Goal: Task Accomplishment & Management: Use online tool/utility

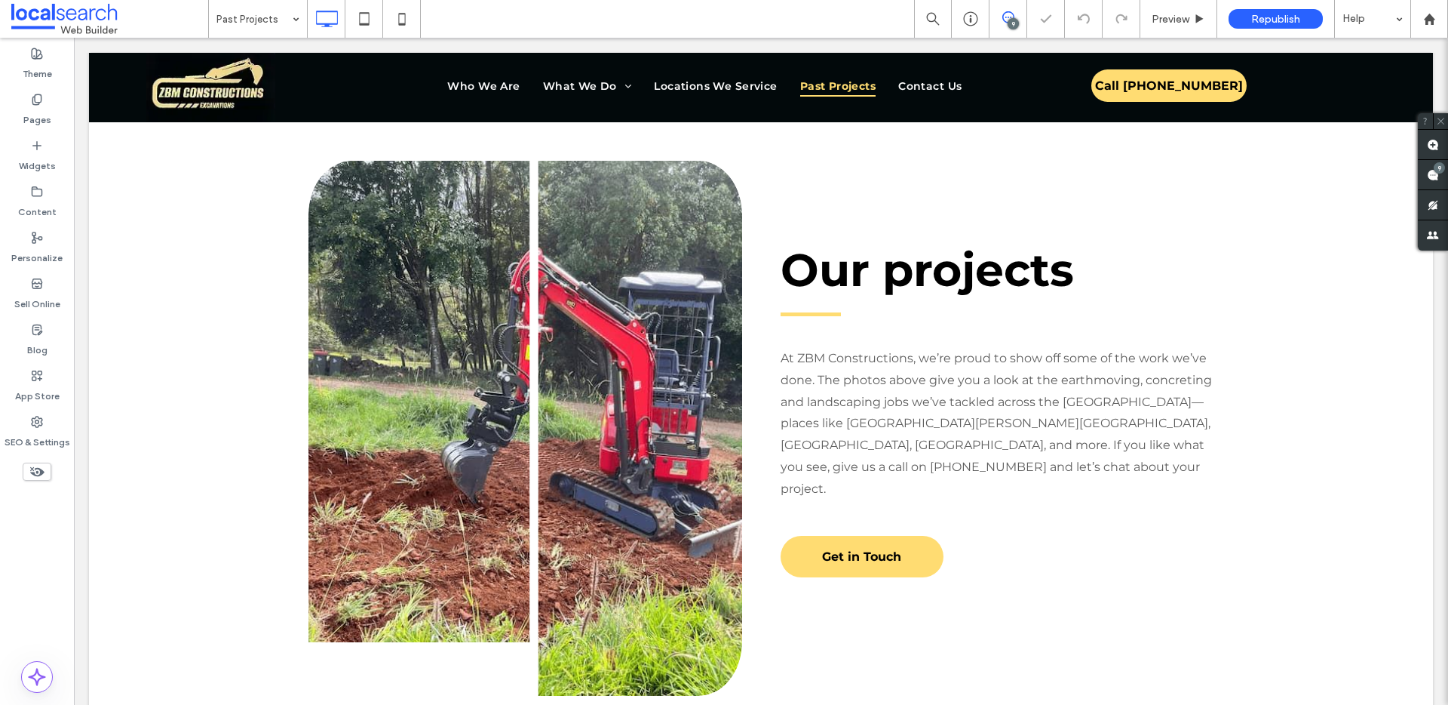
scroll to position [477, 0]
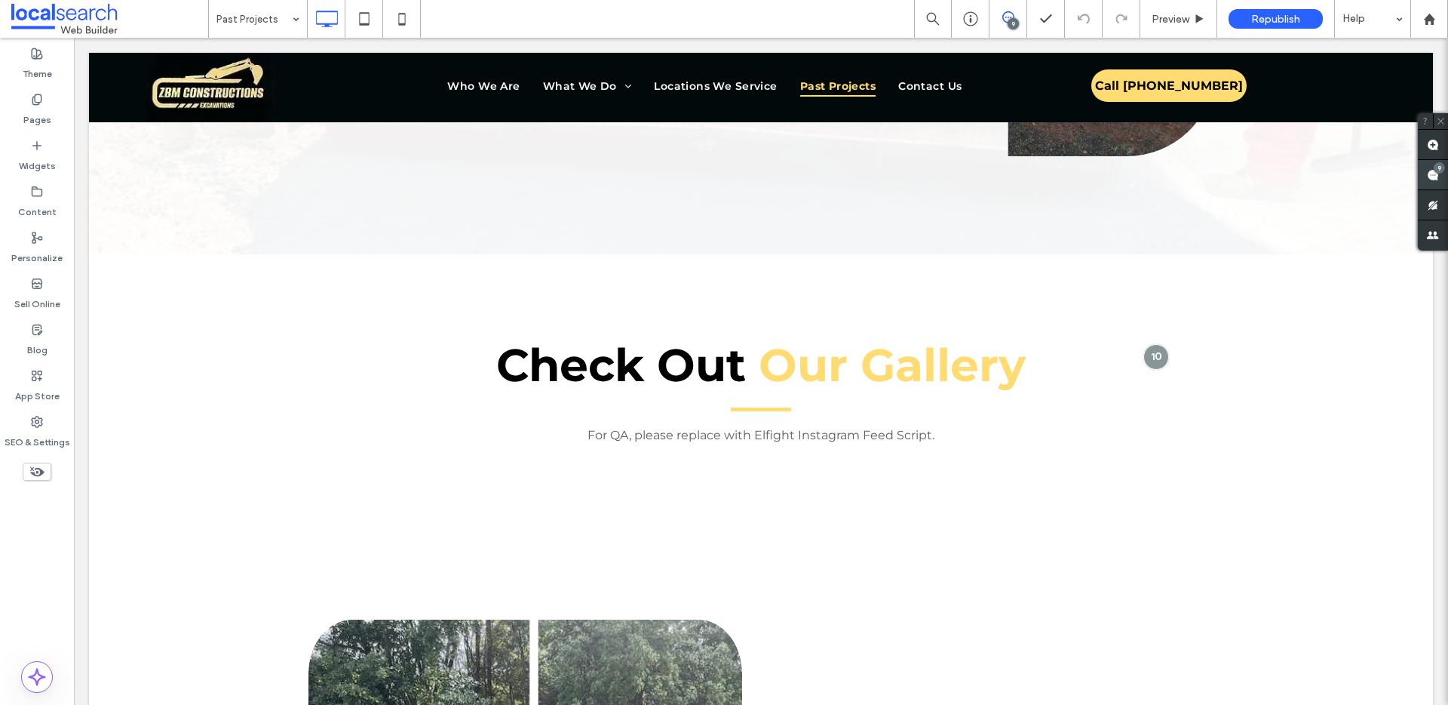
click at [1431, 176] on use at bounding box center [1433, 175] width 12 height 12
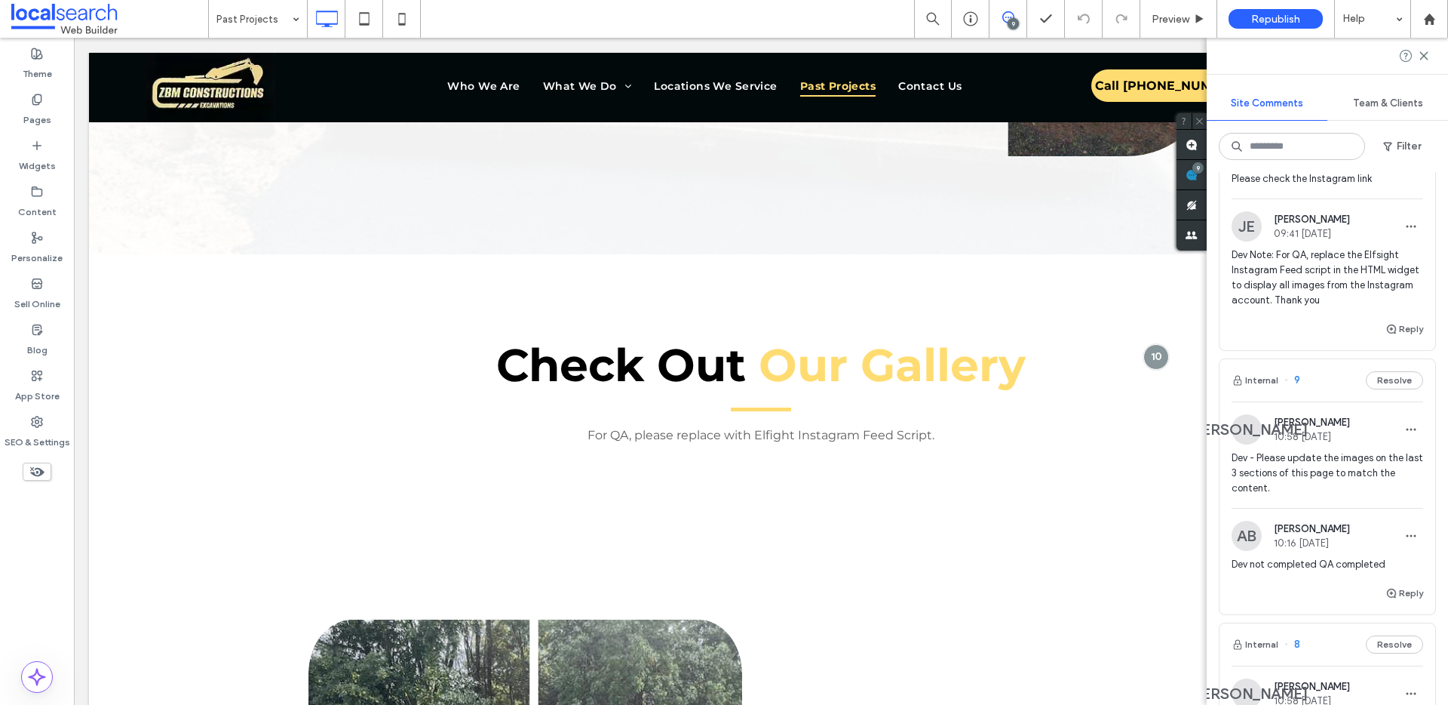
scroll to position [0, 0]
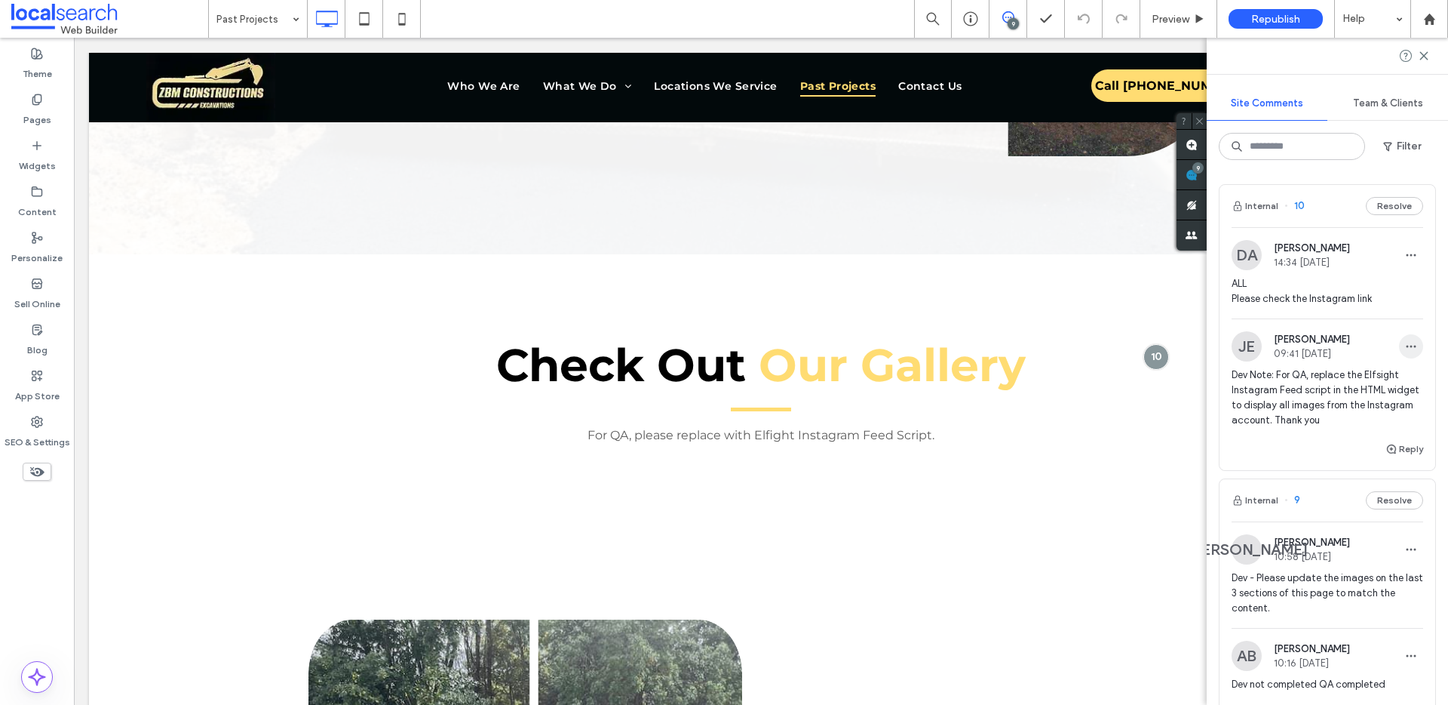
click at [1407, 345] on span "button" at bounding box center [1411, 346] width 24 height 24
click at [1374, 376] on div "Edit" at bounding box center [1344, 385] width 134 height 29
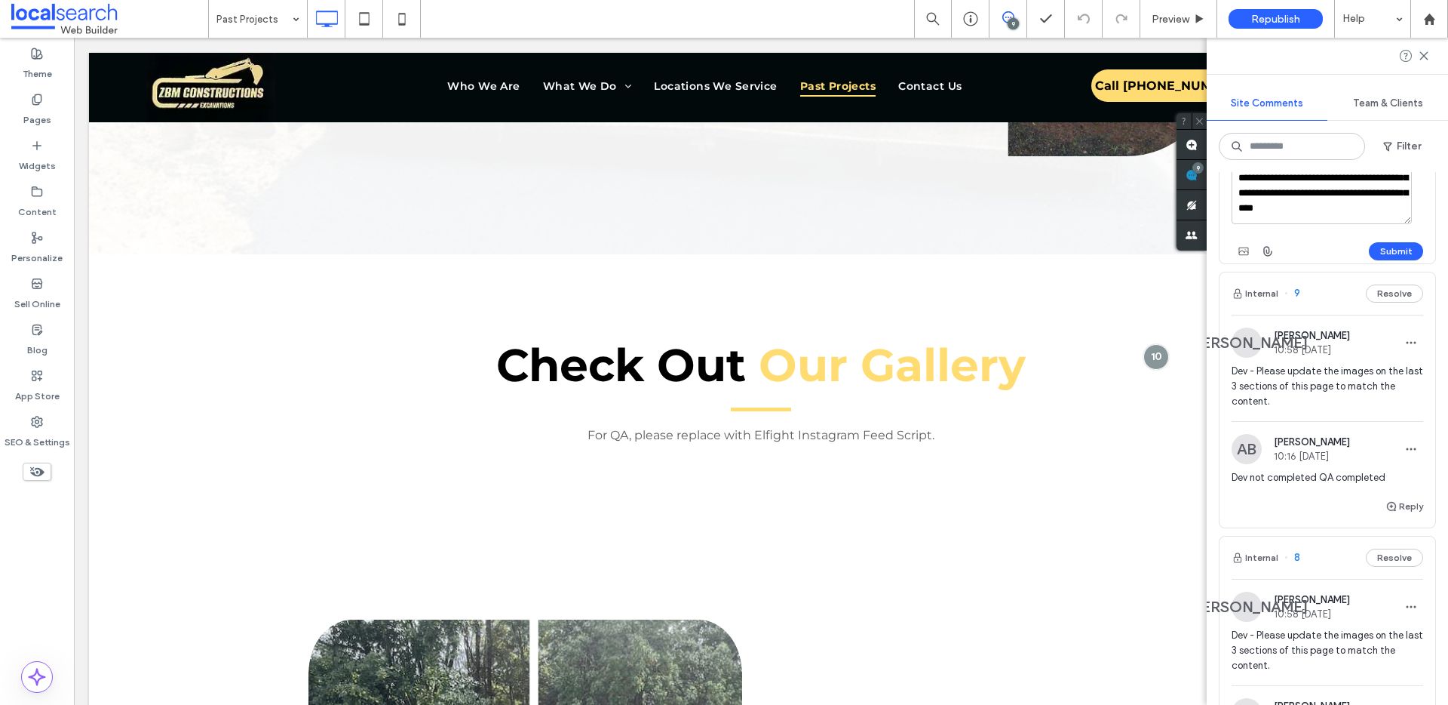
scroll to position [160, 0]
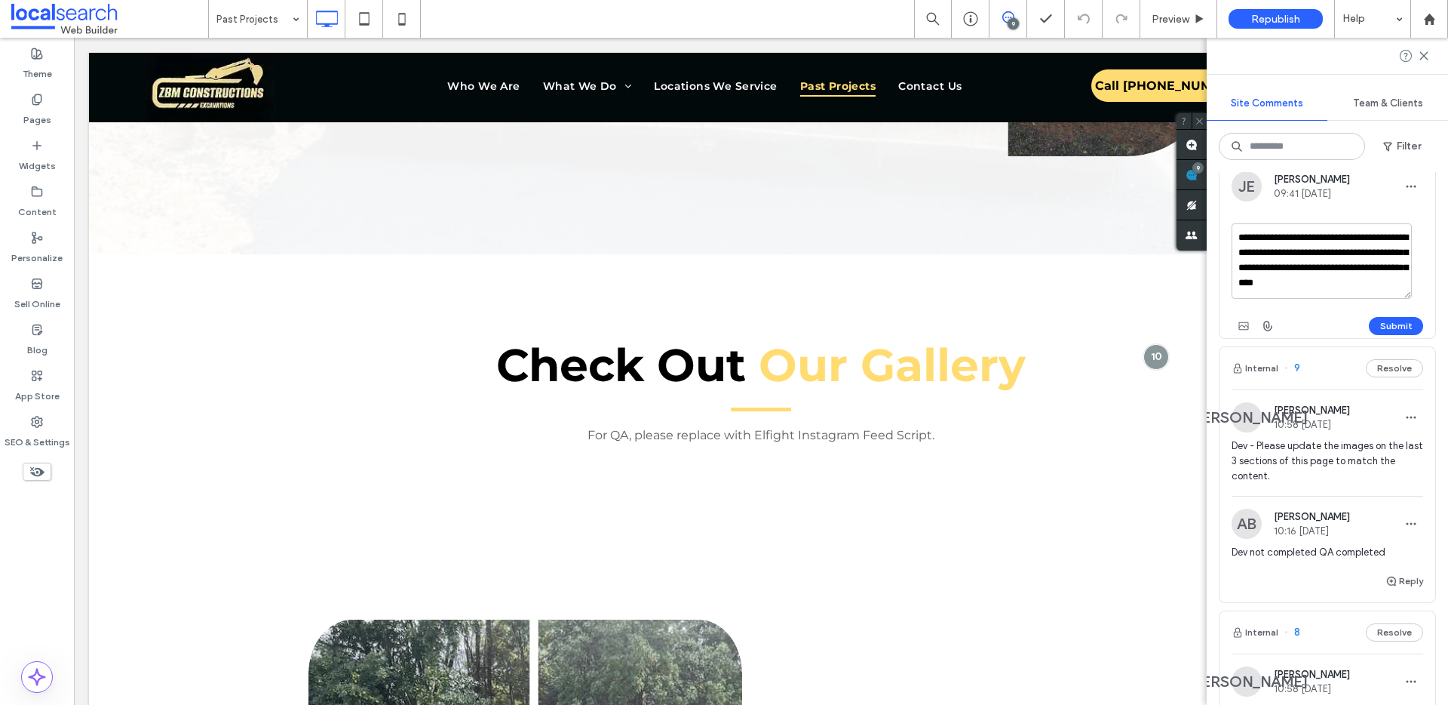
click at [1383, 278] on textarea "**********" at bounding box center [1322, 260] width 180 height 75
type textarea "**********"
click at [1374, 331] on button "Submit" at bounding box center [1396, 326] width 54 height 18
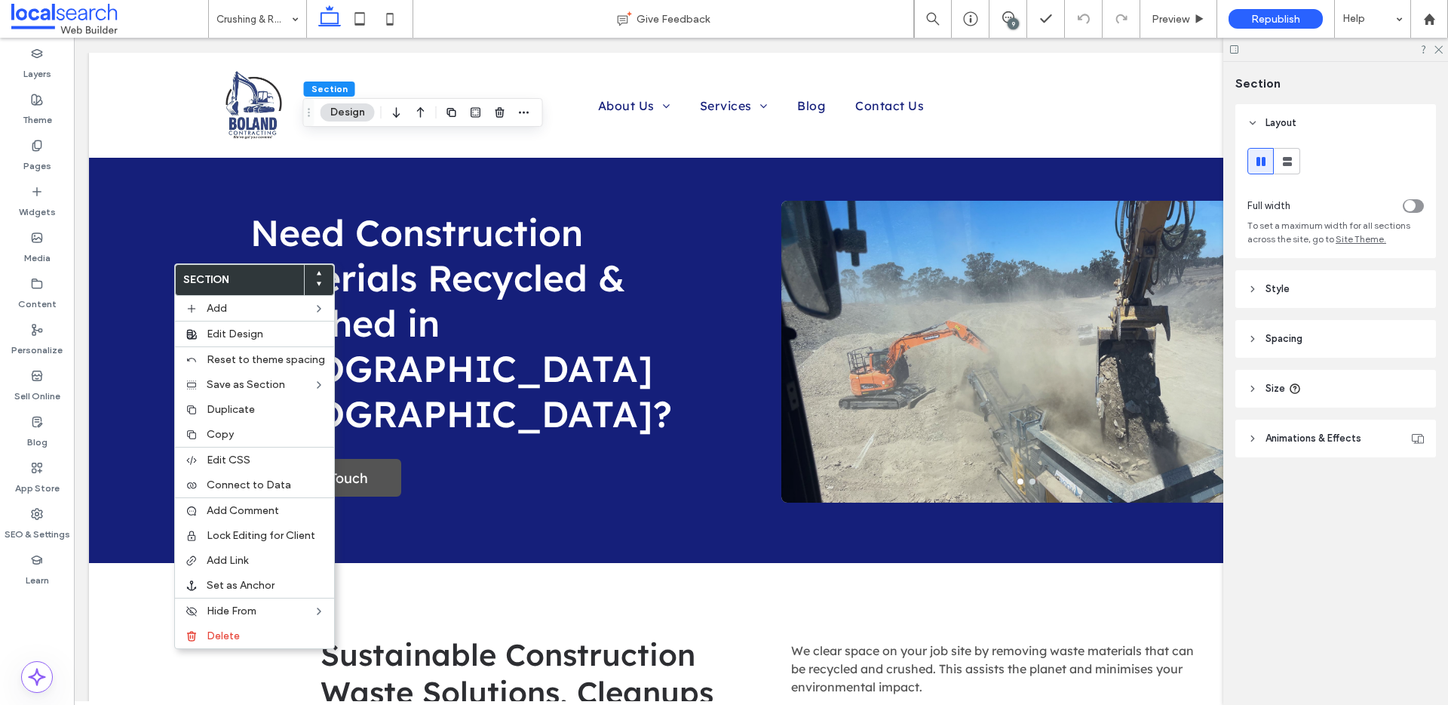
scroll to position [3428, 0]
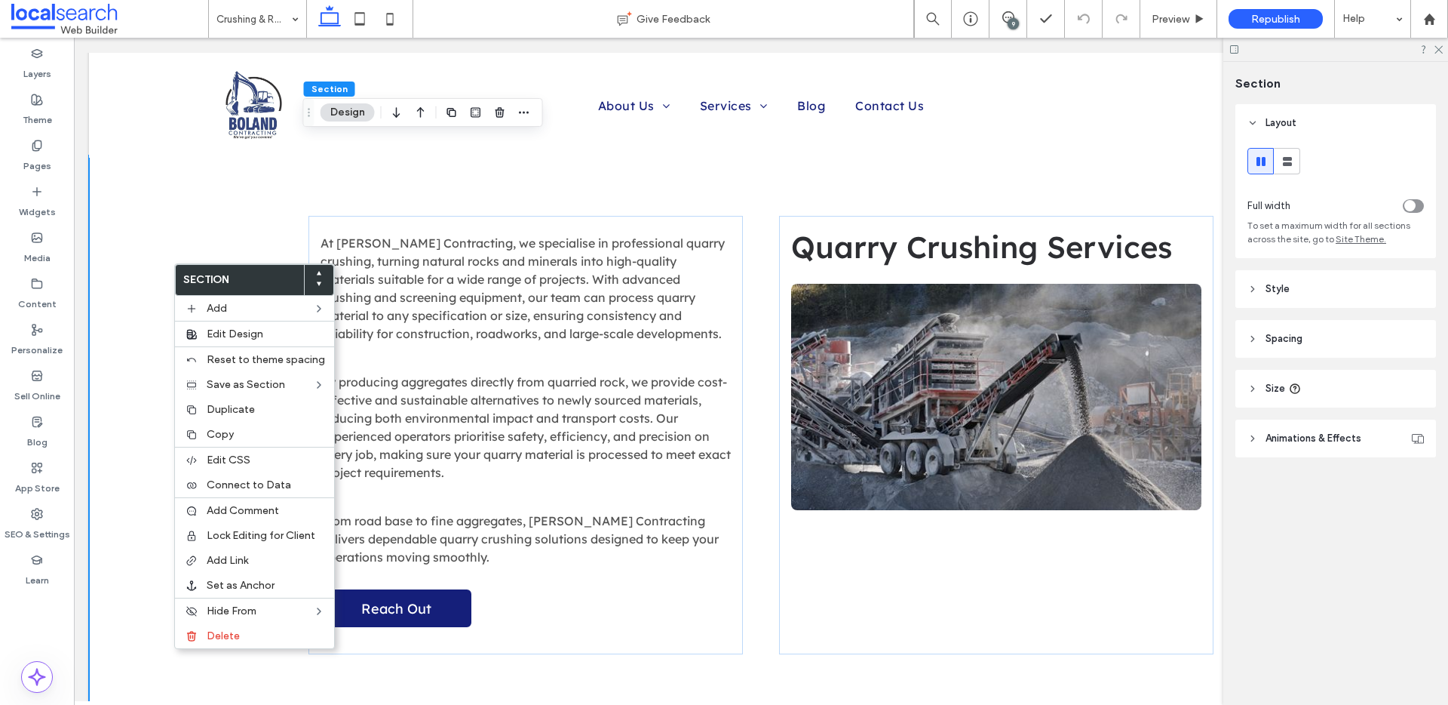
click at [124, 226] on div "At Boland Contracting, we specialise in professional quarry crushing, turning n…" at bounding box center [761, 434] width 1344 height 559
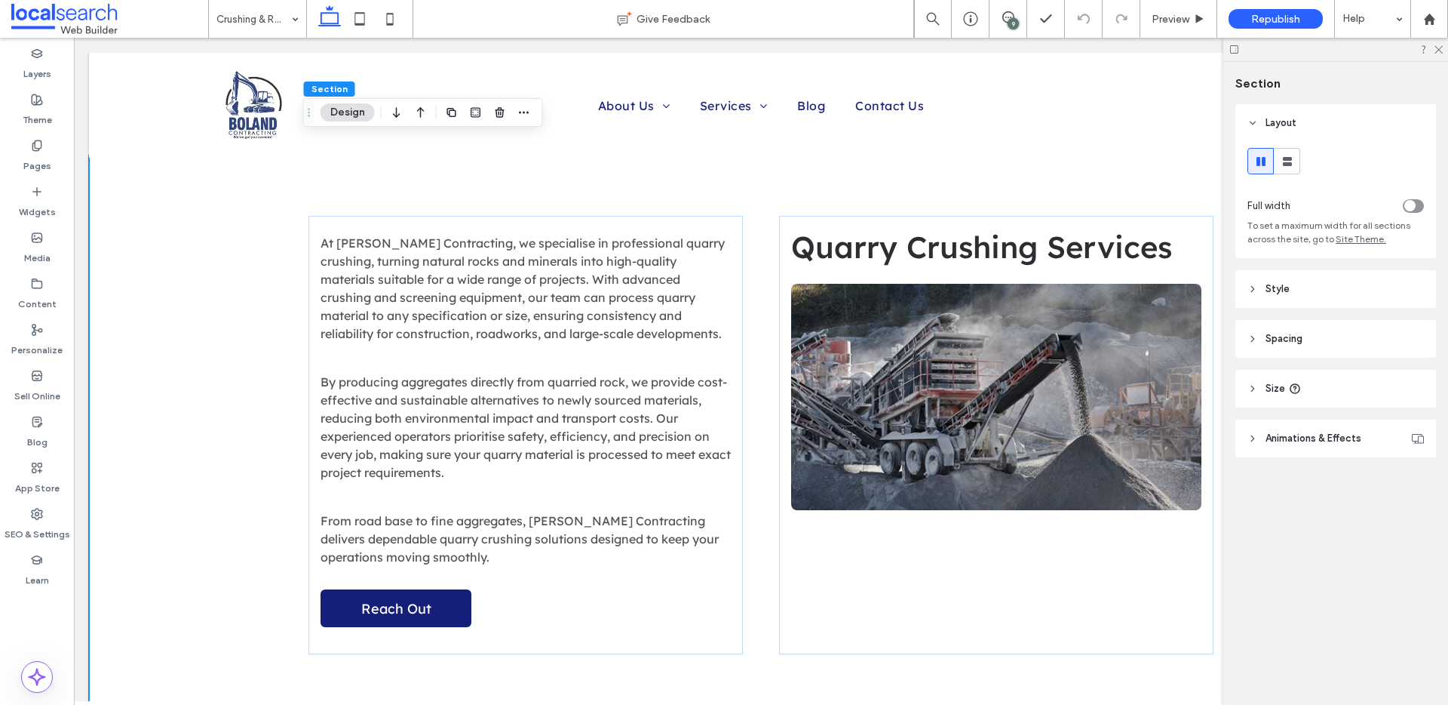
scroll to position [0, 0]
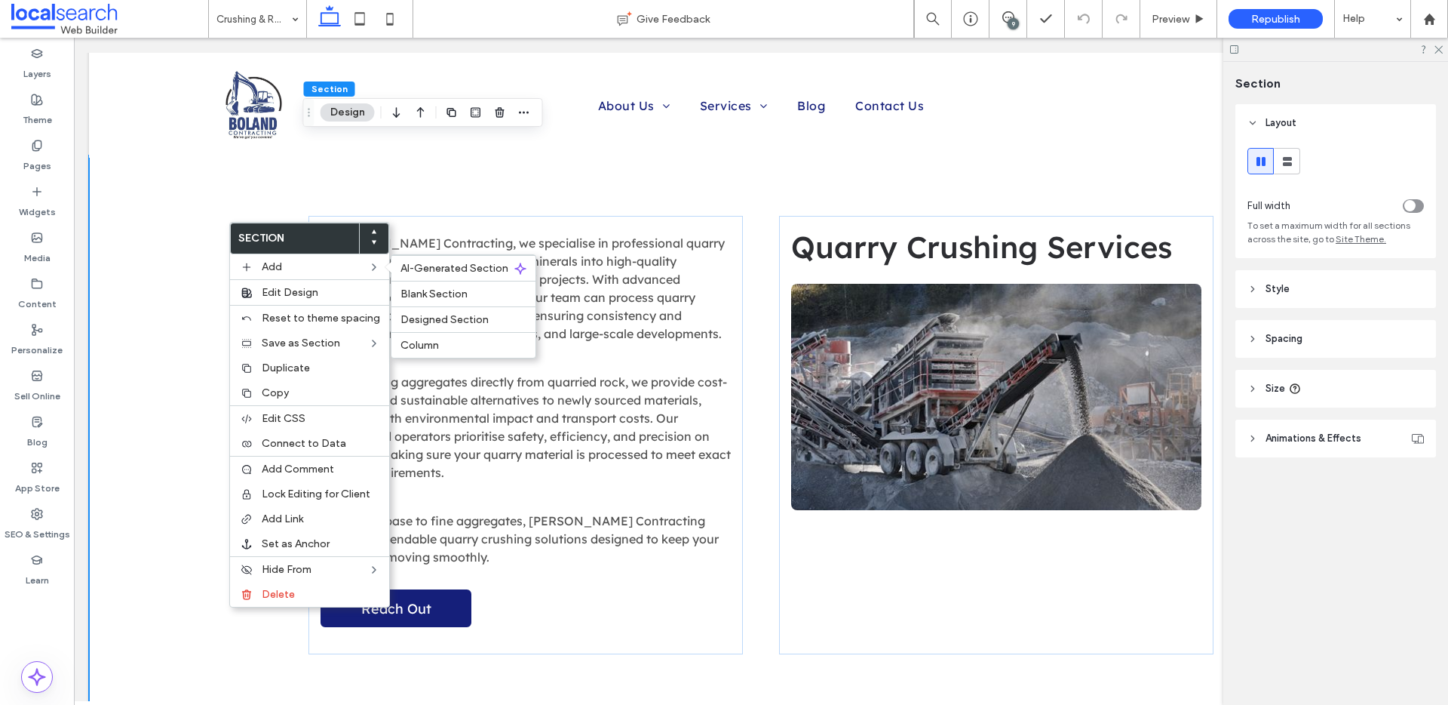
click at [121, 200] on div "At Boland Contracting, we specialise in professional quarry crushing, turning n…" at bounding box center [761, 434] width 1344 height 559
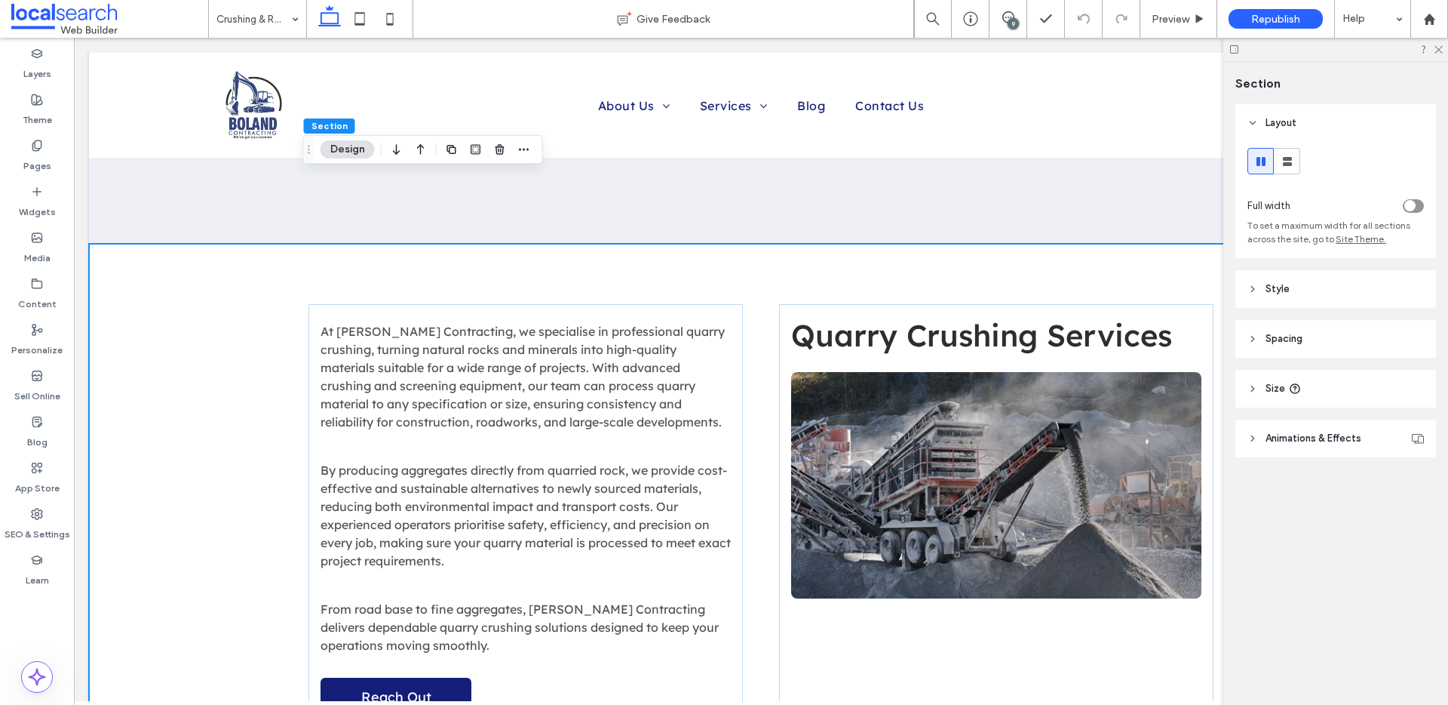
scroll to position [3286, 0]
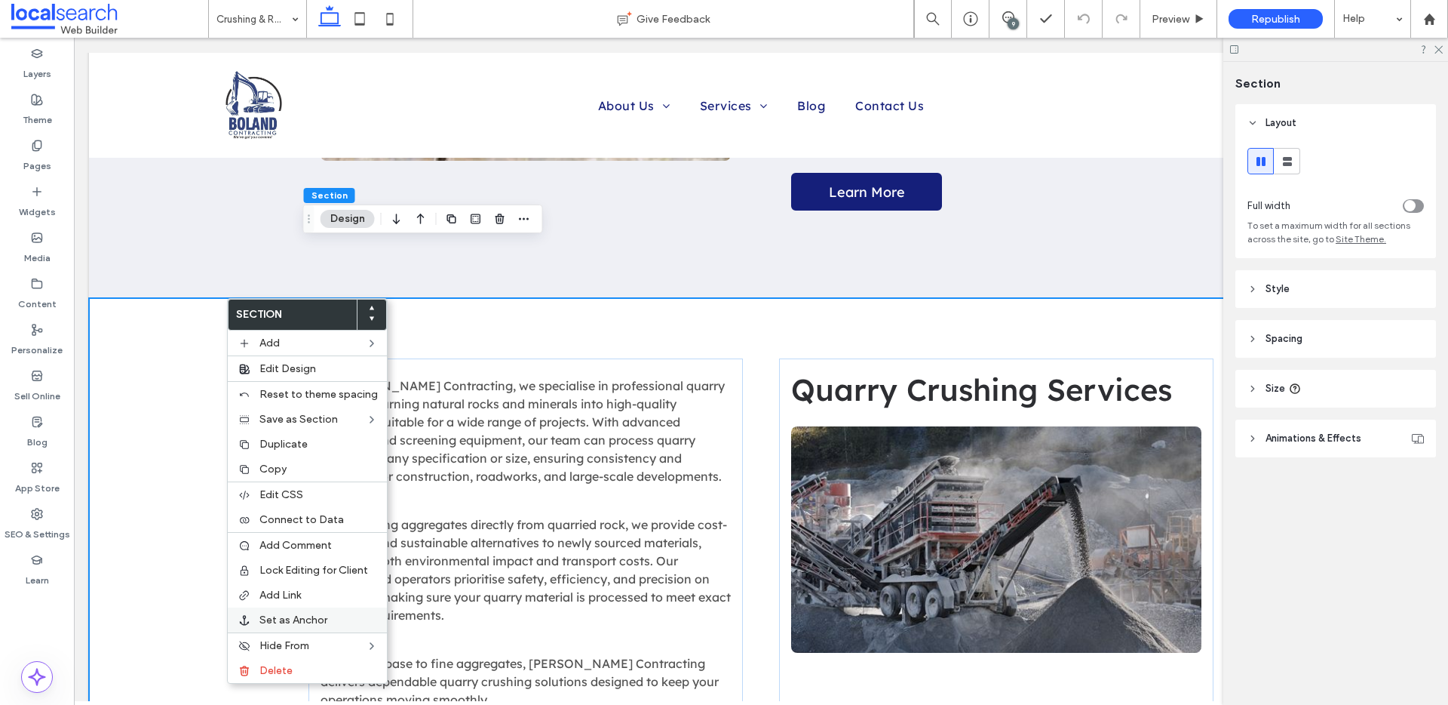
click at [324, 621] on span "Set as Anchor" at bounding box center [293, 619] width 68 height 13
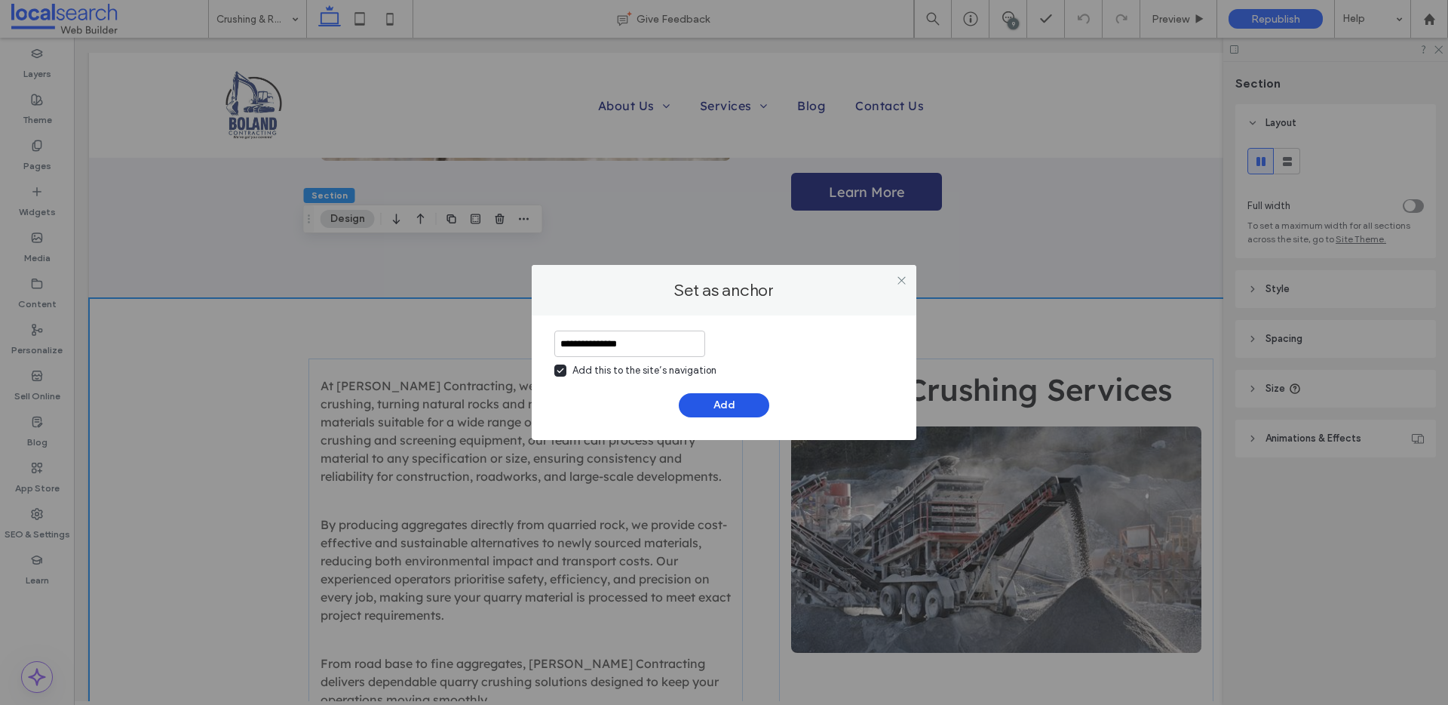
type input "**********"
click at [747, 404] on button "Add" at bounding box center [724, 405] width 91 height 24
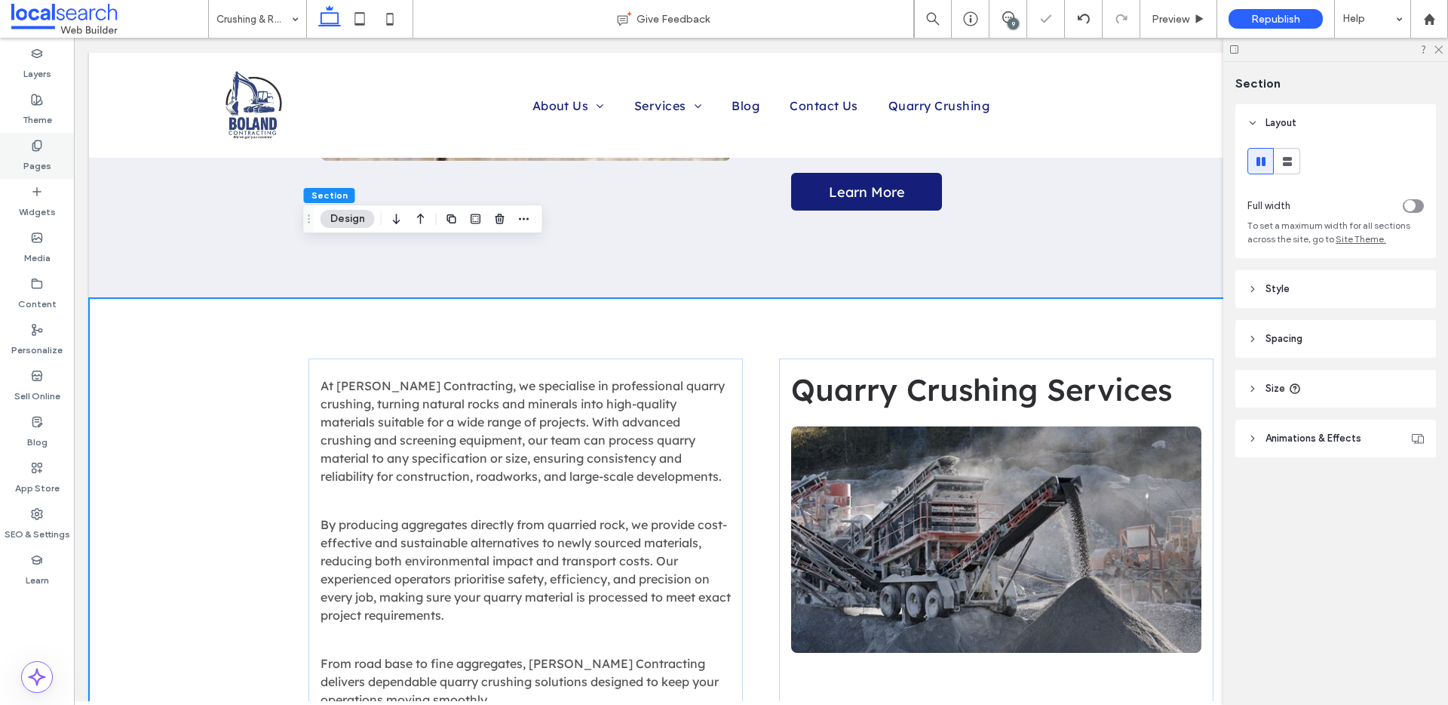
click at [38, 156] on label "Pages" at bounding box center [37, 162] width 28 height 21
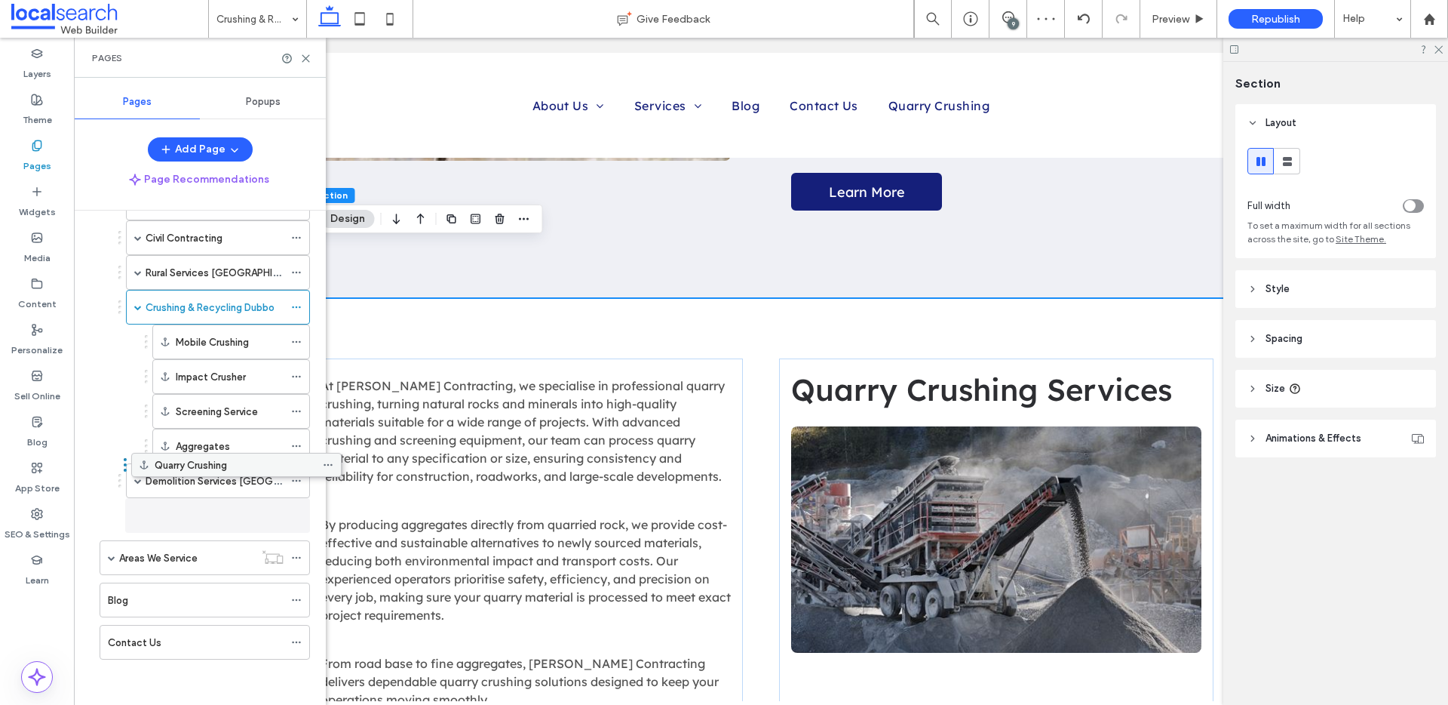
scroll to position [204, 0]
drag, startPoint x: 191, startPoint y: 636, endPoint x: 237, endPoint y: 429, distance: 211.7
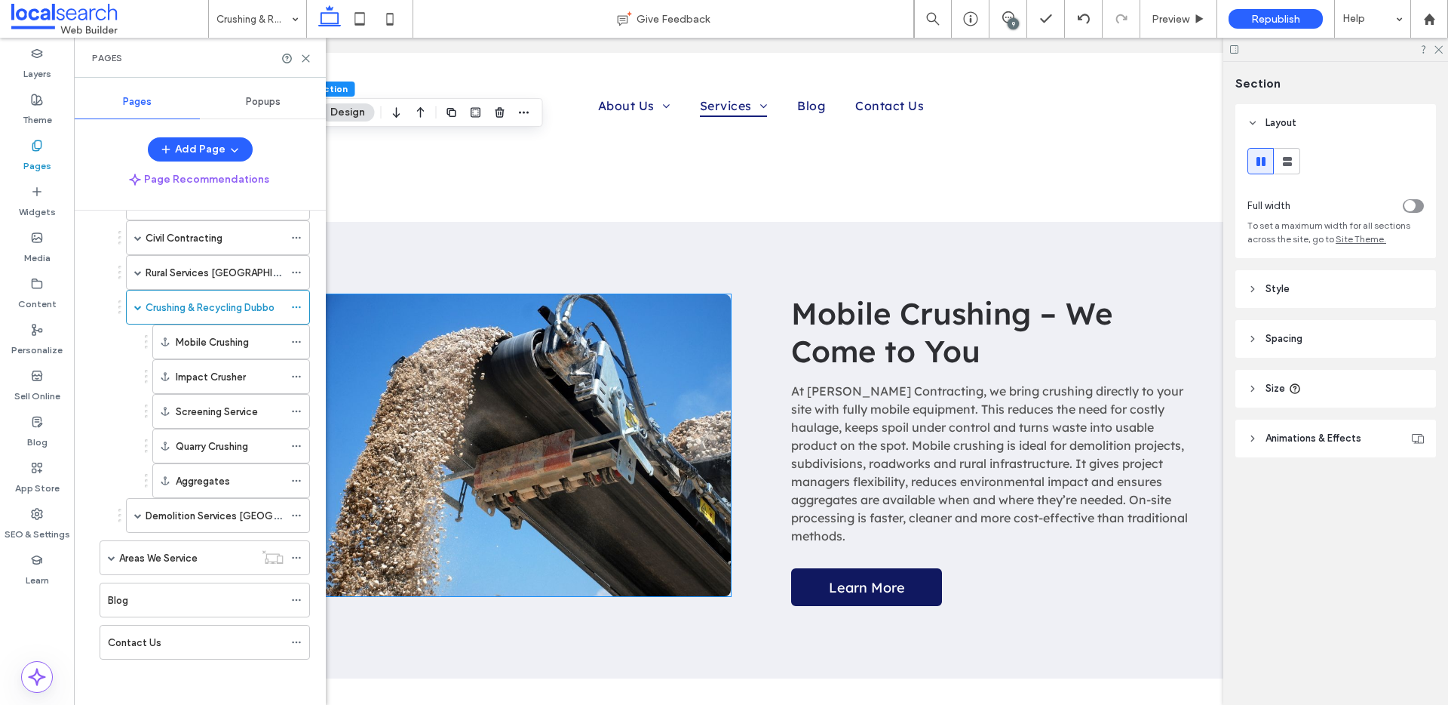
scroll to position [7941, 0]
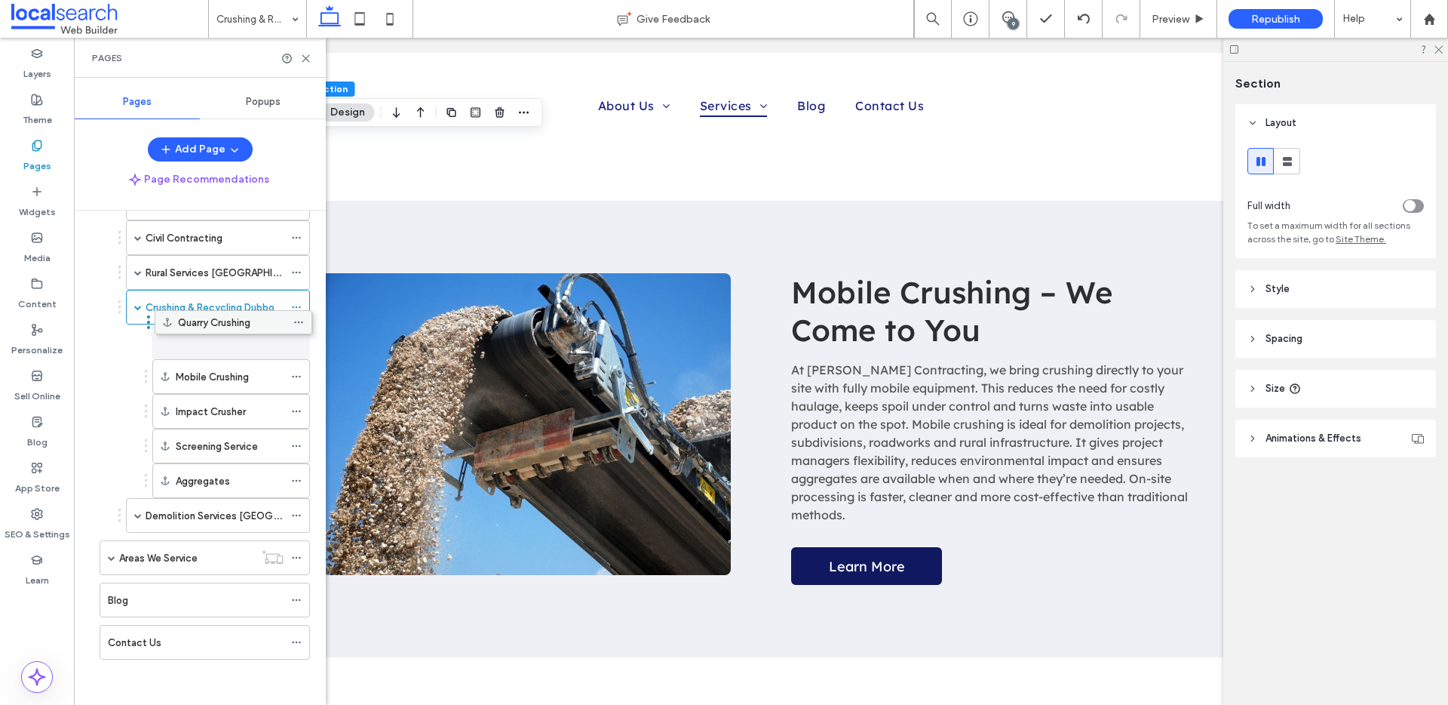
drag, startPoint x: 220, startPoint y: 444, endPoint x: 220, endPoint y: 336, distance: 108.6
click at [305, 57] on use at bounding box center [305, 58] width 7 height 7
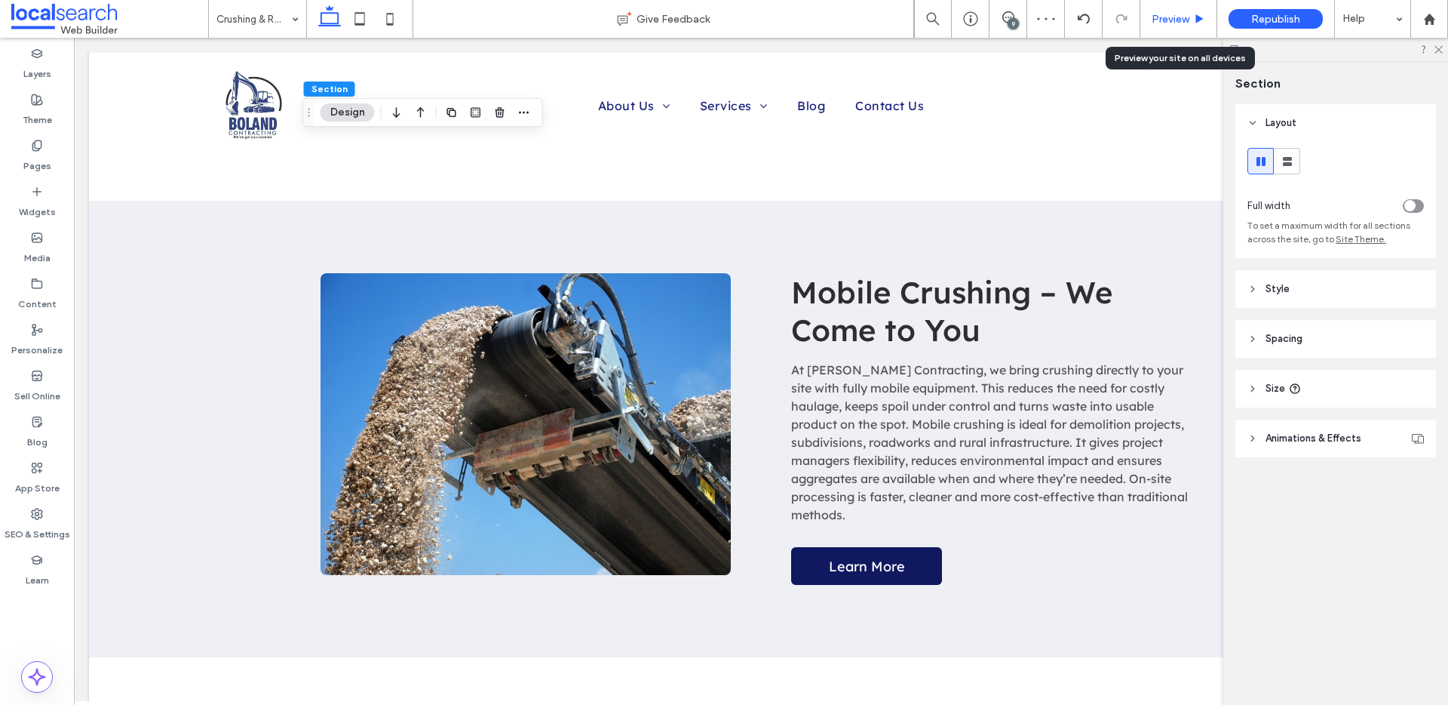
click at [1187, 20] on span "Preview" at bounding box center [1171, 19] width 38 height 13
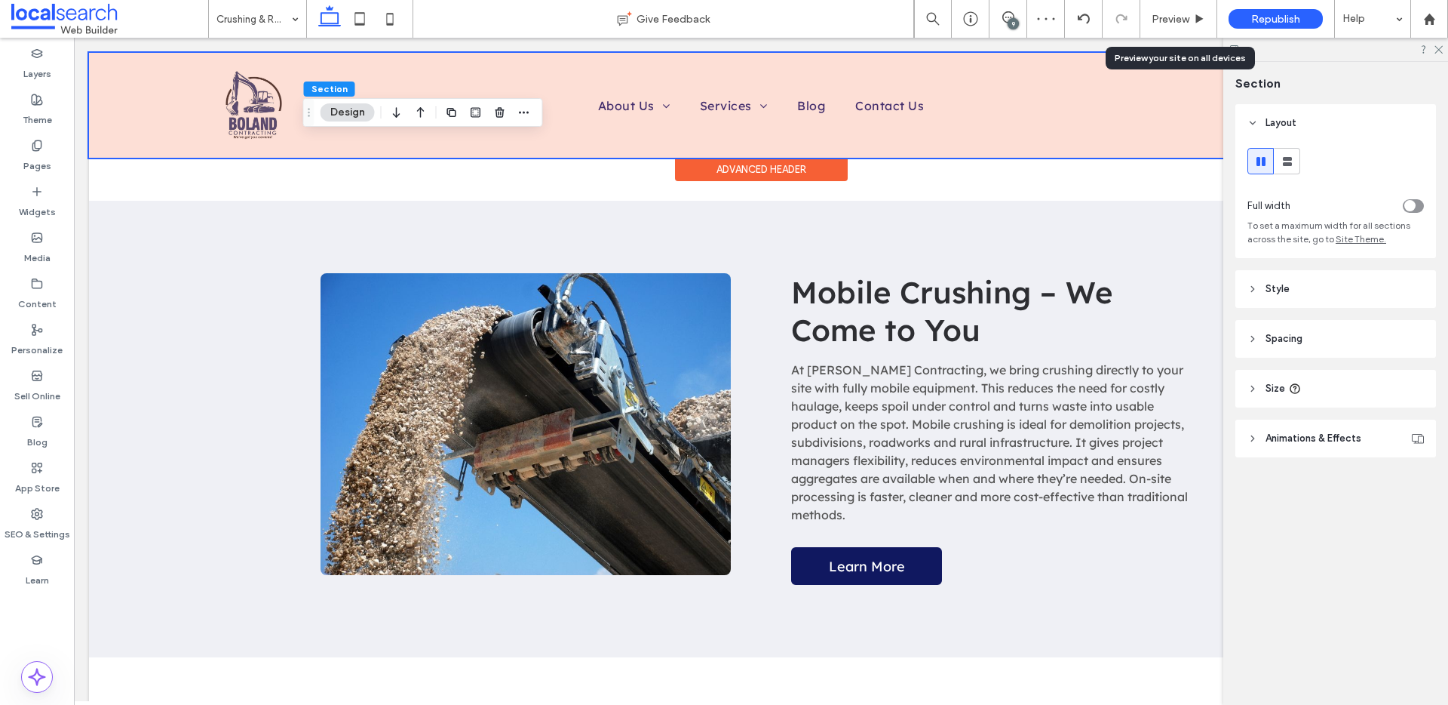
scroll to position [7926, 0]
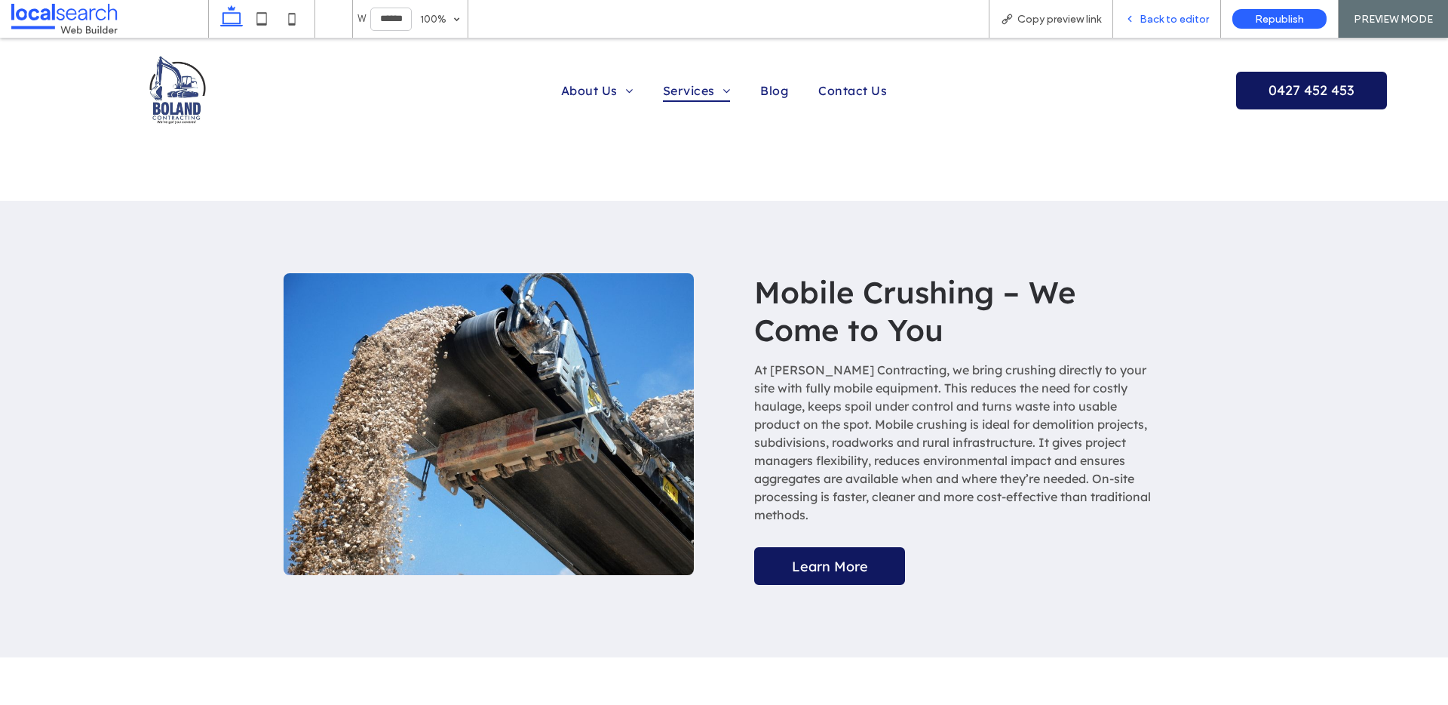
click at [1176, 24] on span "Back to editor" at bounding box center [1174, 19] width 69 height 13
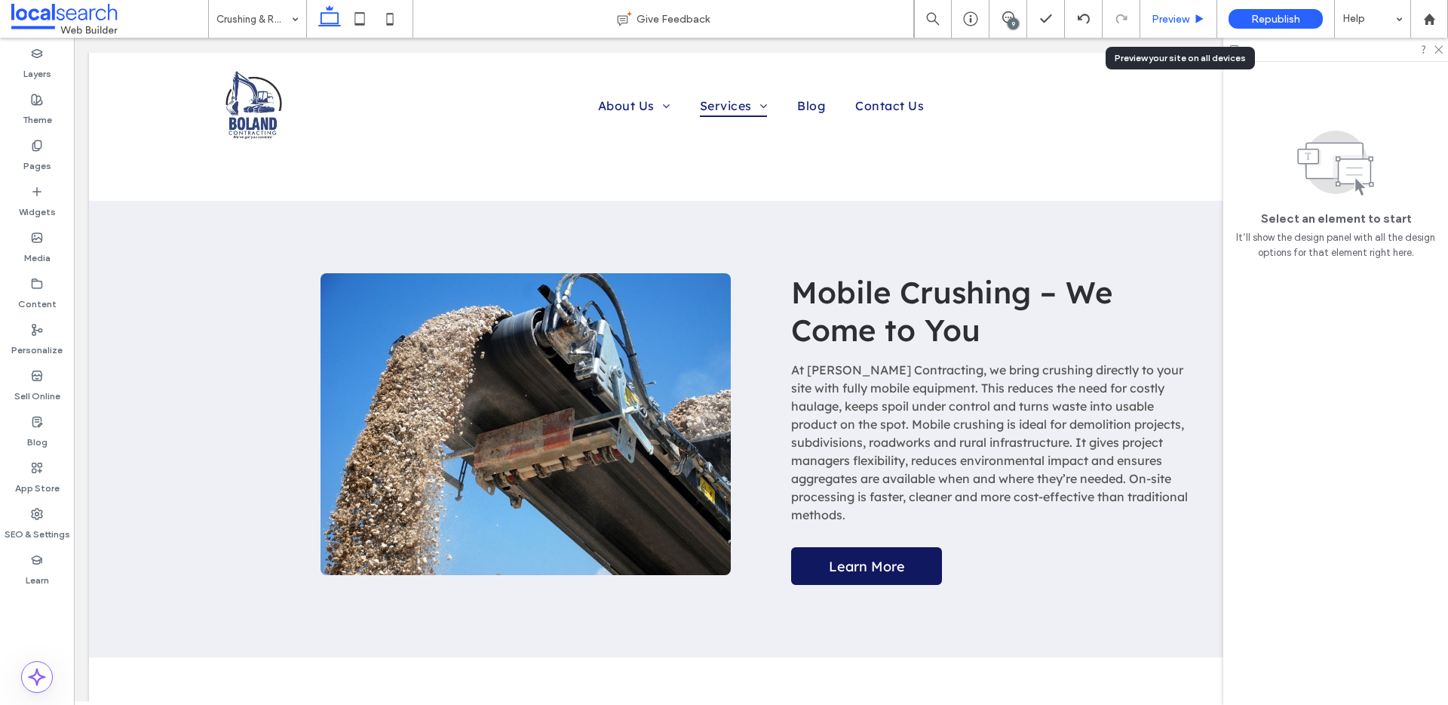
click at [1177, 21] on span "Preview" at bounding box center [1171, 19] width 38 height 13
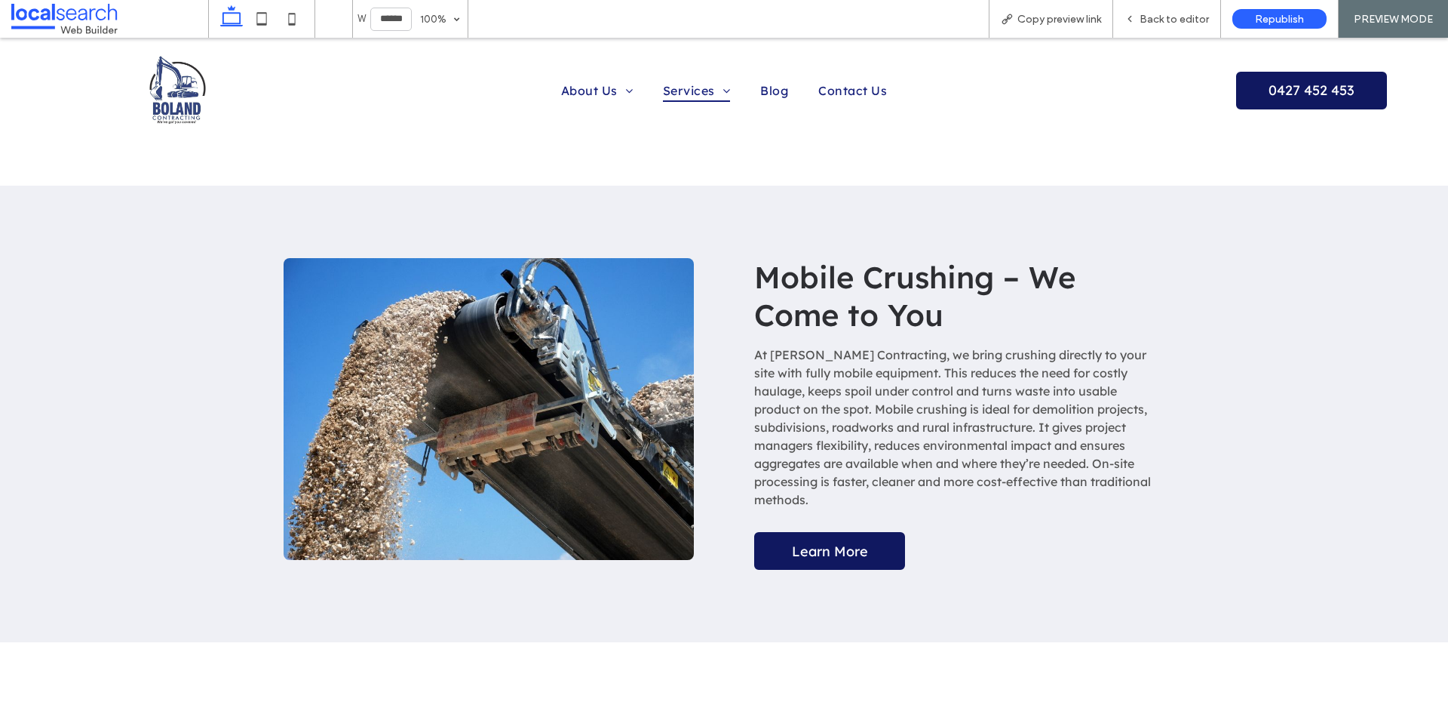
scroll to position [7926, 0]
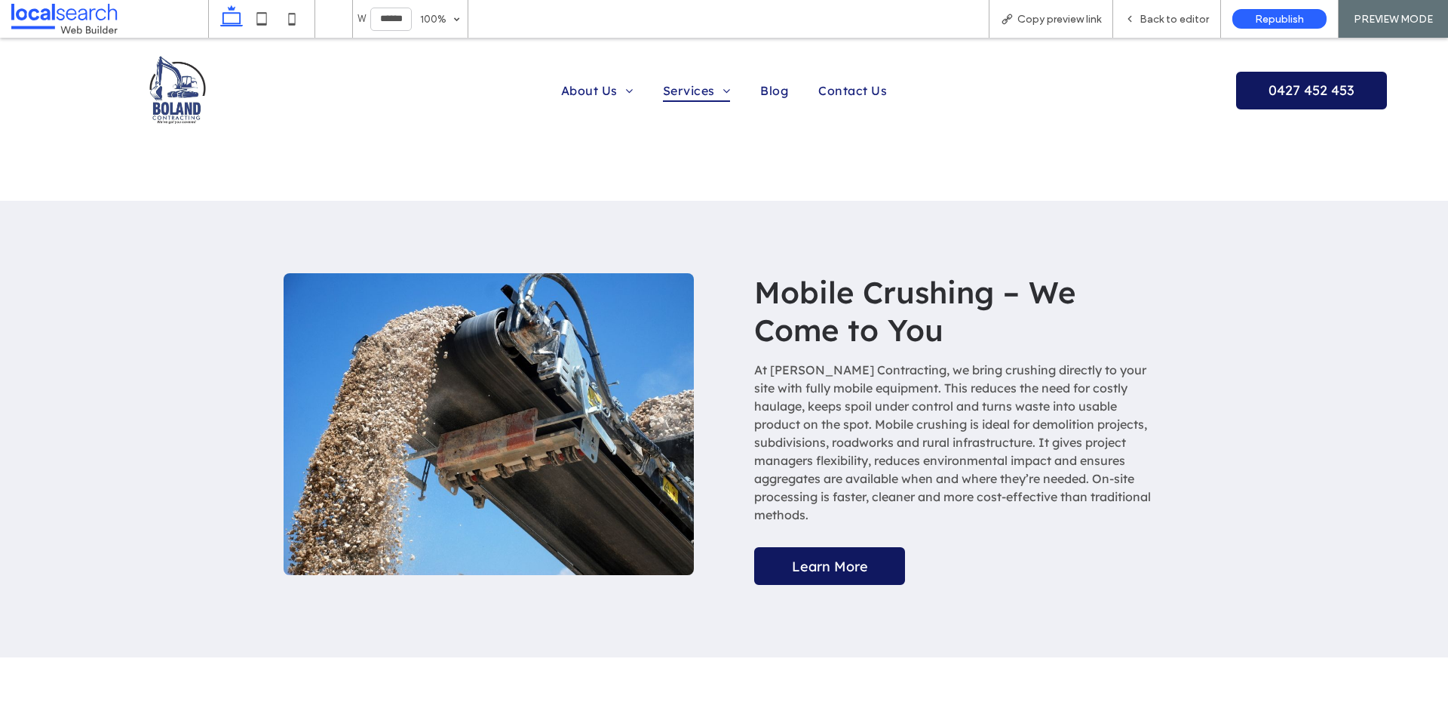
click at [738, 201] on div "Mobile Crushing – We Come to You At Boland Contracting, we bring crushing direc…" at bounding box center [724, 429] width 905 height 456
click at [130, 102] on div at bounding box center [177, 90] width 113 height 71
click at [170, 99] on div at bounding box center [724, 352] width 1448 height 705
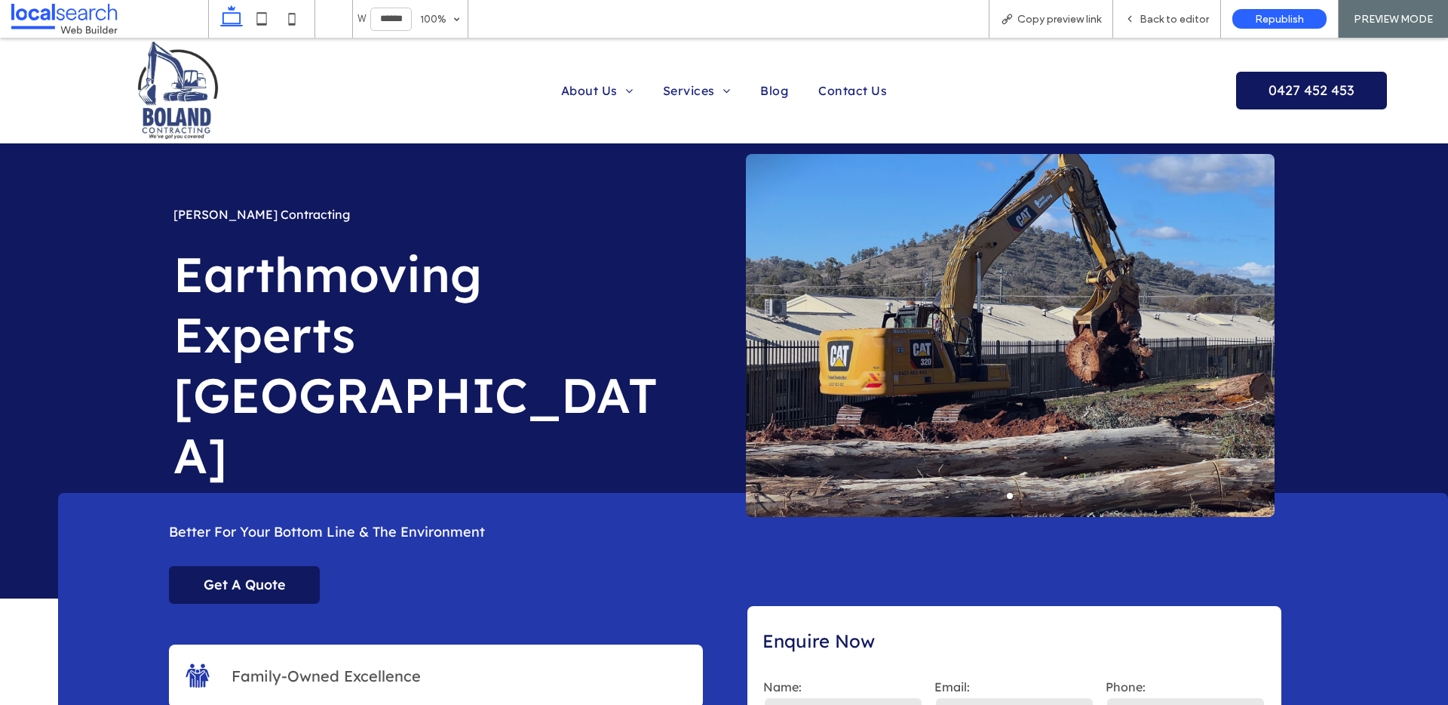
click at [702, 112] on div "Home About Us Our Team Our Machinery & Capabilities Service Area Coverage Servi…" at bounding box center [724, 90] width 852 height 101
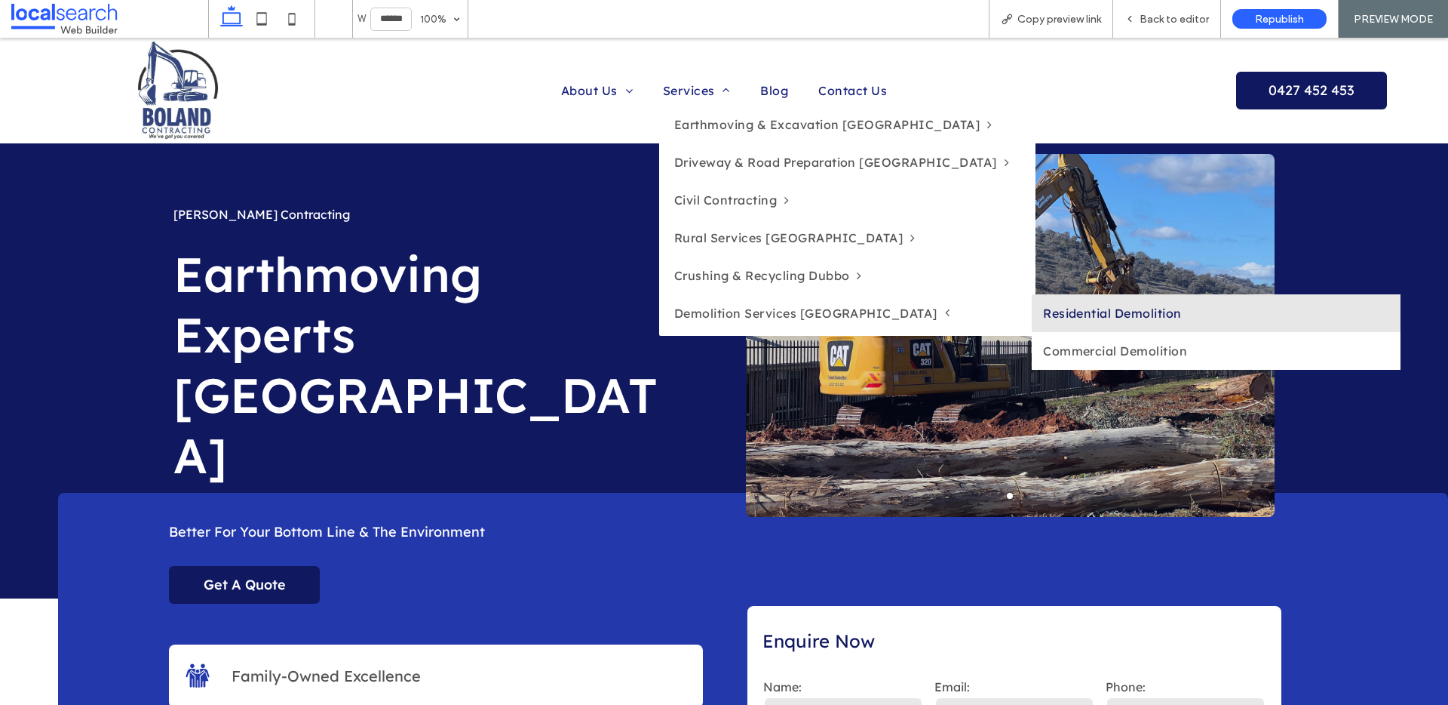
drag, startPoint x: 1012, startPoint y: 324, endPoint x: 1076, endPoint y: 373, distance: 81.2
click at [1032, 324] on link "Residential Demolition" at bounding box center [1216, 313] width 369 height 38
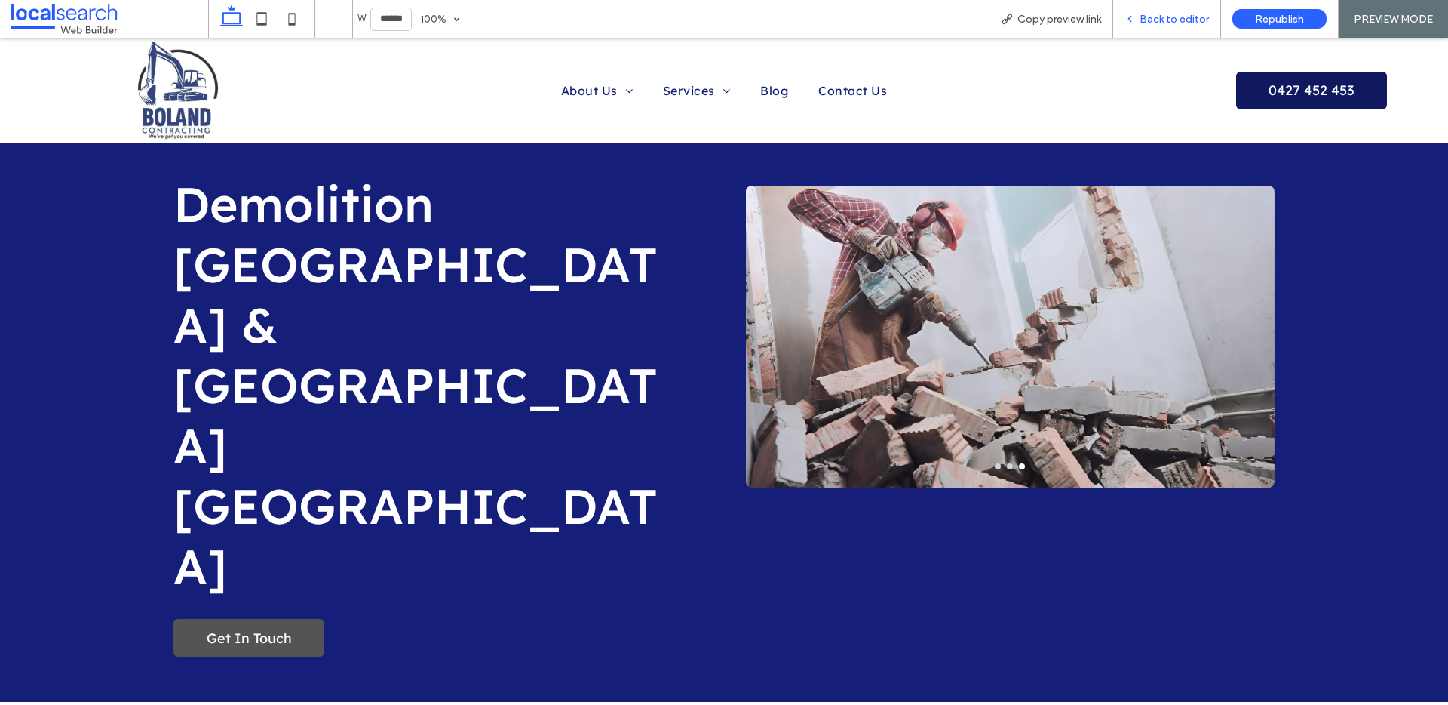
click at [1156, 17] on span "Back to editor" at bounding box center [1174, 19] width 69 height 13
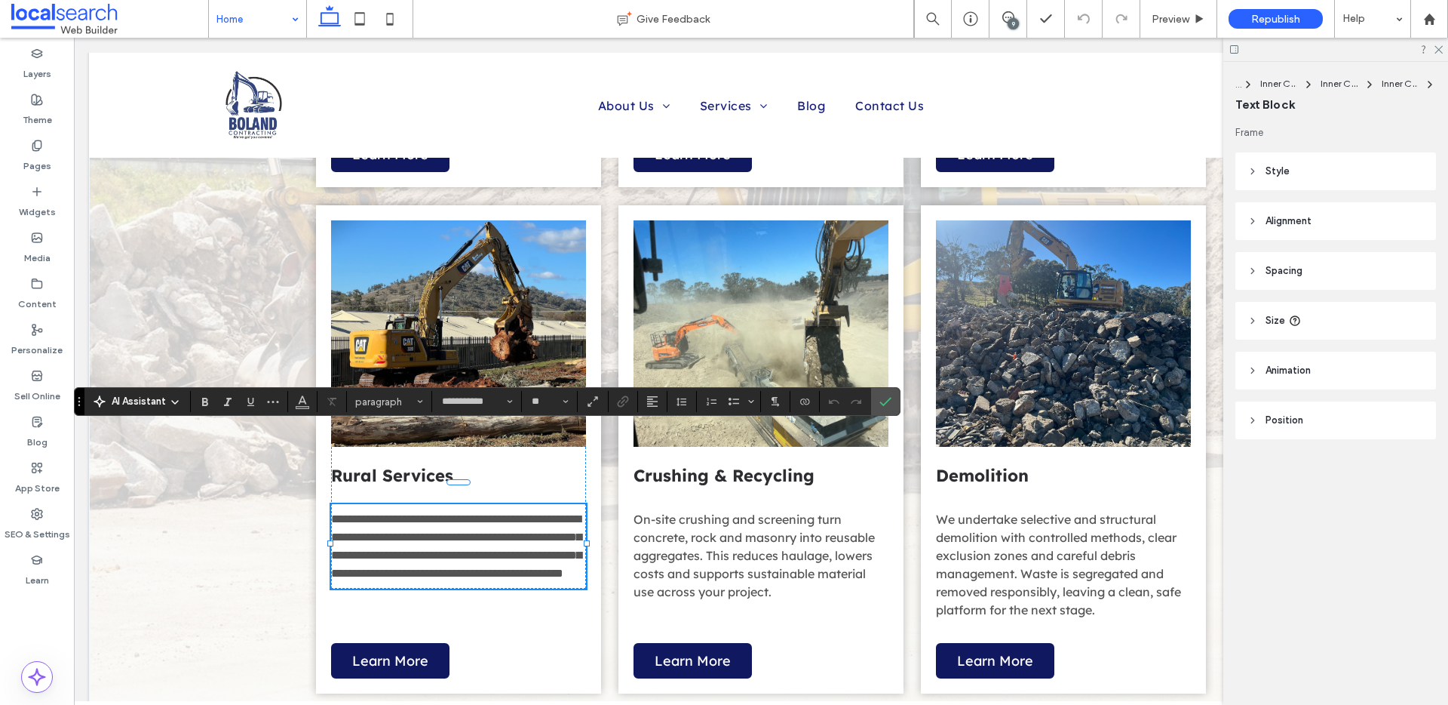
click at [495, 513] on span "**********" at bounding box center [456, 546] width 250 height 66
click at [508, 513] on span "**********" at bounding box center [456, 546] width 250 height 66
click at [392, 513] on span "**********" at bounding box center [456, 546] width 250 height 66
click at [890, 401] on icon "Confirm" at bounding box center [886, 401] width 12 height 12
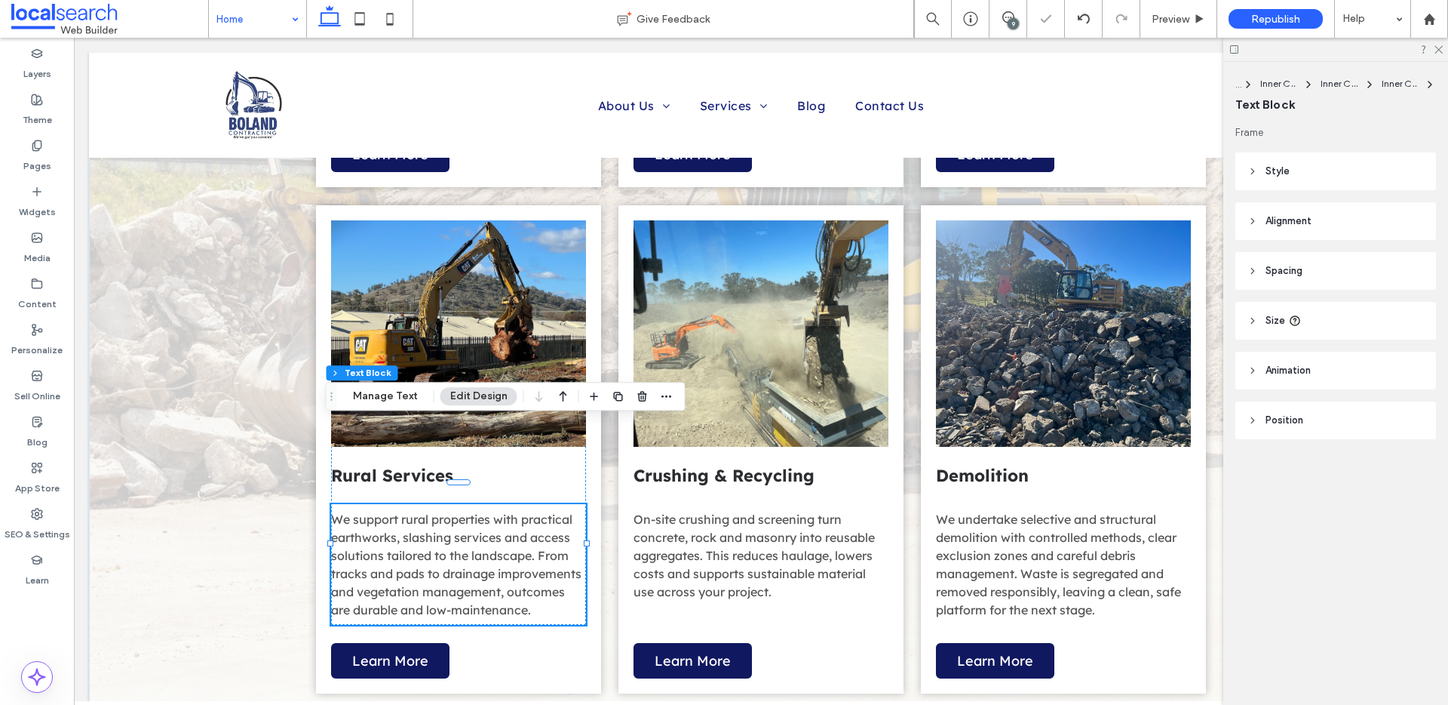
click at [194, 379] on div "What We Do View more Earthmoving & Excavation We shape, level and stabilise sit…" at bounding box center [761, 130] width 1344 height 1201
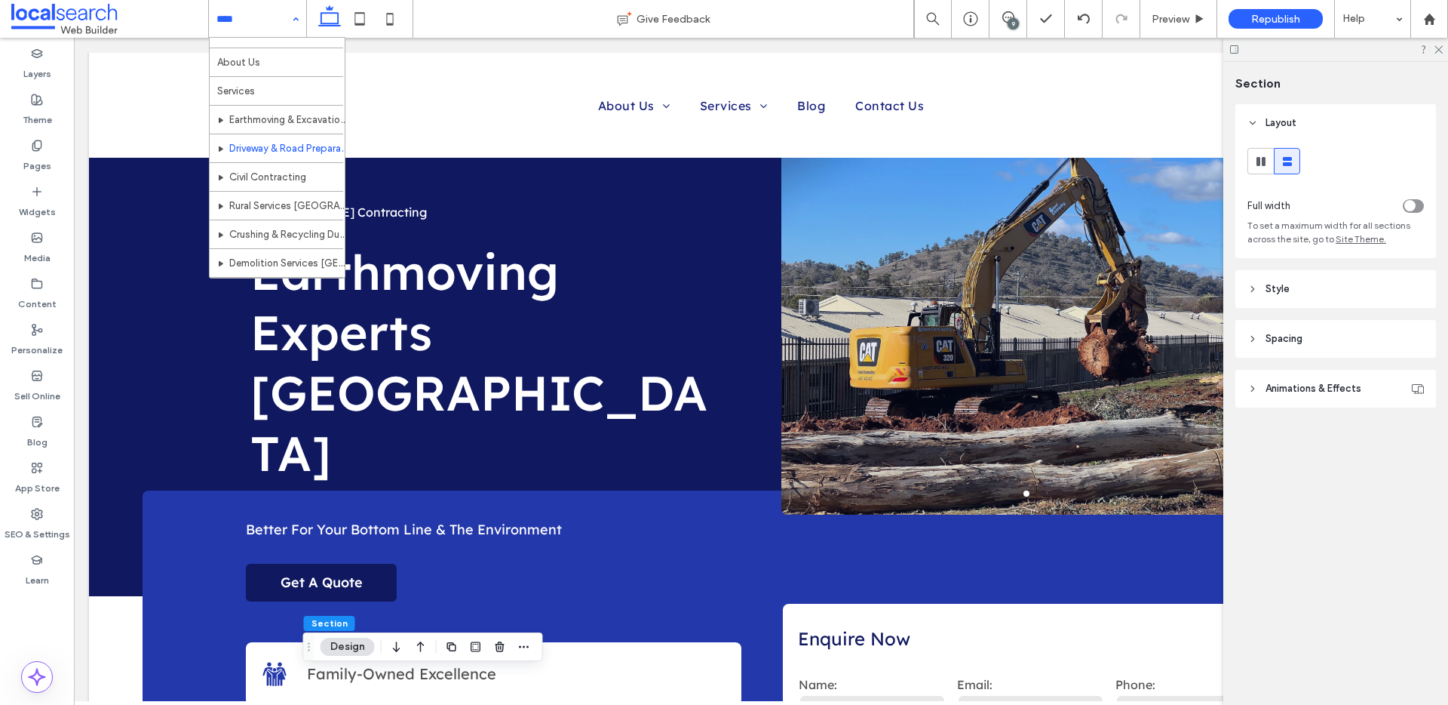
scroll to position [69, 0]
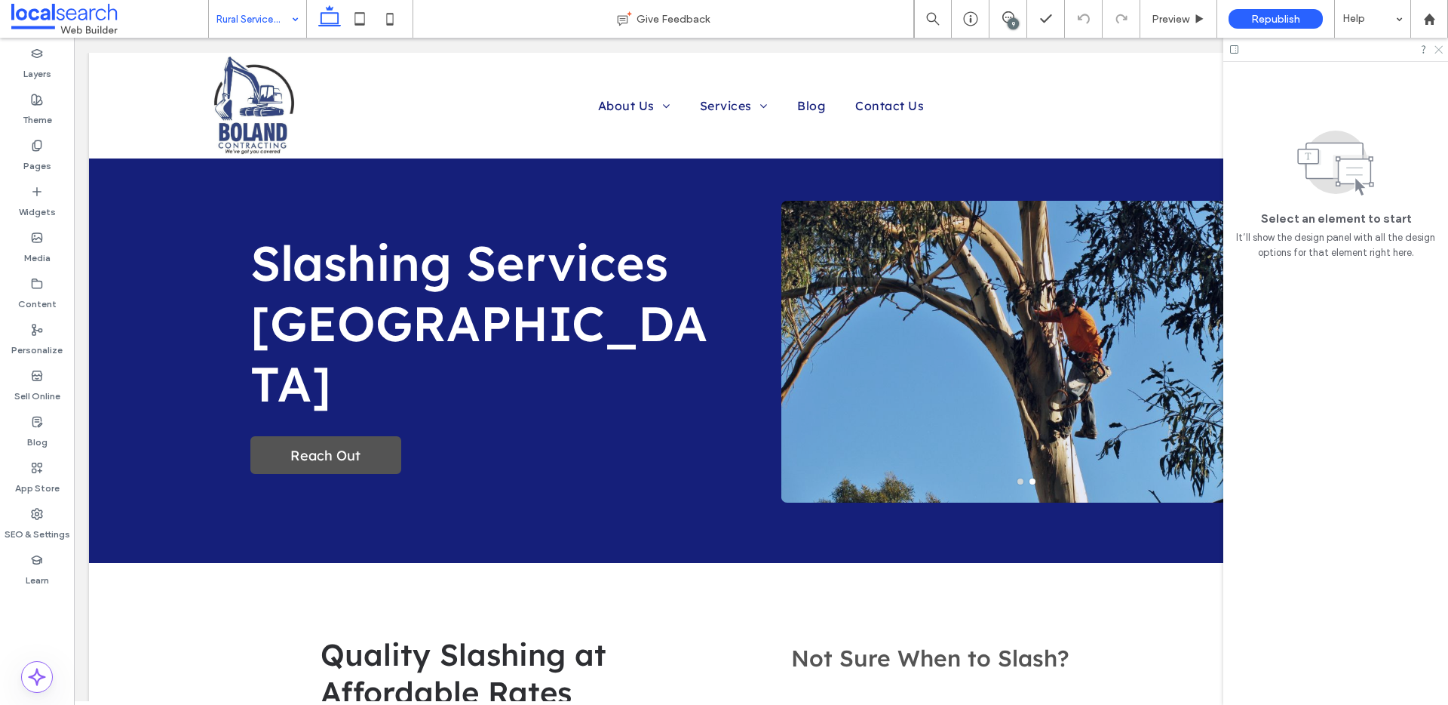
click at [1438, 51] on icon at bounding box center [1438, 49] width 10 height 10
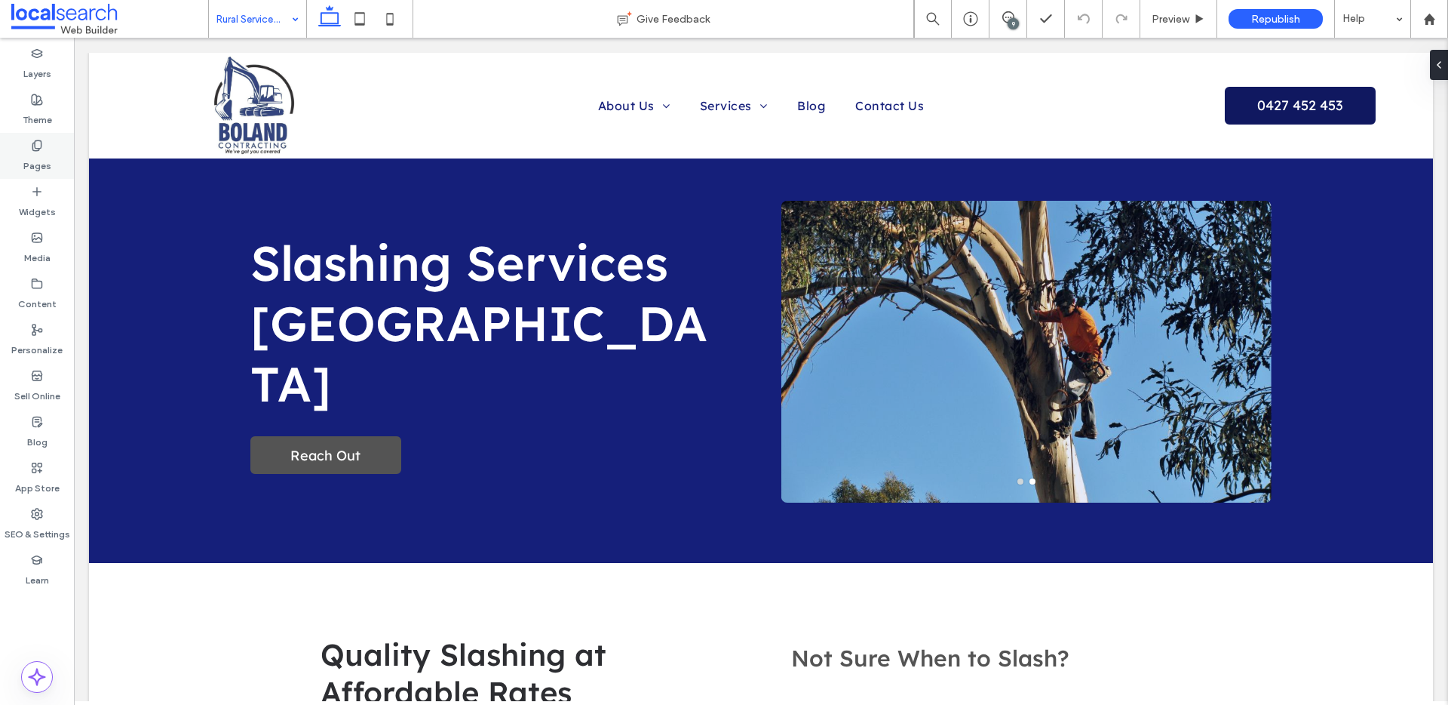
click at [48, 146] on div "Pages" at bounding box center [37, 156] width 74 height 46
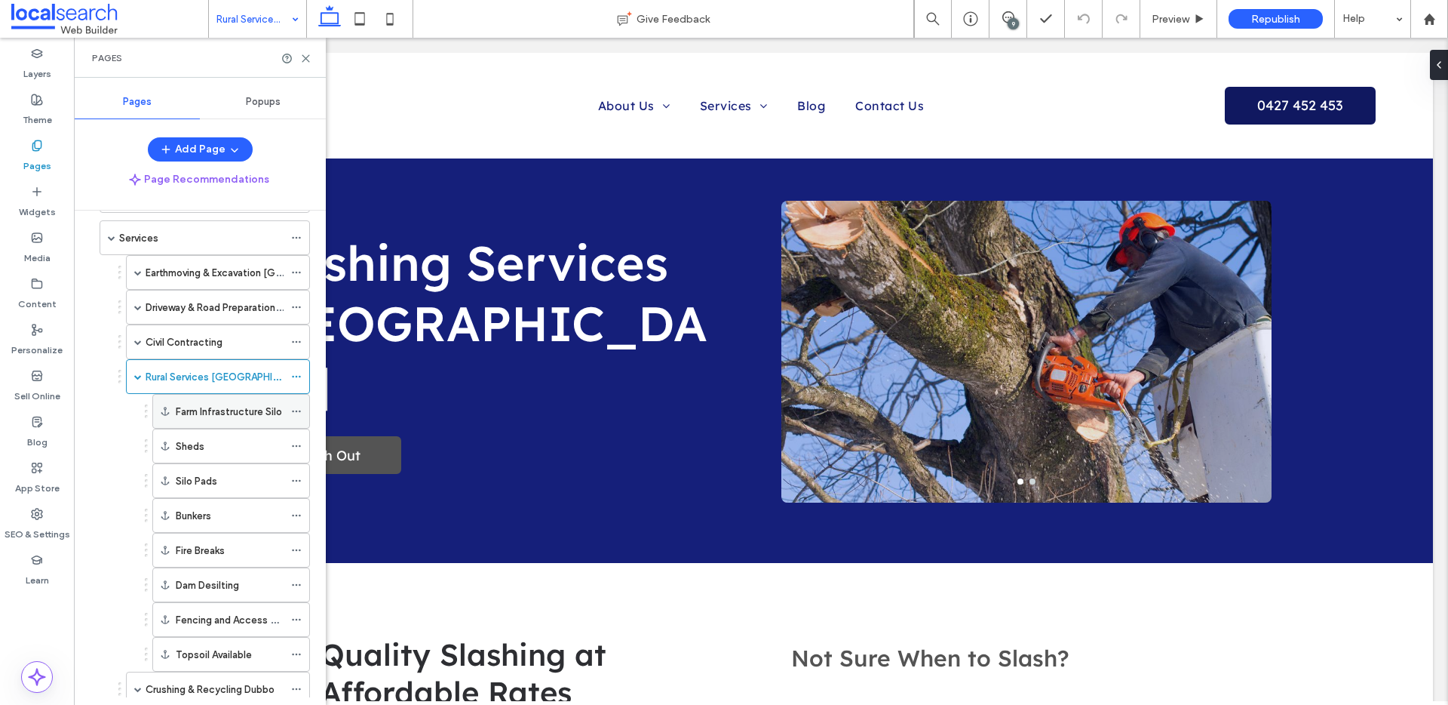
scroll to position [140, 0]
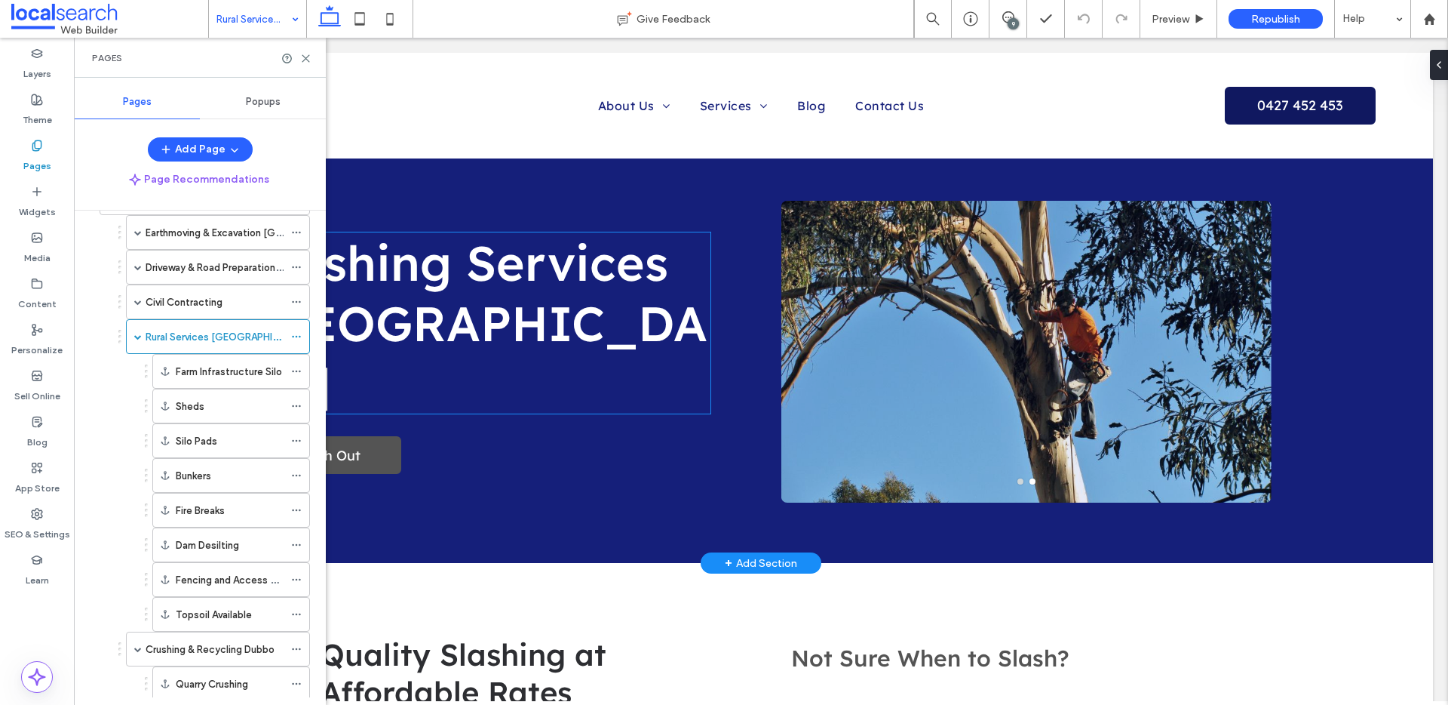
click at [676, 368] on h1 "Slashing Services Wellington" at bounding box center [480, 322] width 460 height 181
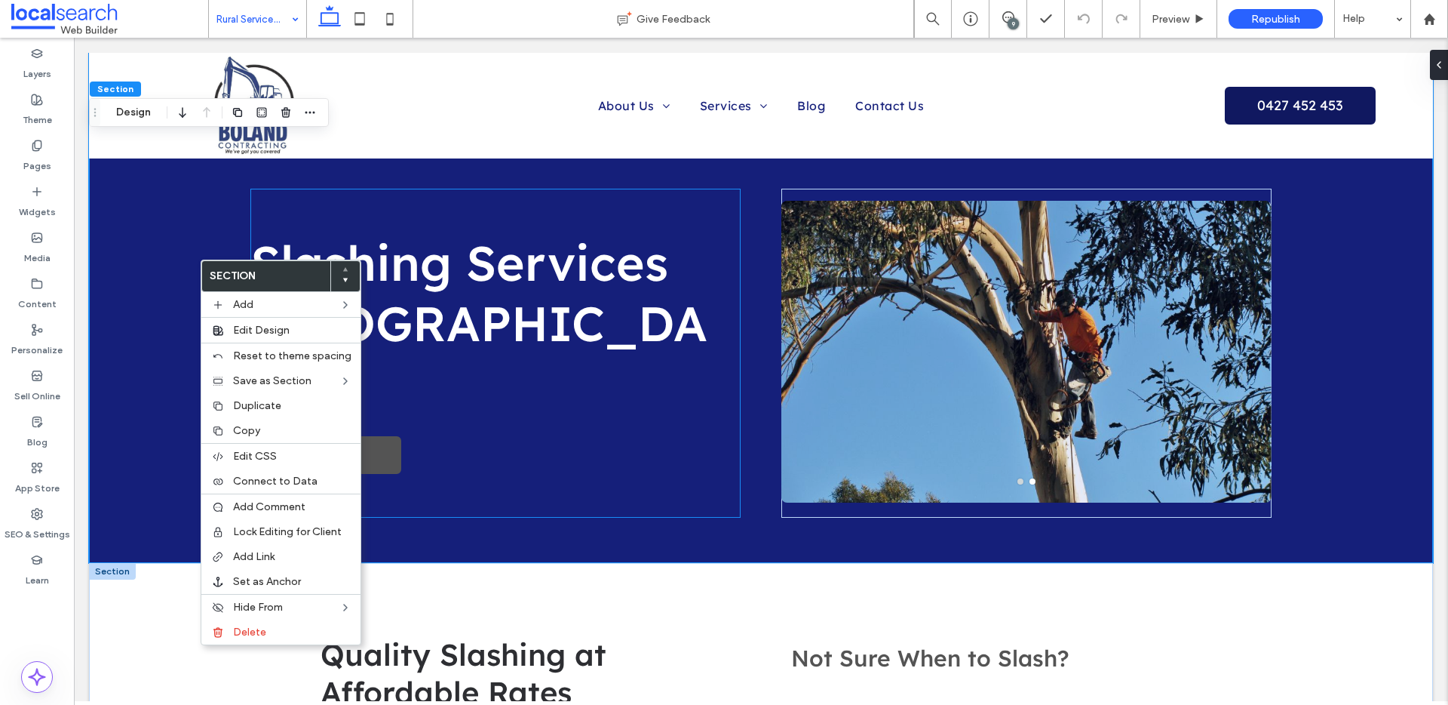
drag, startPoint x: 649, startPoint y: 664, endPoint x: 525, endPoint y: 646, distance: 125.0
click at [649, 664] on h2 "Quality Slashing at Affordable Rates" at bounding box center [526, 672] width 410 height 75
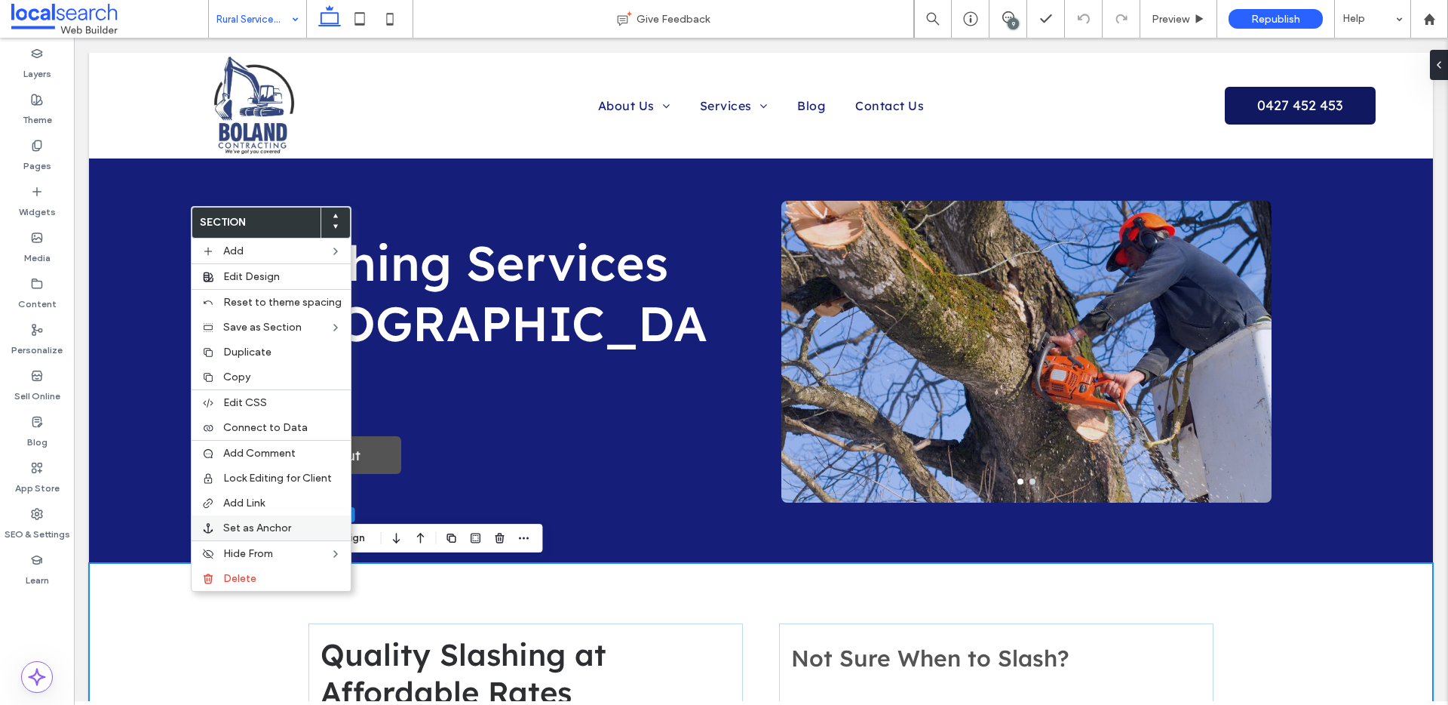
click at [280, 528] on span "Set as Anchor" at bounding box center [257, 527] width 68 height 13
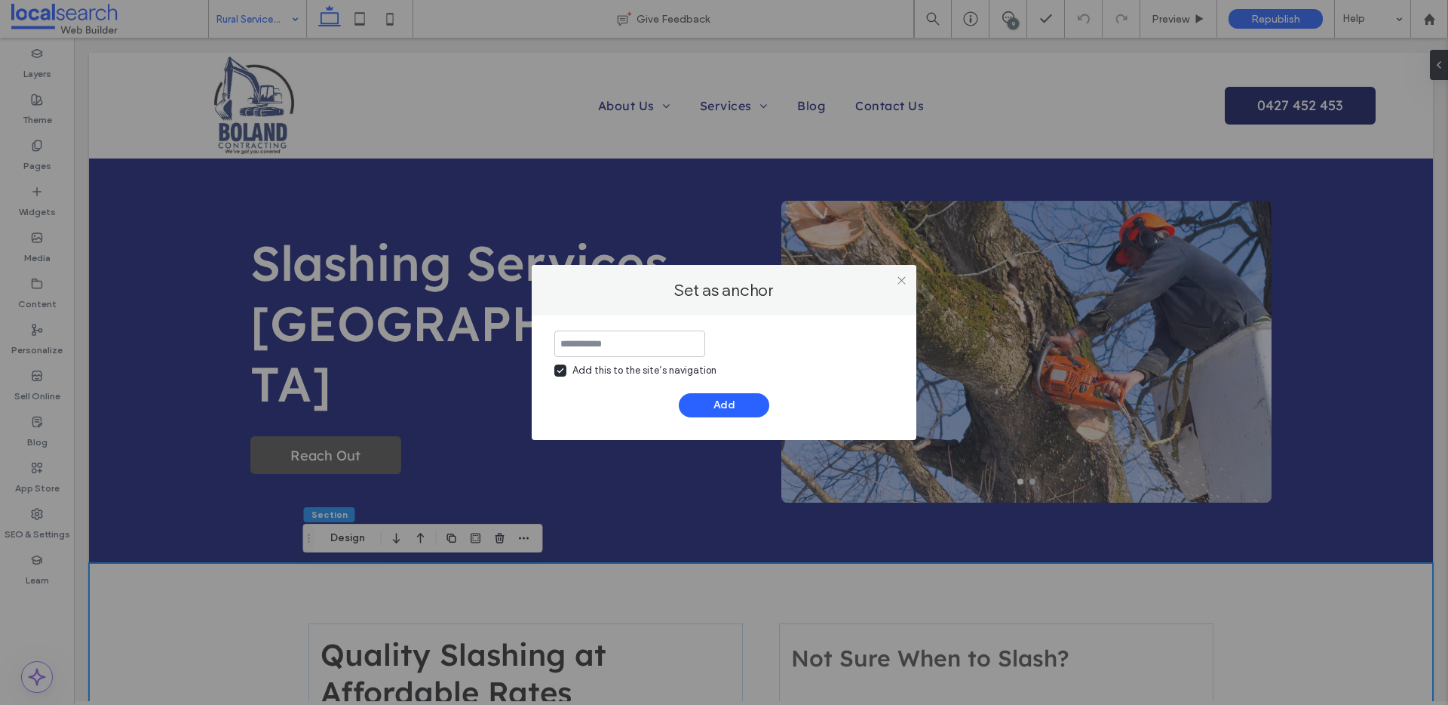
click at [637, 341] on input at bounding box center [629, 343] width 151 height 26
type input "**********"
click at [737, 395] on button "Add" at bounding box center [724, 405] width 91 height 24
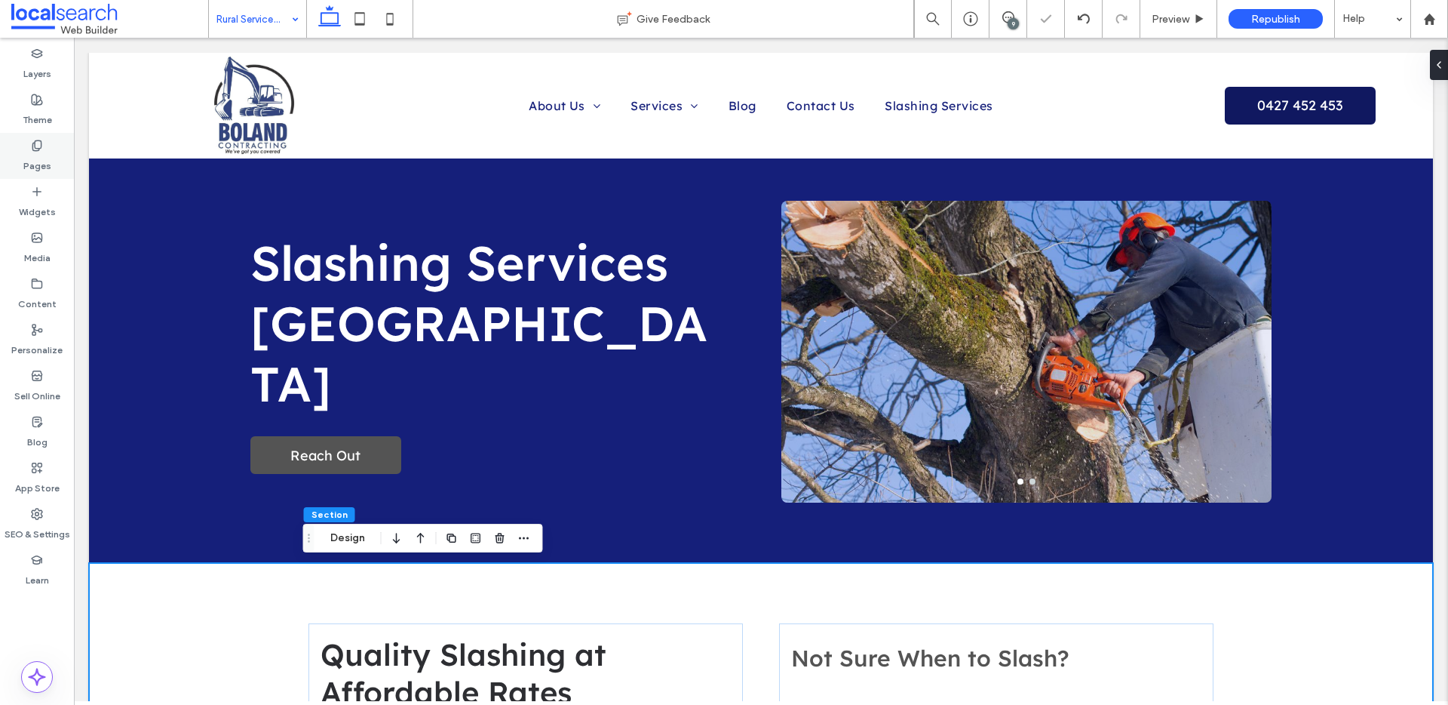
click at [38, 146] on icon at bounding box center [37, 146] width 12 height 12
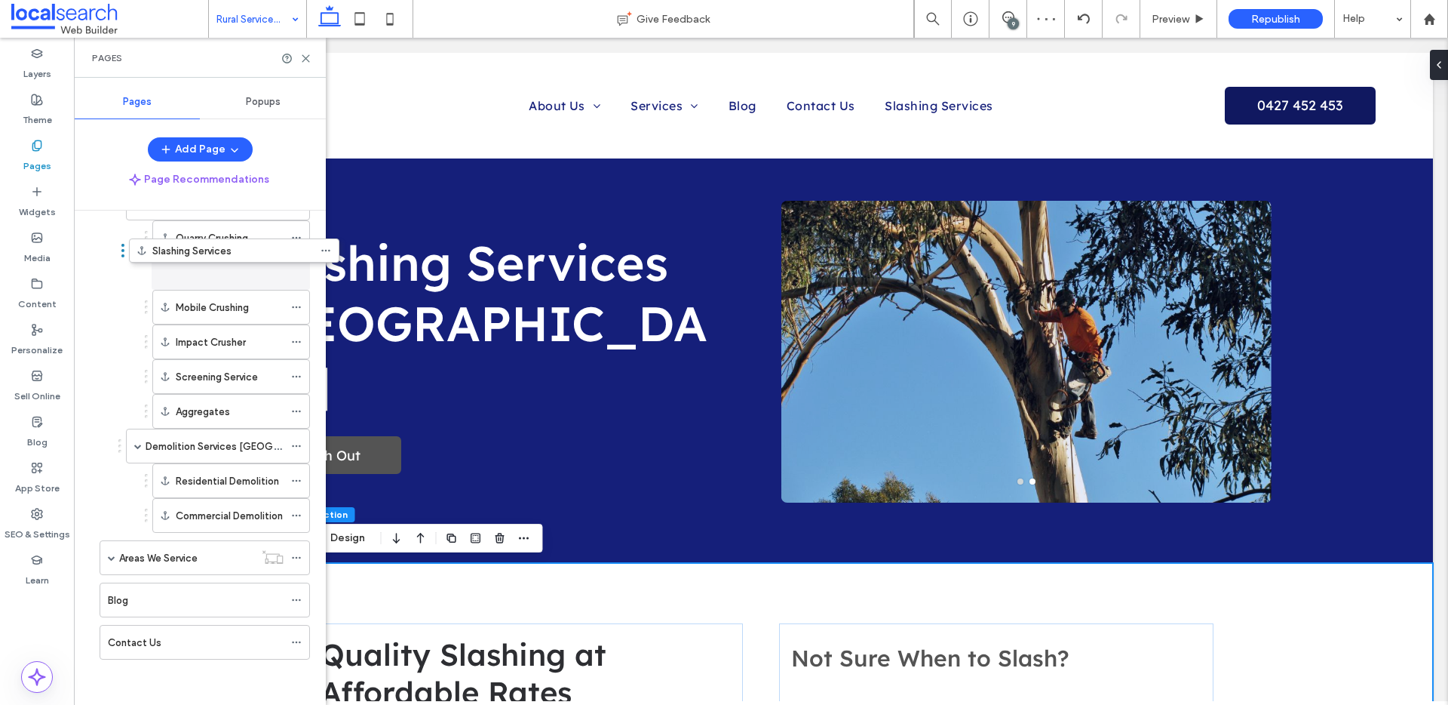
scroll to position [556, 0]
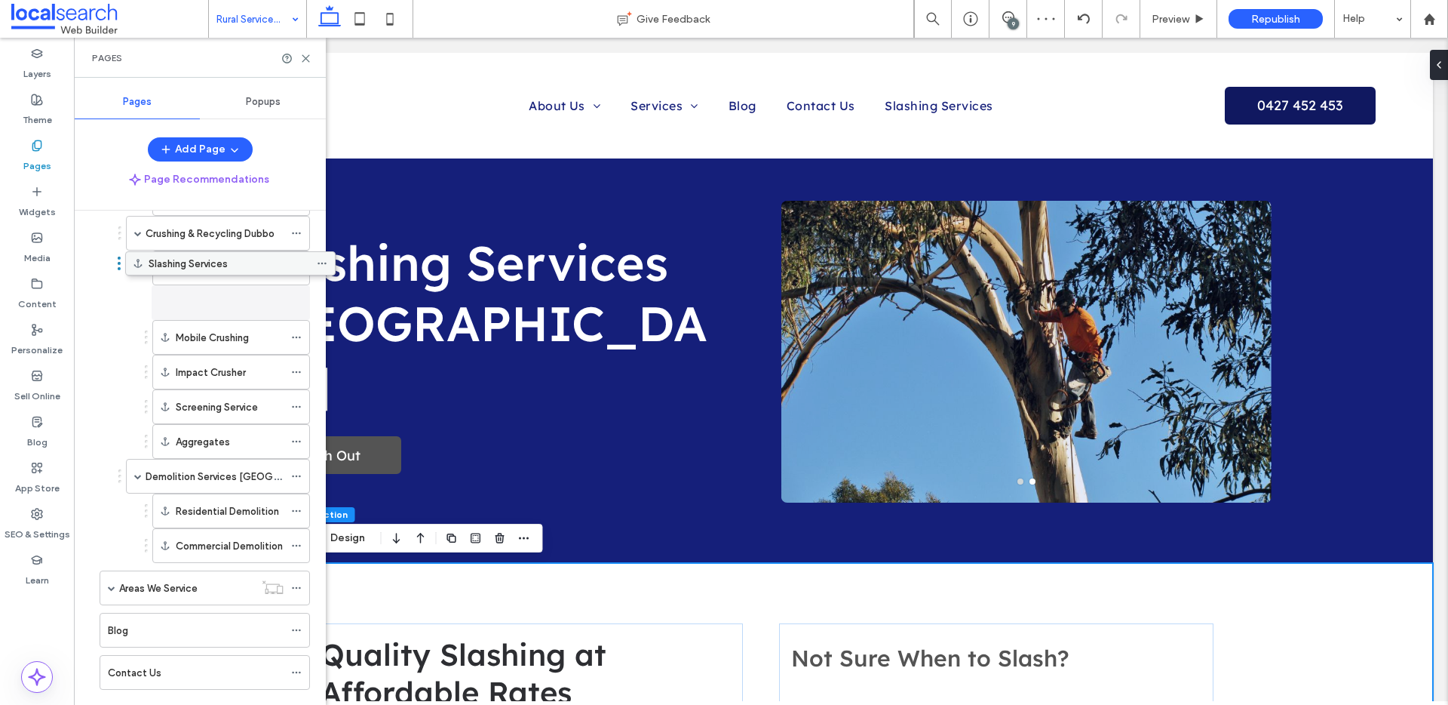
drag, startPoint x: 192, startPoint y: 581, endPoint x: 212, endPoint y: 265, distance: 316.7
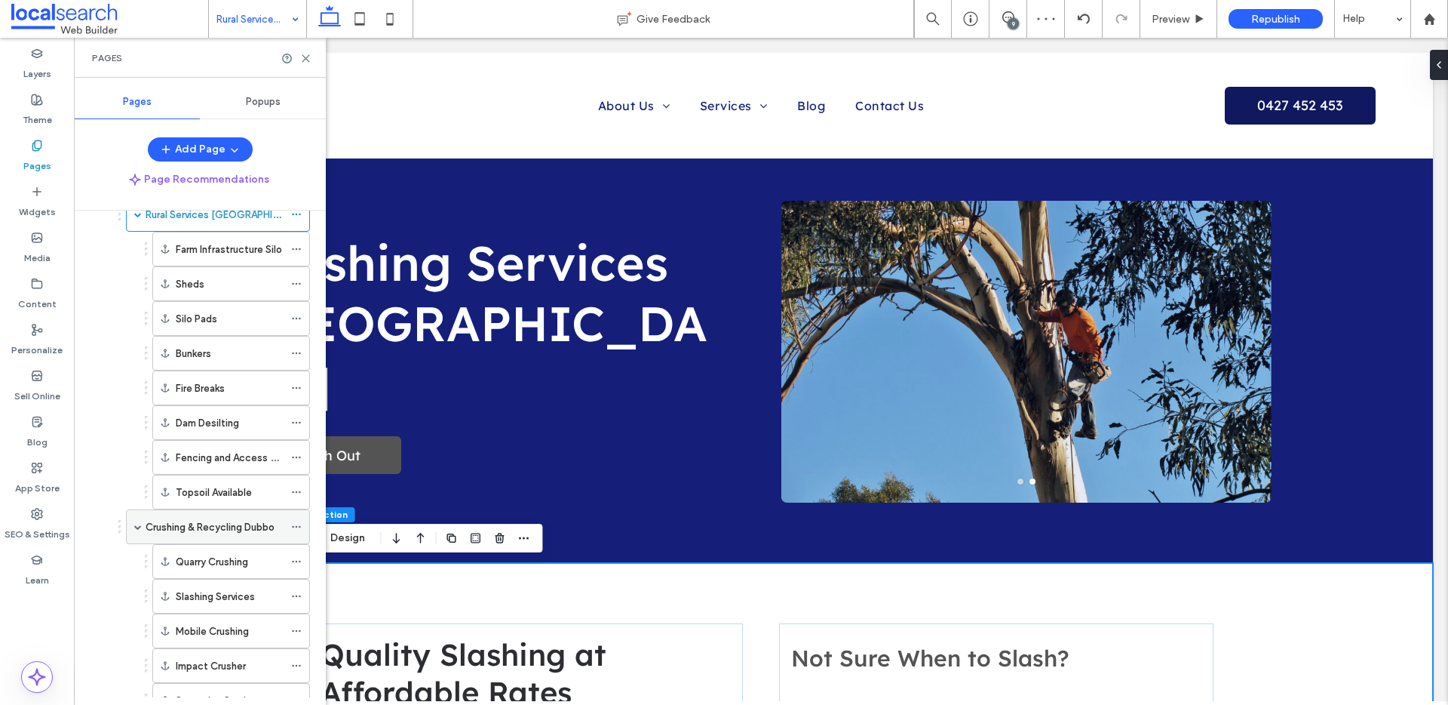
scroll to position [261, 0]
drag, startPoint x: 198, startPoint y: 423, endPoint x: 208, endPoint y: 241, distance: 182.8
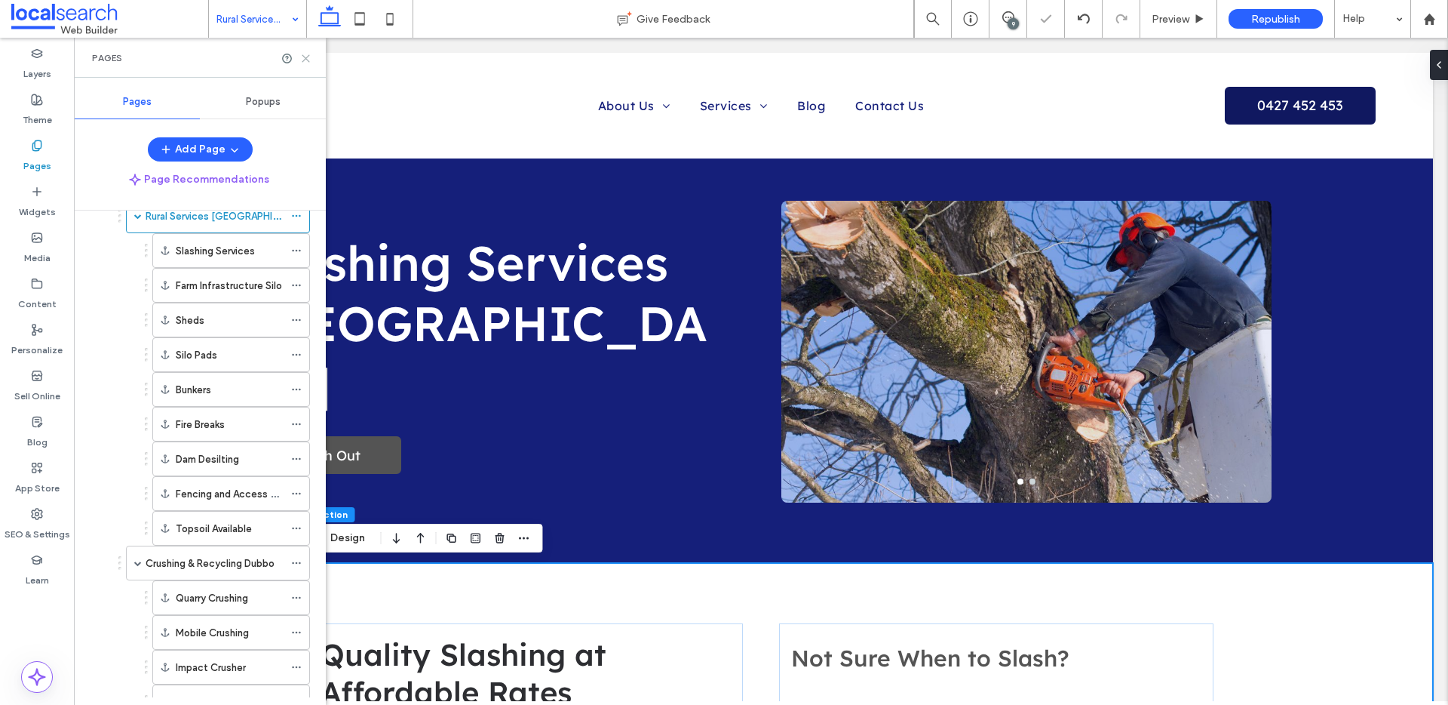
click at [305, 56] on icon at bounding box center [305, 58] width 11 height 11
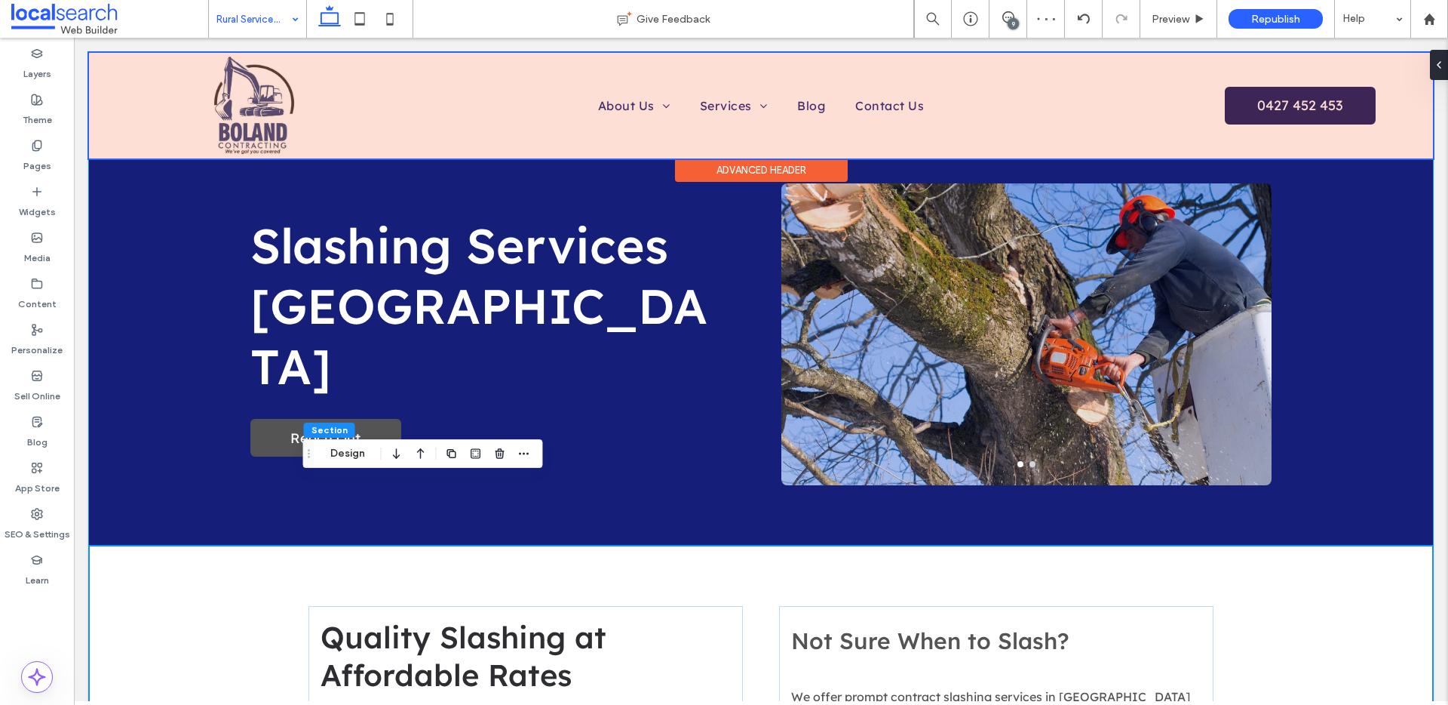
scroll to position [0, 0]
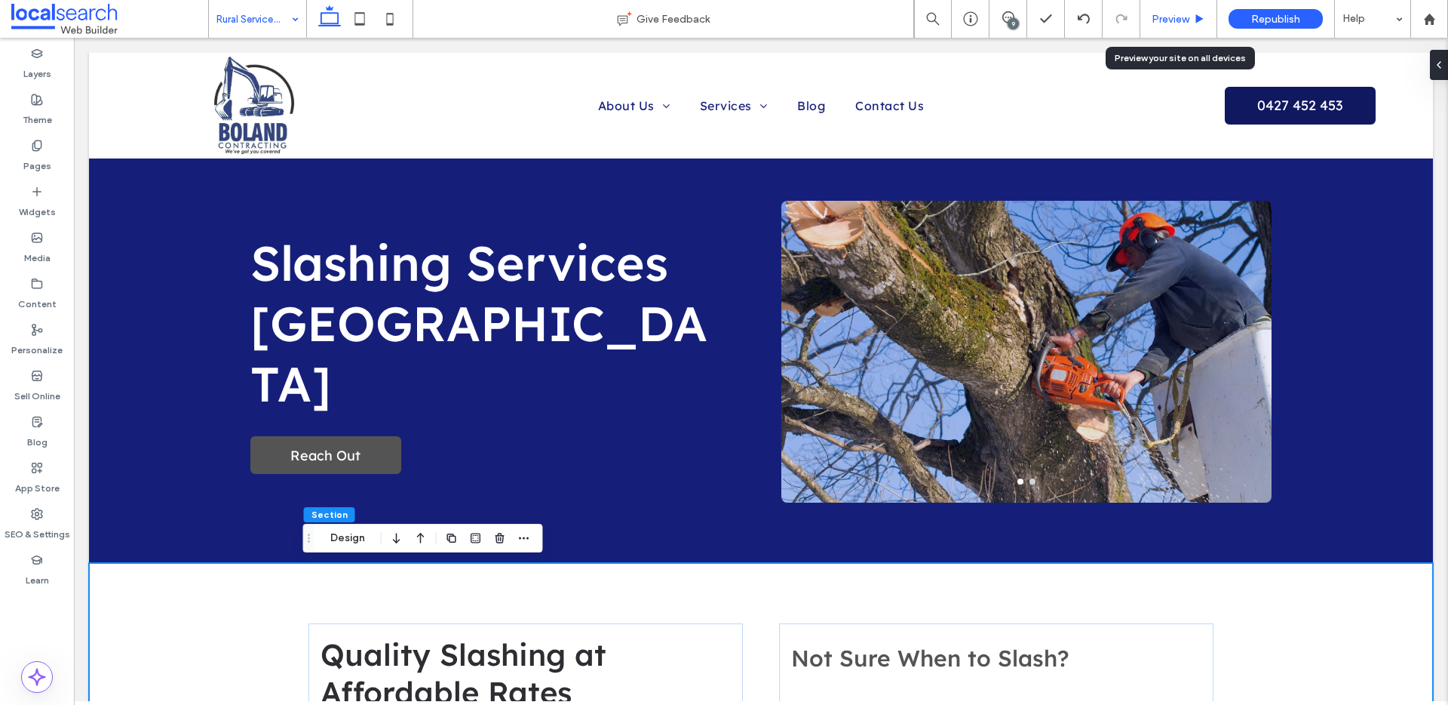
click at [1208, 17] on div "Preview" at bounding box center [1179, 19] width 76 height 13
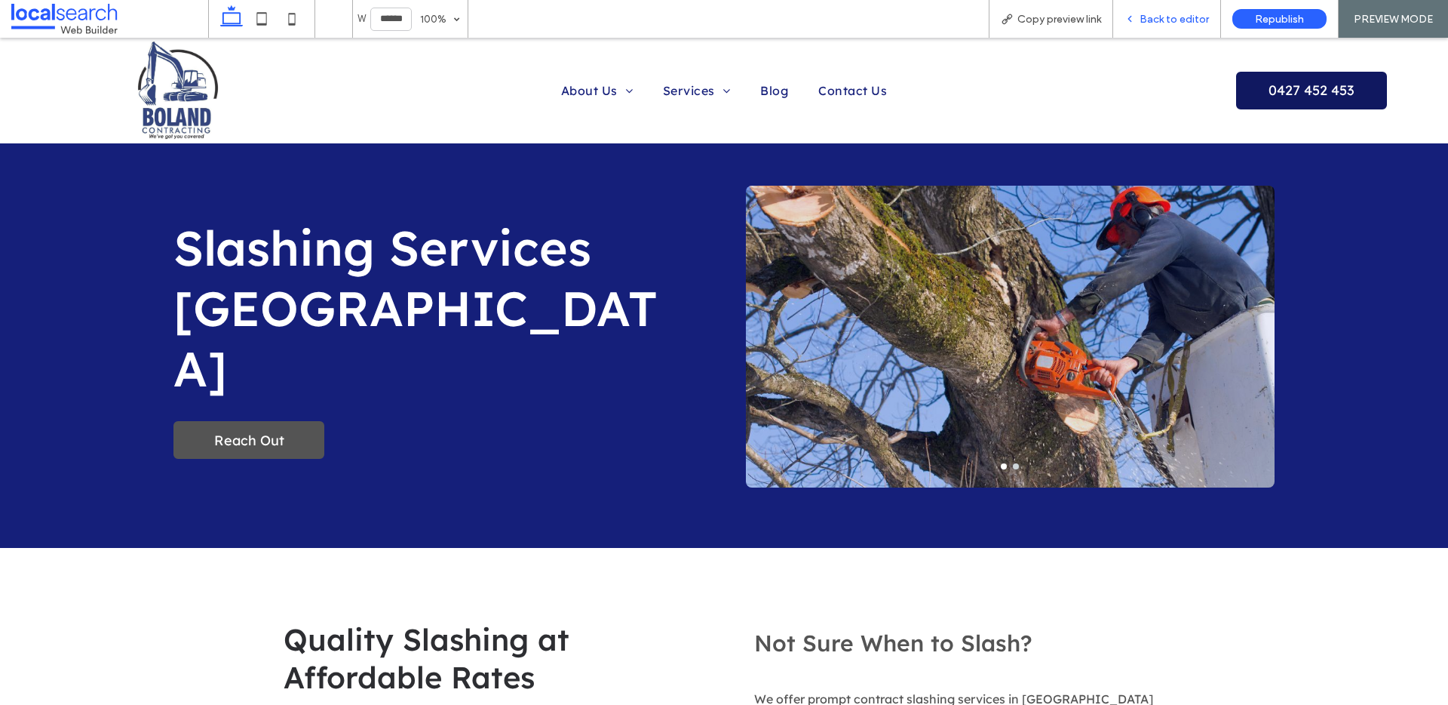
click at [1158, 23] on span "Back to editor" at bounding box center [1174, 19] width 69 height 13
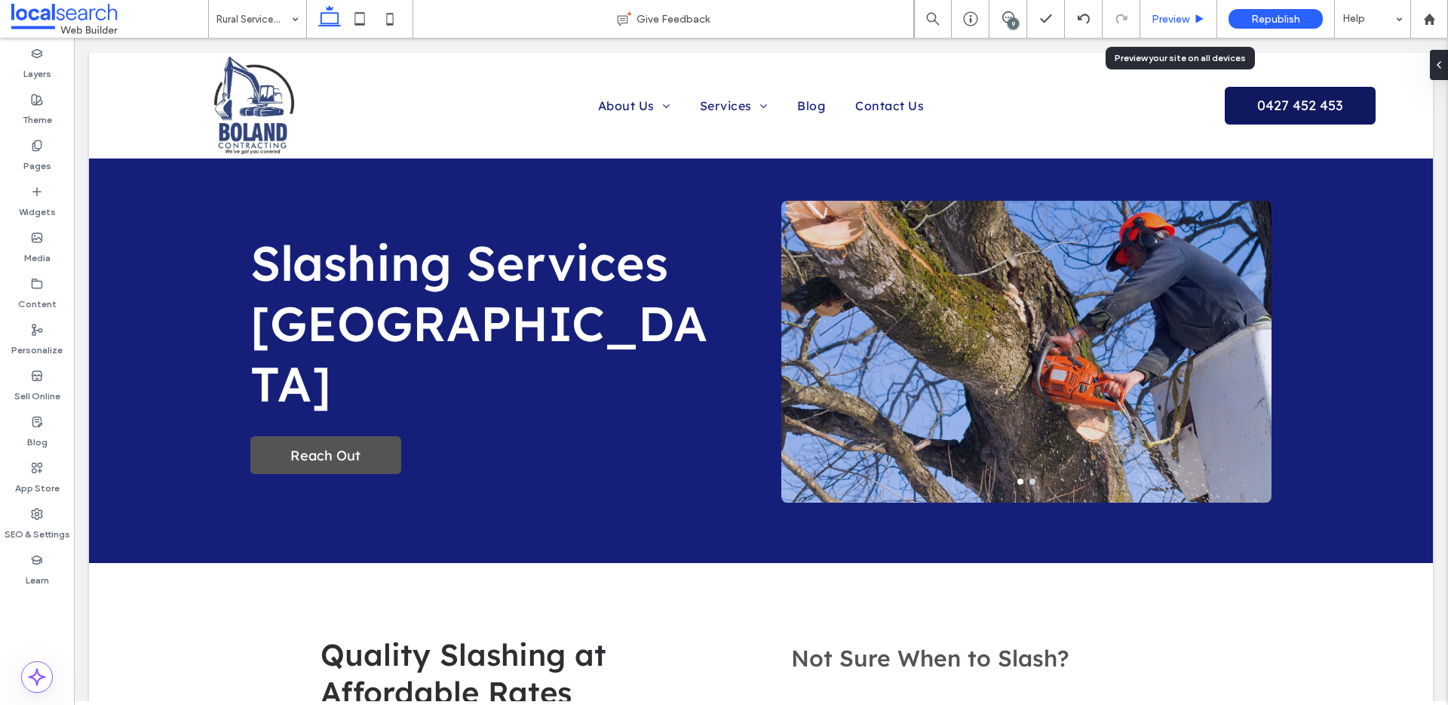
click at [1163, 21] on span "Preview" at bounding box center [1171, 19] width 38 height 13
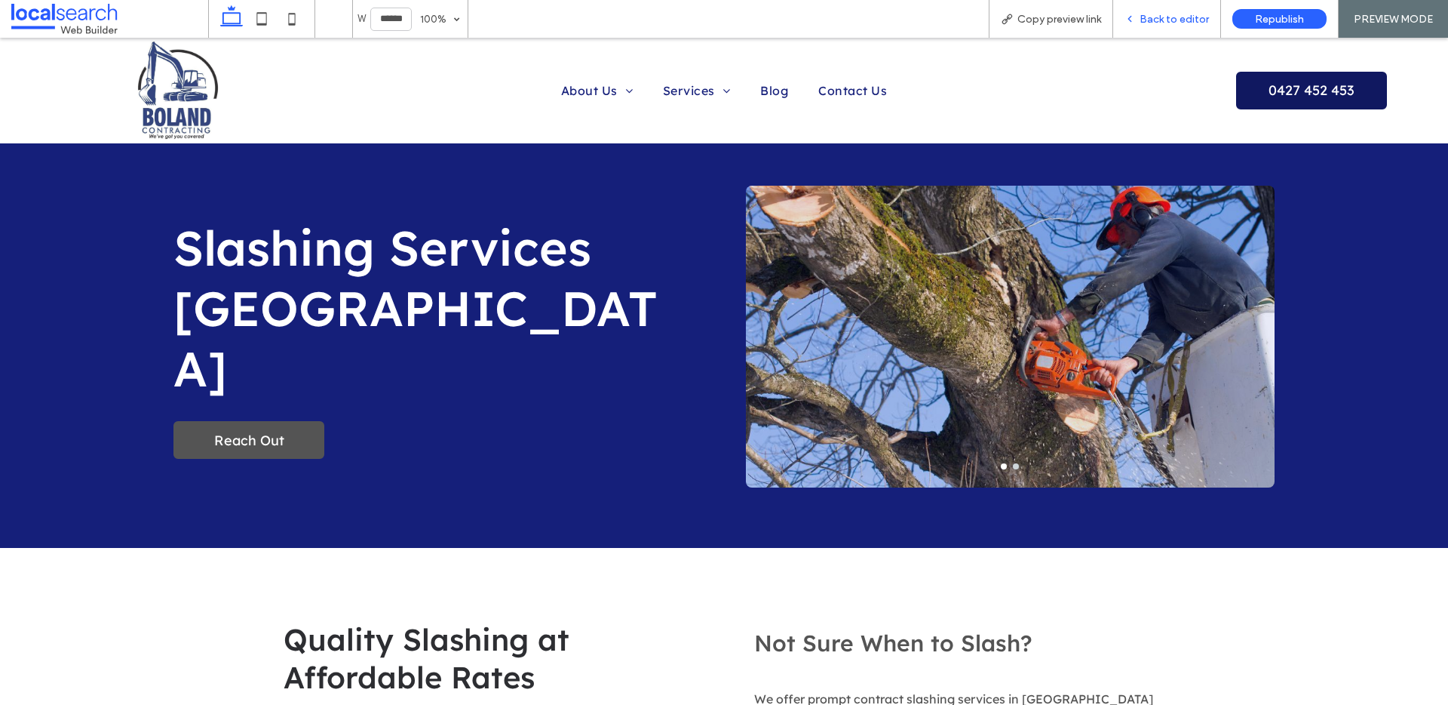
click at [1156, 21] on span "Back to editor" at bounding box center [1174, 19] width 69 height 13
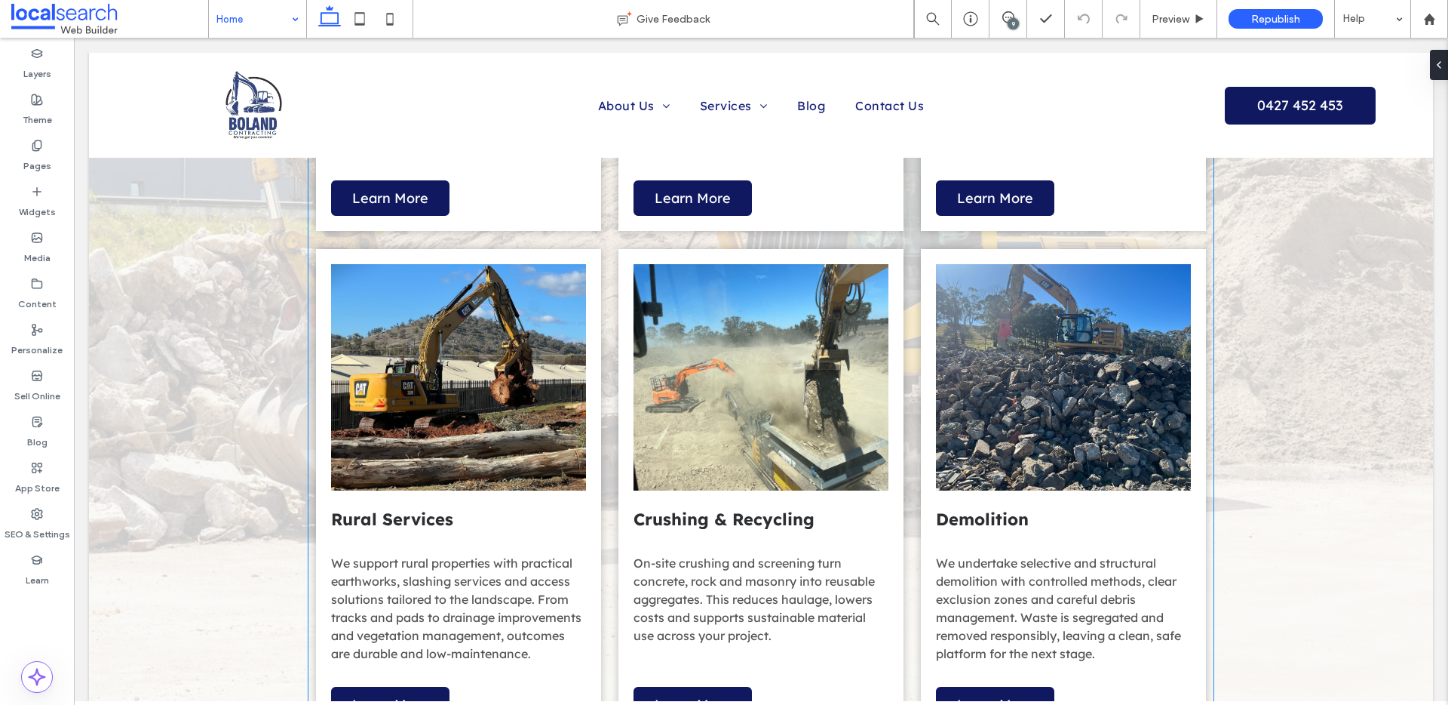
scroll to position [1454, 0]
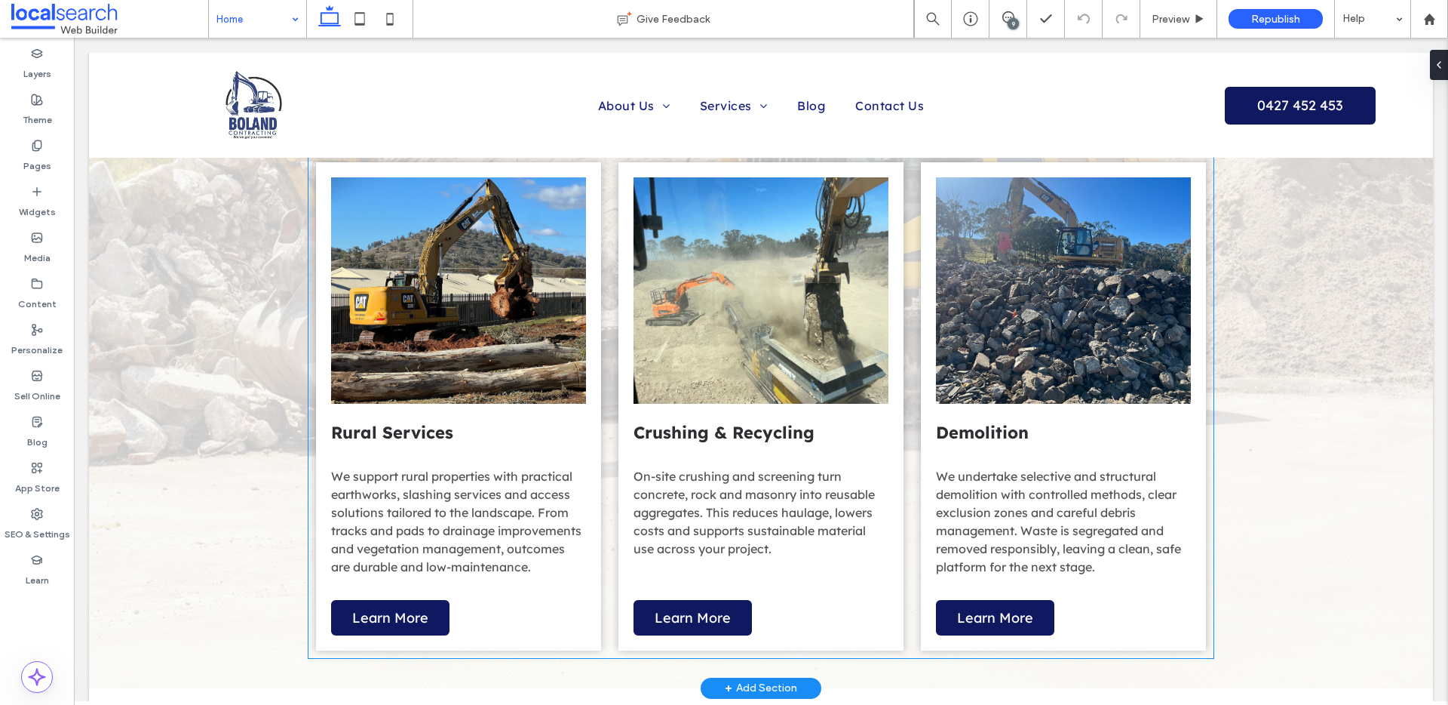
click at [755, 468] on span "On-site crushing and screening turn concrete, rock and masonry into reusable ag…" at bounding box center [754, 512] width 241 height 88
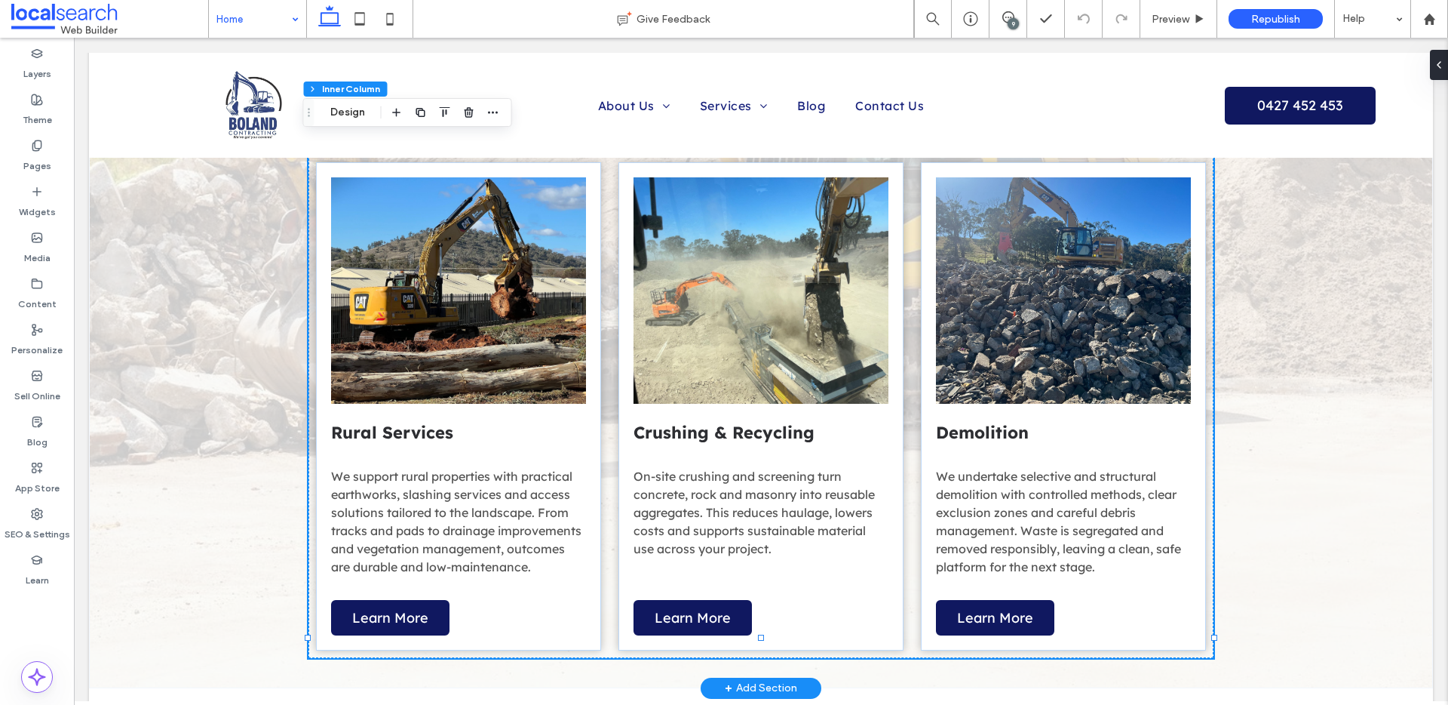
click at [730, 468] on span "On-site crushing and screening turn concrete, rock and masonry into reusable ag…" at bounding box center [754, 512] width 241 height 88
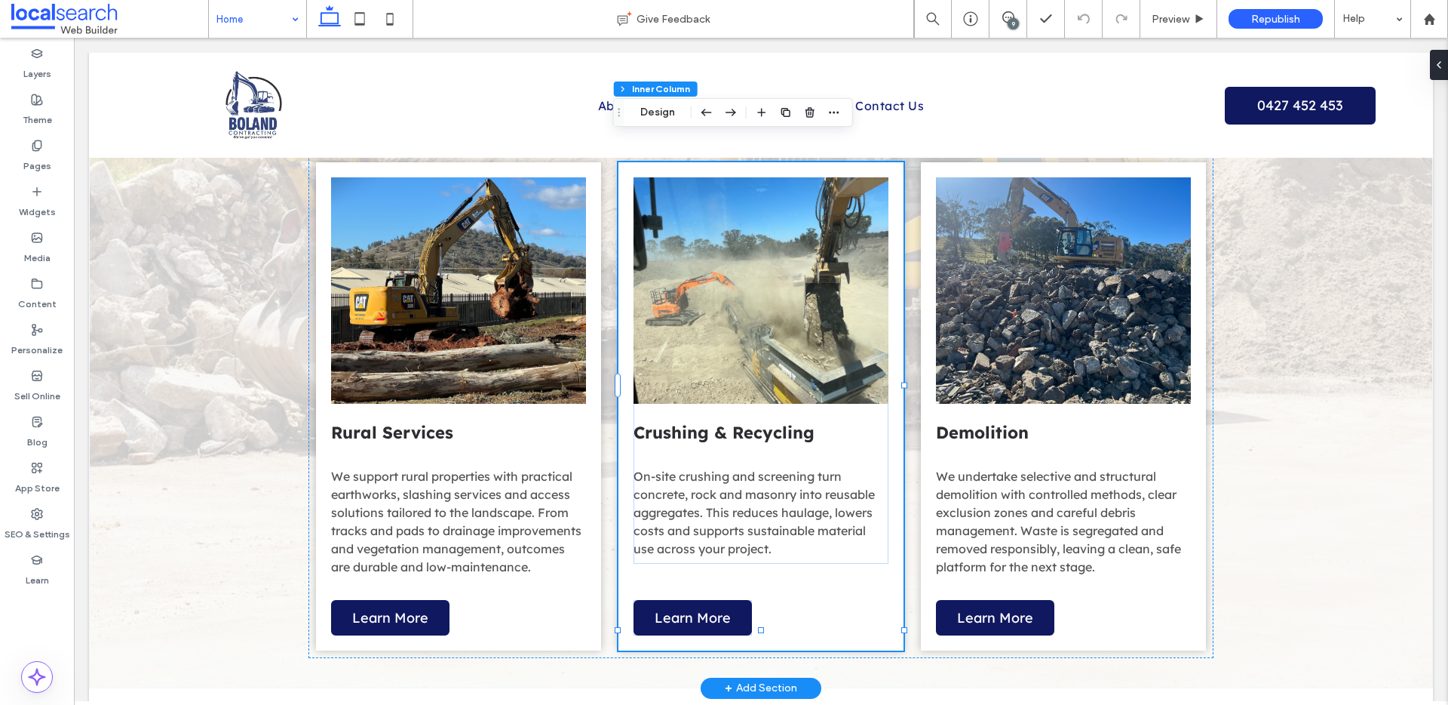
click at [735, 468] on span "On-site crushing and screening turn concrete, rock and masonry into reusable ag…" at bounding box center [754, 512] width 241 height 88
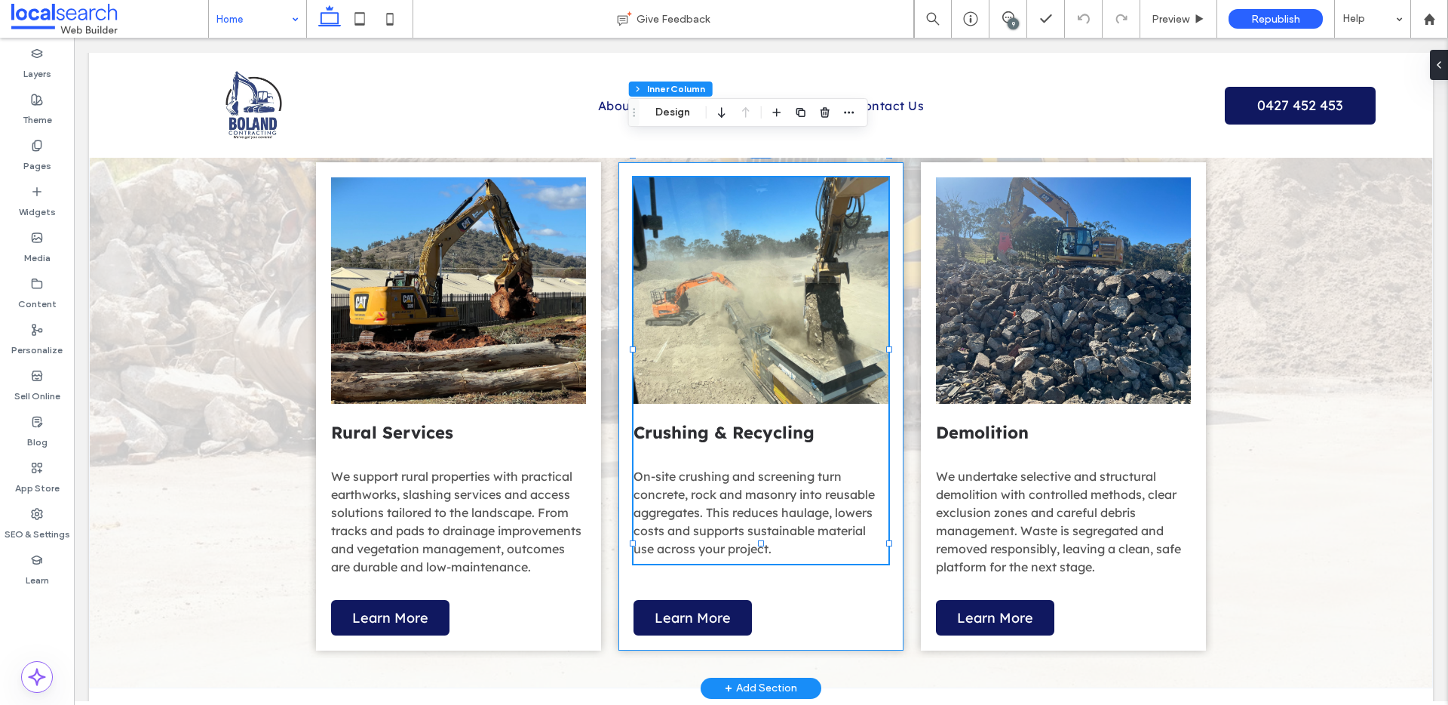
click at [735, 468] on span "On-site crushing and screening turn concrete, rock and masonry into reusable ag…" at bounding box center [754, 512] width 241 height 88
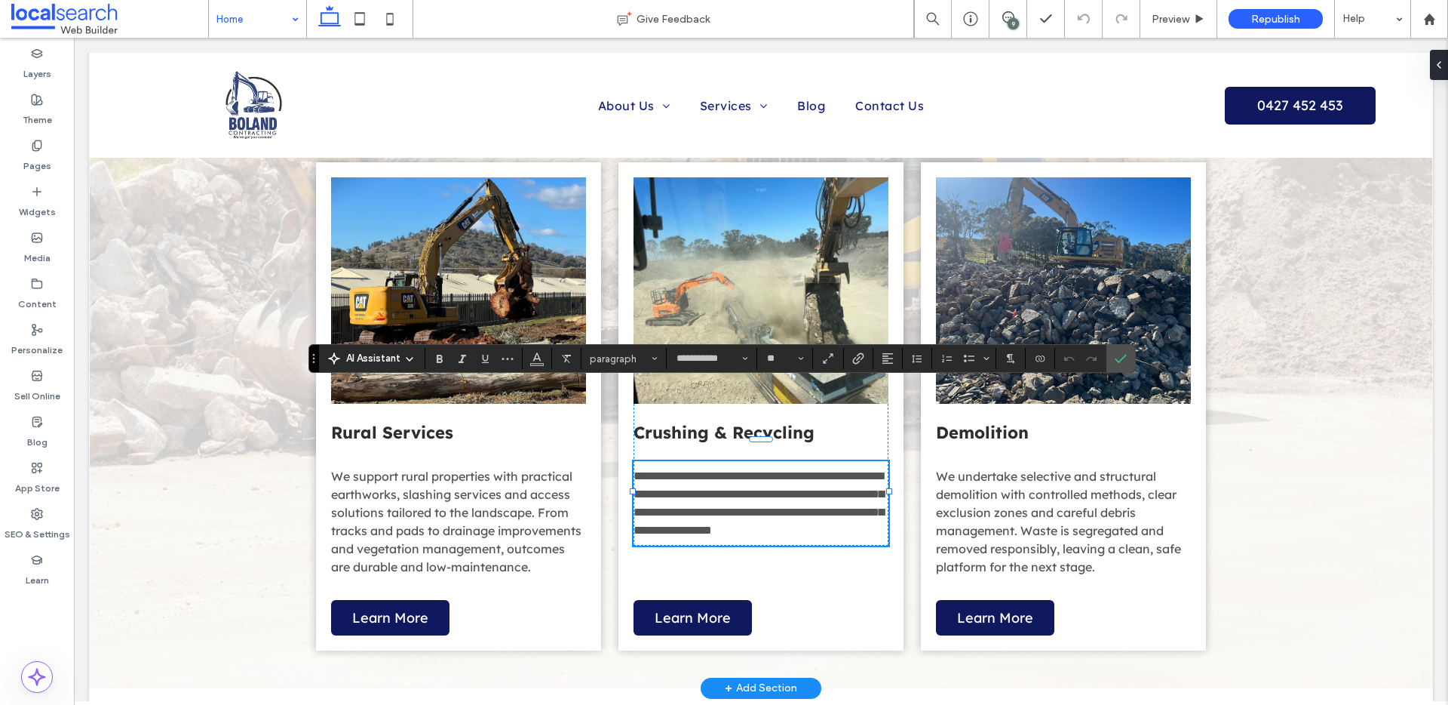
click at [738, 467] on p "**********" at bounding box center [761, 503] width 255 height 72
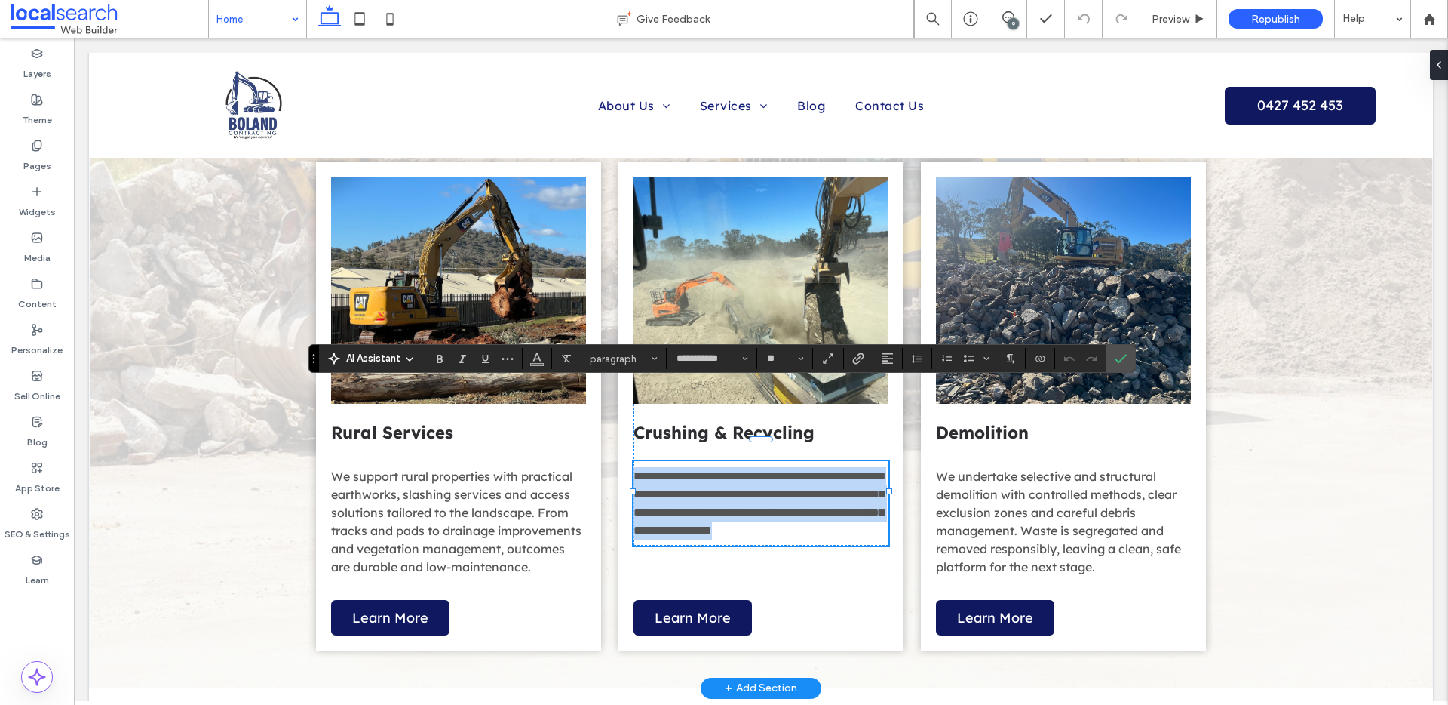
click at [738, 467] on p "**********" at bounding box center [761, 503] width 255 height 72
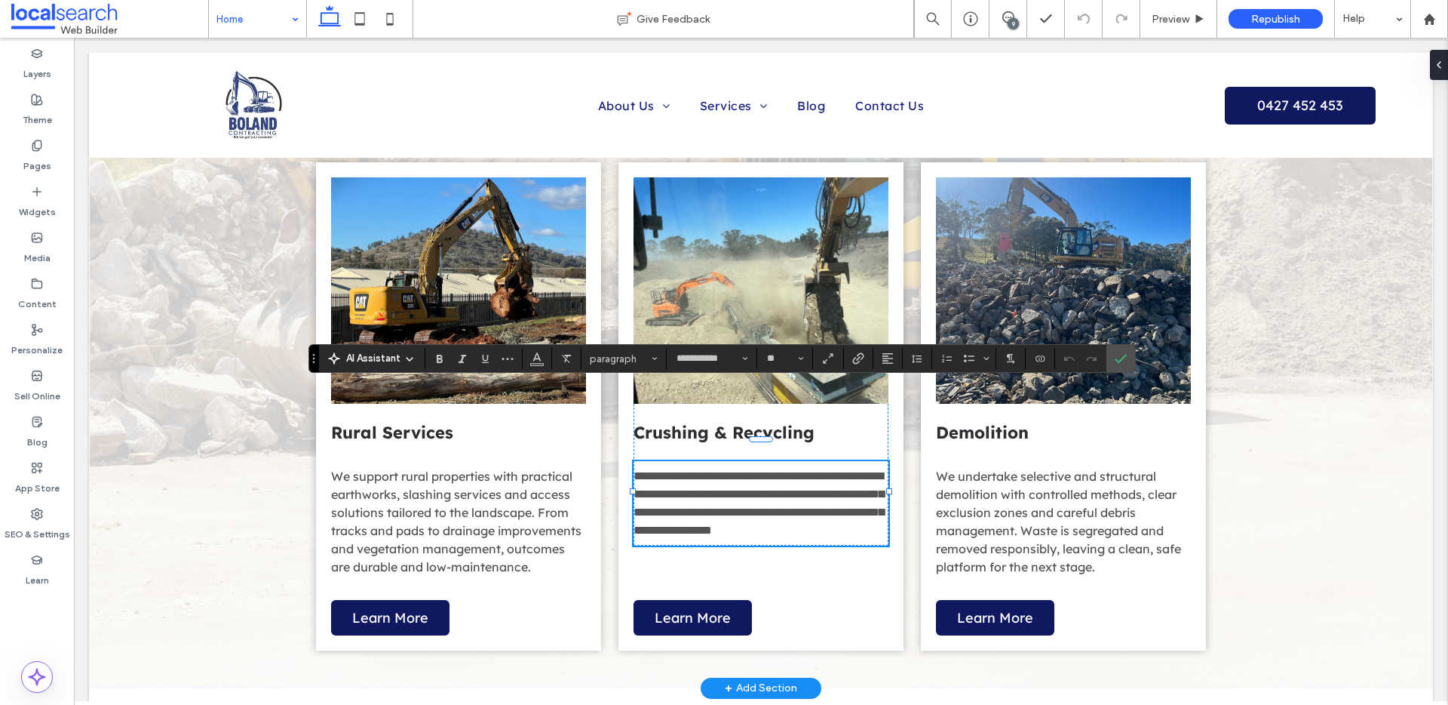
scroll to position [0, 0]
click at [1129, 363] on label "Confirm" at bounding box center [1121, 358] width 23 height 27
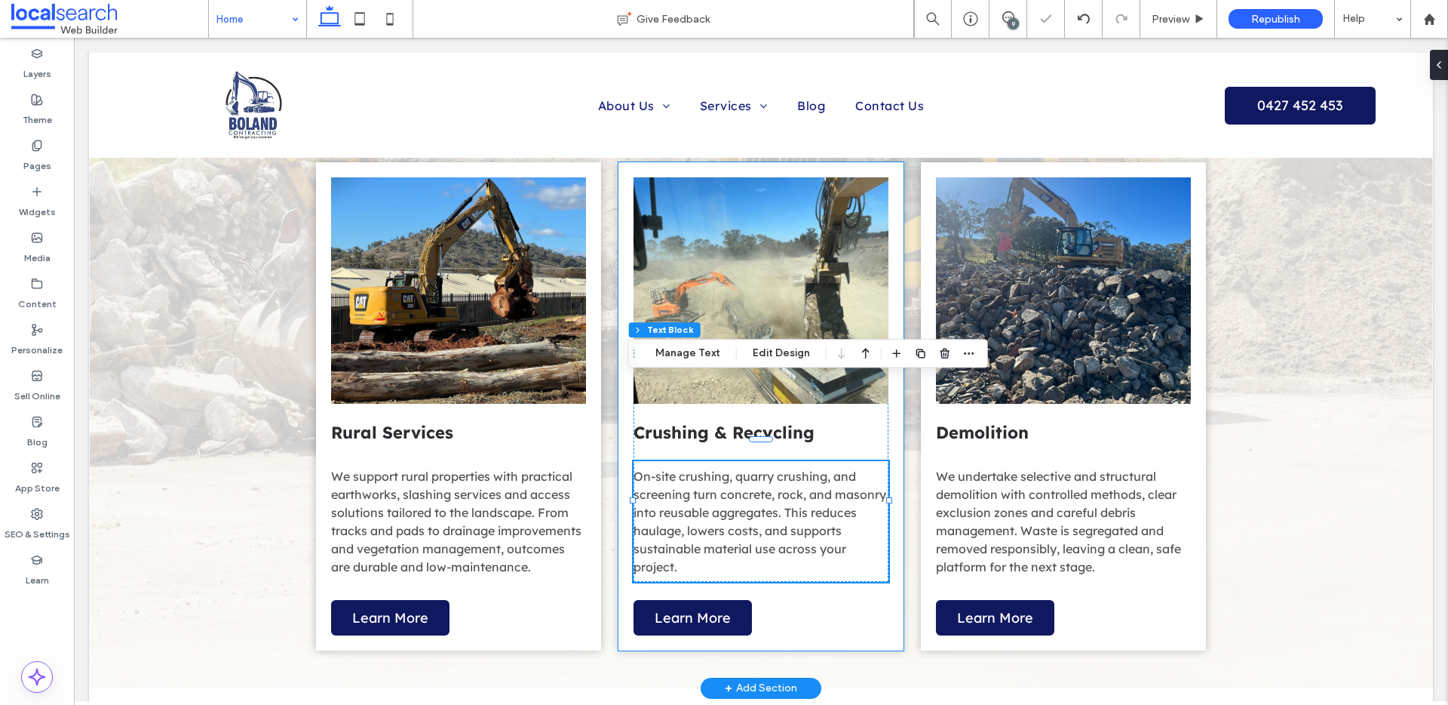
click at [789, 509] on div "View more Crushing & Recycling On-site crushing, quarry crushing, and screening…" at bounding box center [761, 406] width 285 height 488
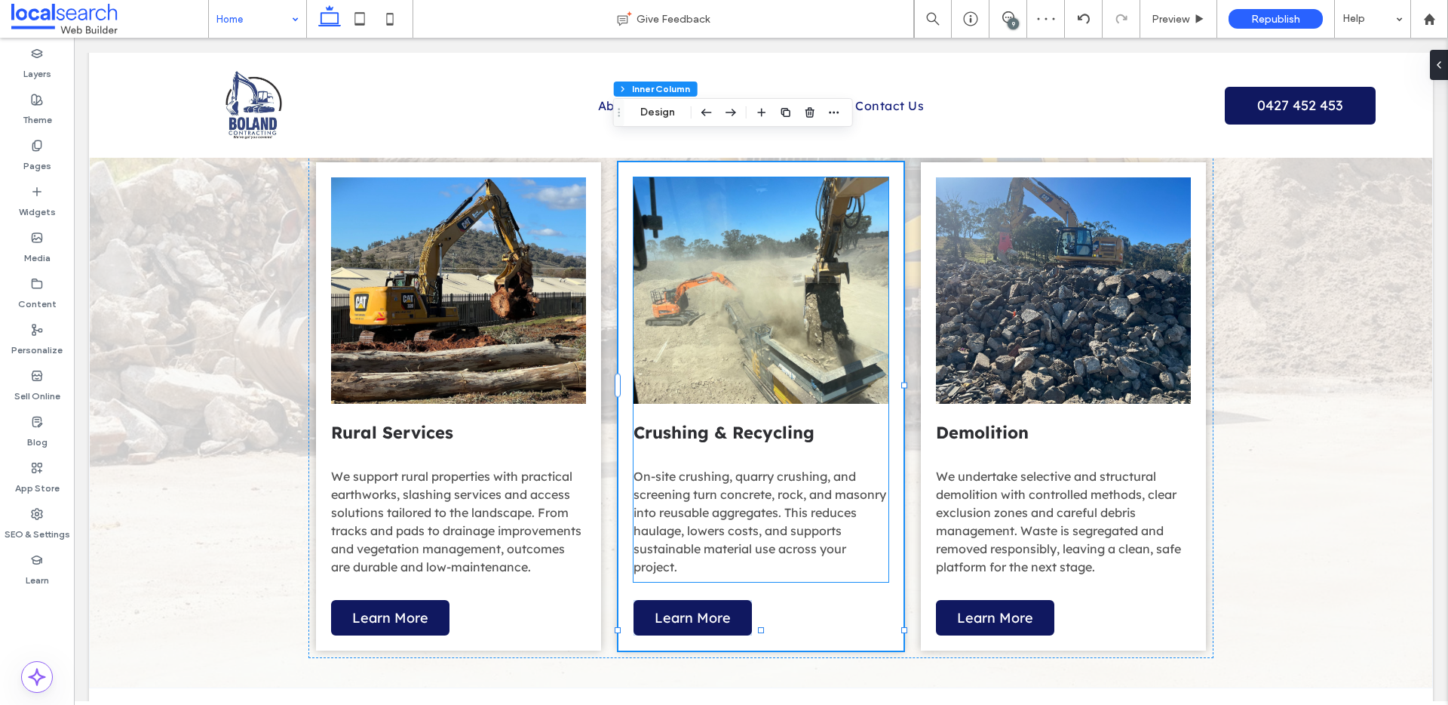
click at [796, 468] on span "On-site crushing, quarry crushing, and screening turn concrete, rock, and mason…" at bounding box center [760, 521] width 253 height 106
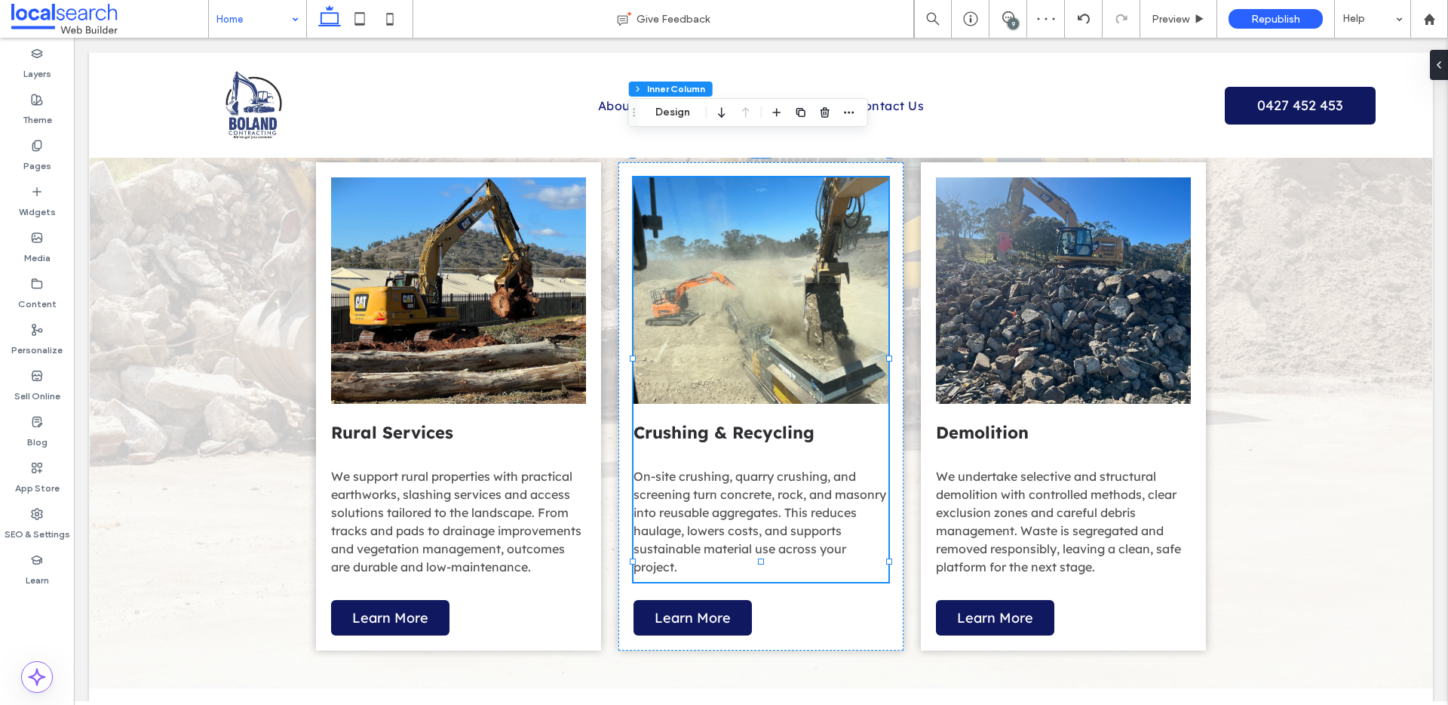
click at [789, 468] on span "On-site crushing, quarry crushing, and screening turn concrete, rock, and mason…" at bounding box center [760, 521] width 253 height 106
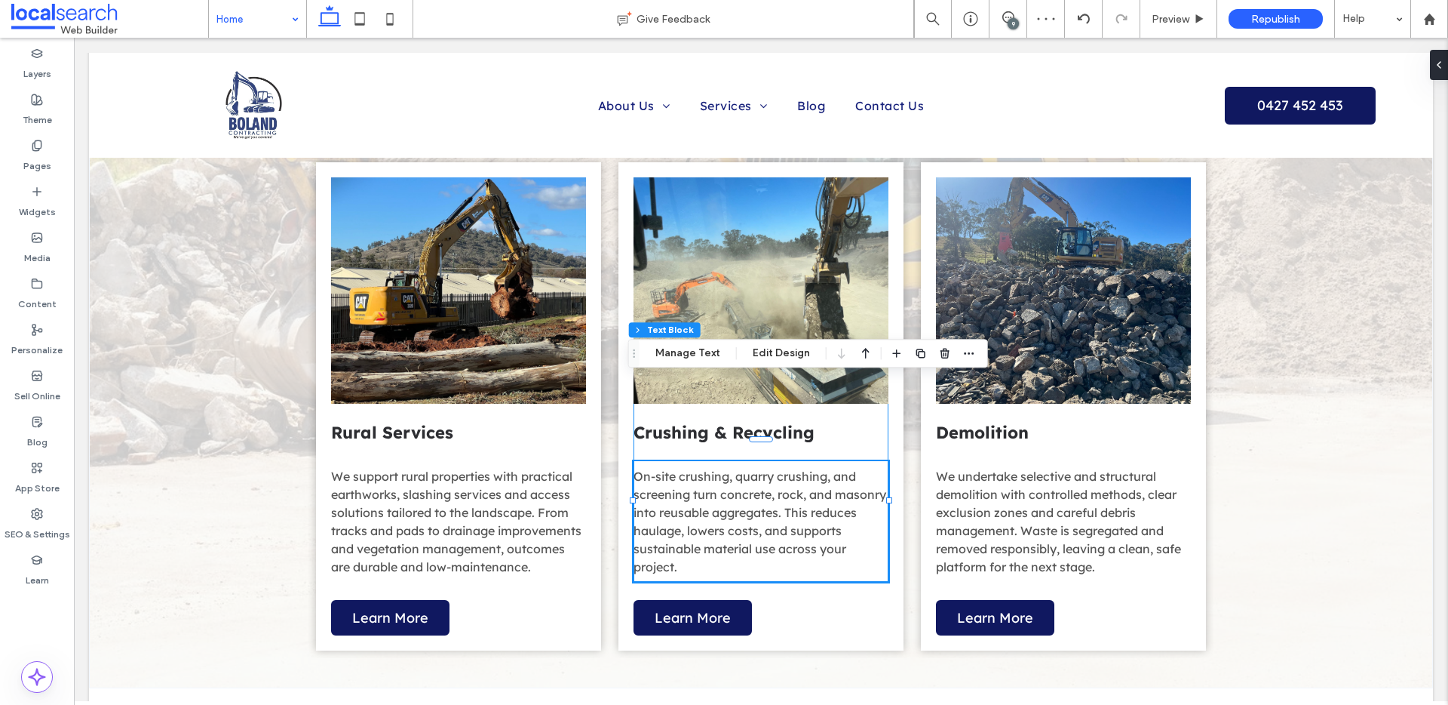
click at [813, 468] on span "On-site crushing, quarry crushing, and screening turn concrete, rock, and mason…" at bounding box center [760, 521] width 253 height 106
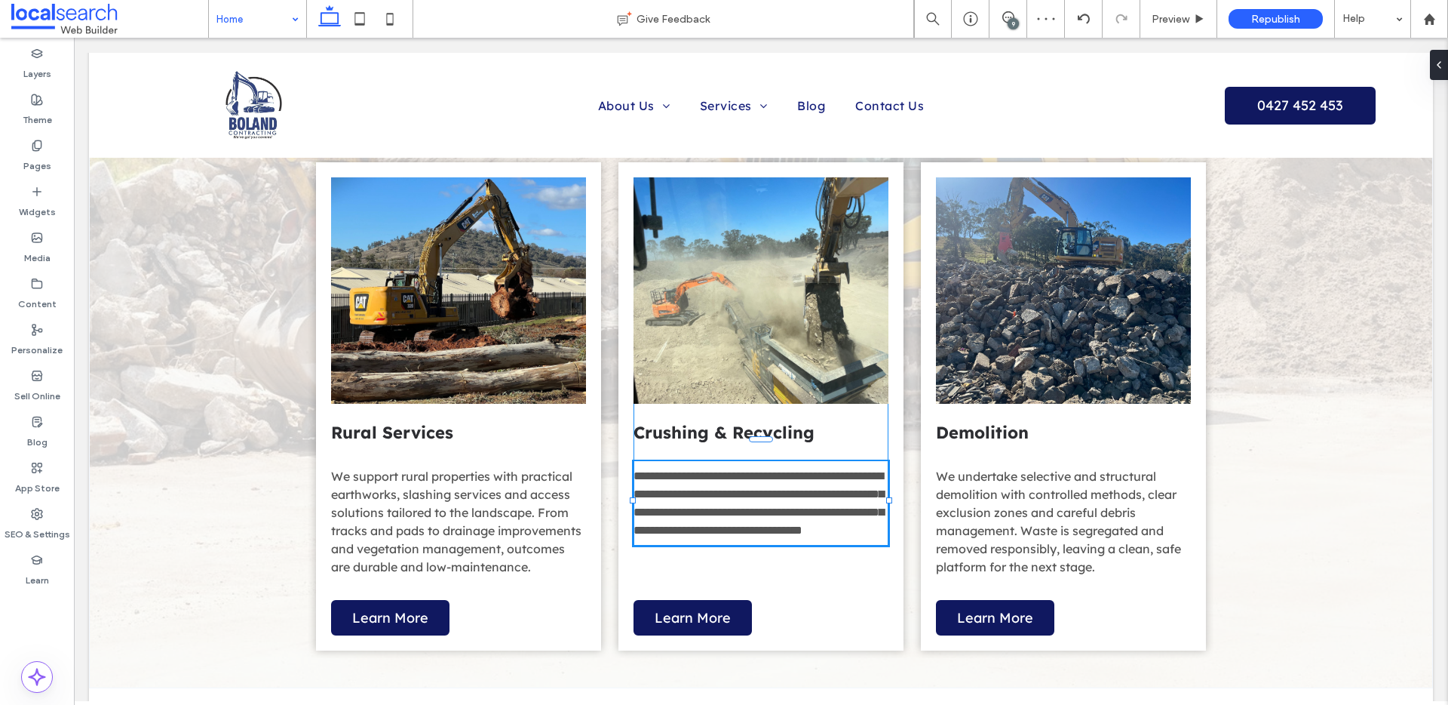
type input "**********"
type input "**"
click at [814, 470] on span "**********" at bounding box center [759, 503] width 250 height 66
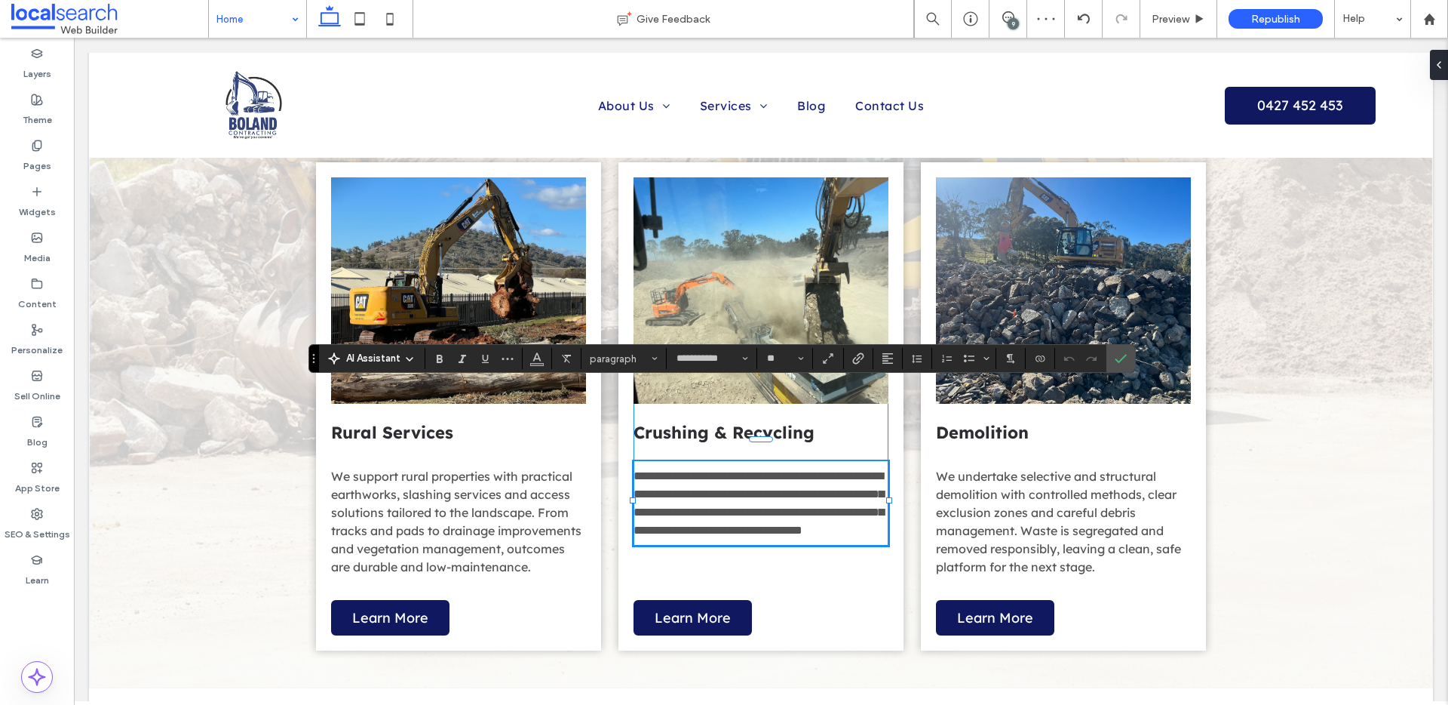
click at [831, 470] on span "**********" at bounding box center [759, 503] width 250 height 66
drag, startPoint x: 821, startPoint y: 394, endPoint x: 776, endPoint y: 392, distance: 45.3
click at [732, 470] on span "**********" at bounding box center [759, 503] width 250 height 66
click at [862, 358] on icon "Link" at bounding box center [858, 358] width 12 height 12
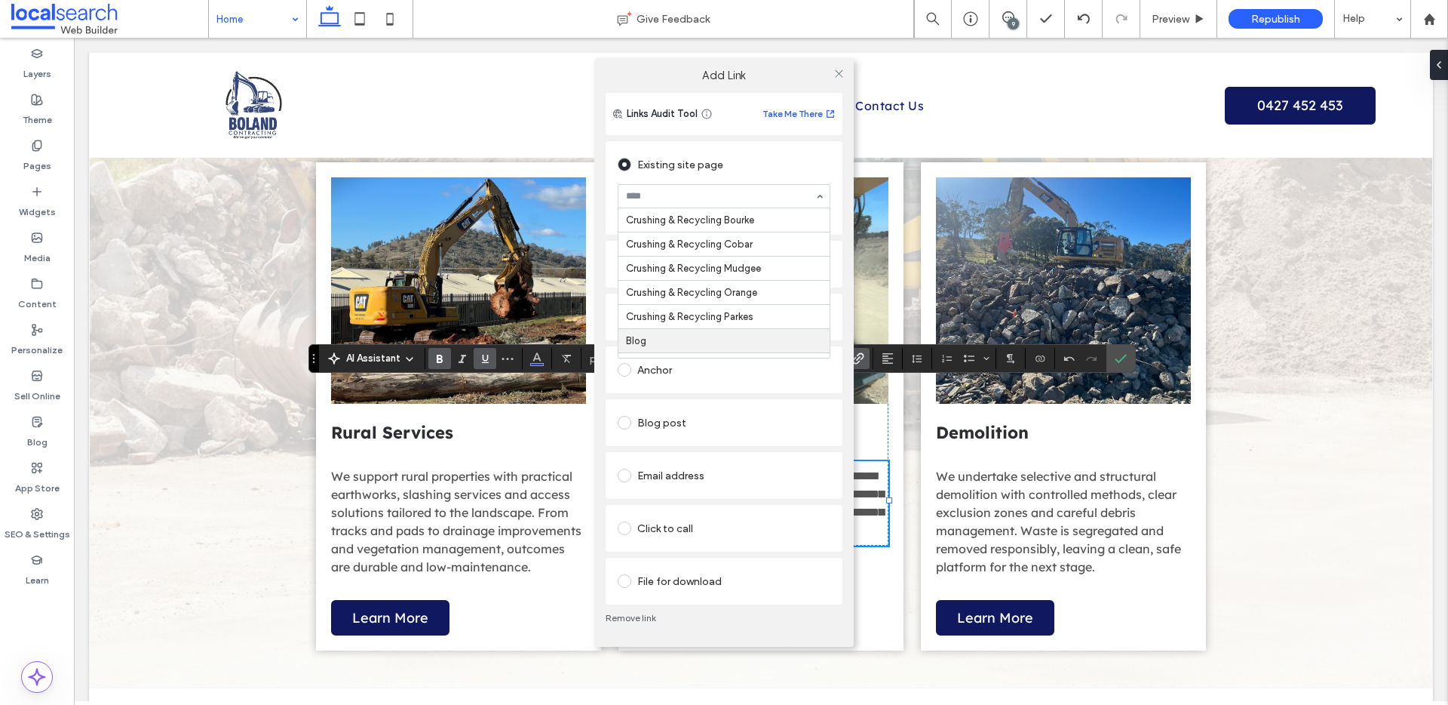
scroll to position [381, 0]
click at [705, 373] on div "Anchor" at bounding box center [724, 370] width 213 height 24
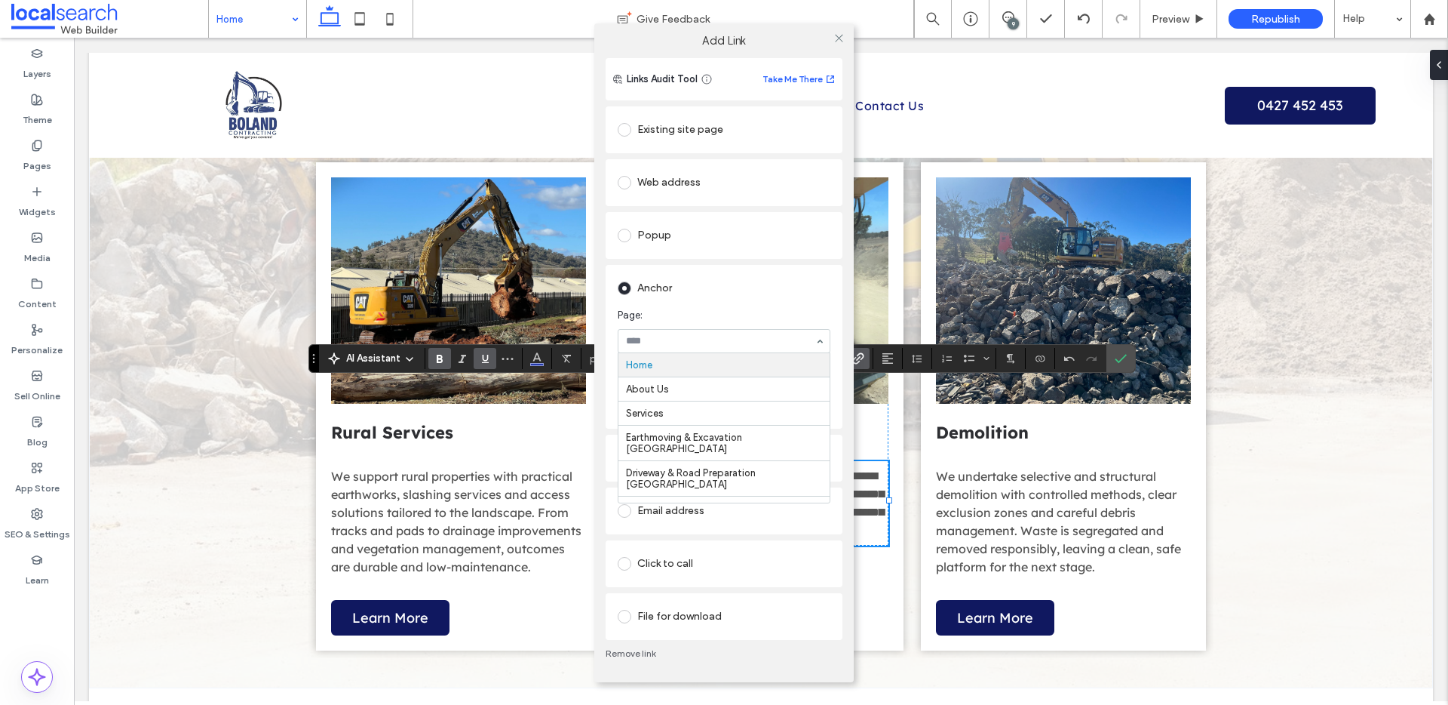
click at [711, 298] on div "Anchor" at bounding box center [724, 288] width 213 height 24
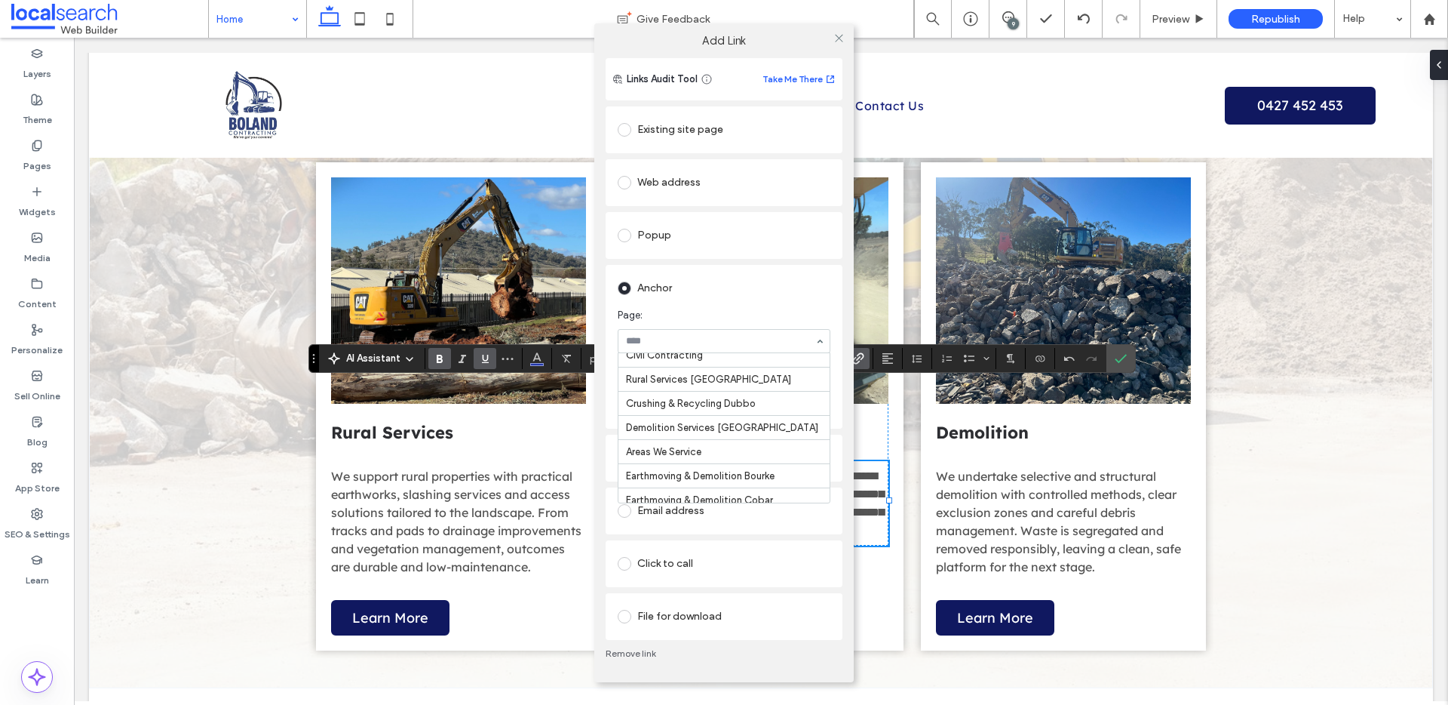
scroll to position [155, 0]
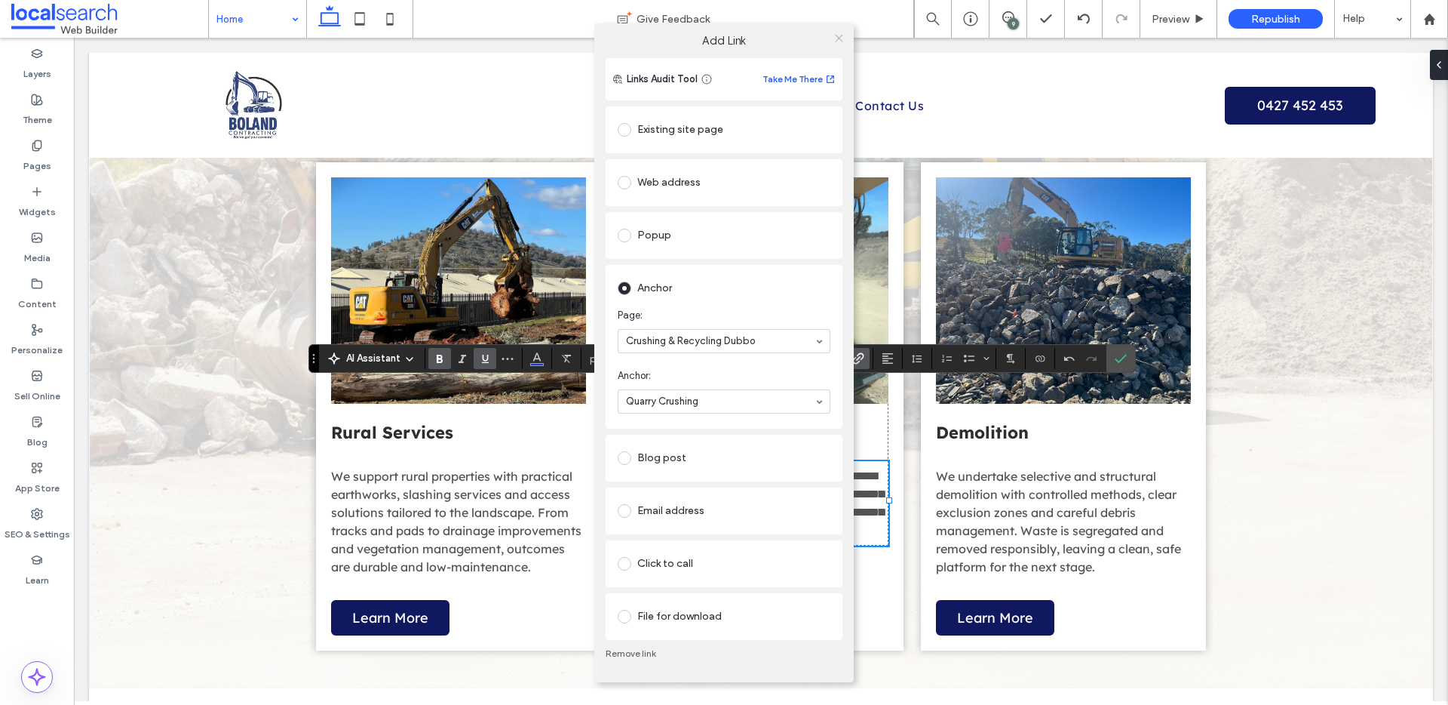
click at [843, 35] on icon at bounding box center [839, 37] width 11 height 11
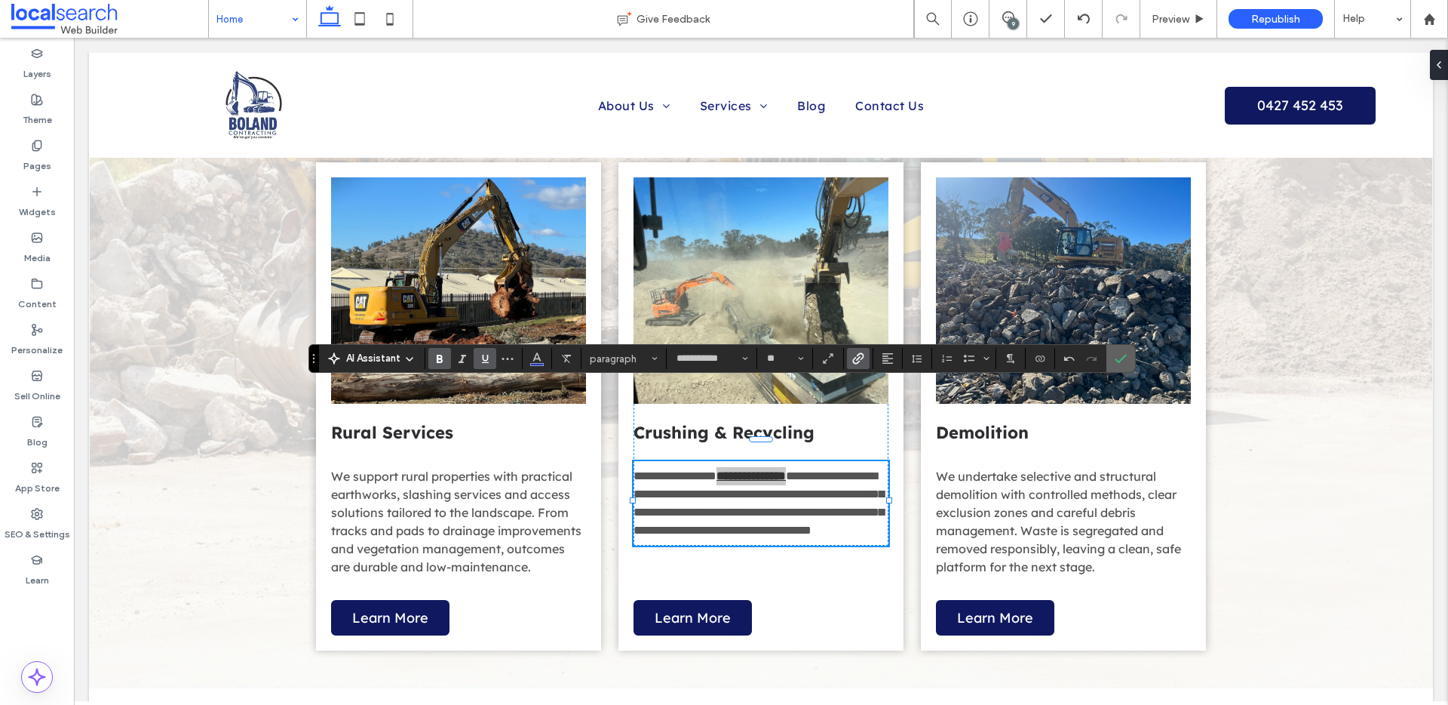
drag, startPoint x: 1116, startPoint y: 366, endPoint x: 1065, endPoint y: 318, distance: 69.9
click at [1116, 366] on span "Confirm" at bounding box center [1118, 358] width 7 height 27
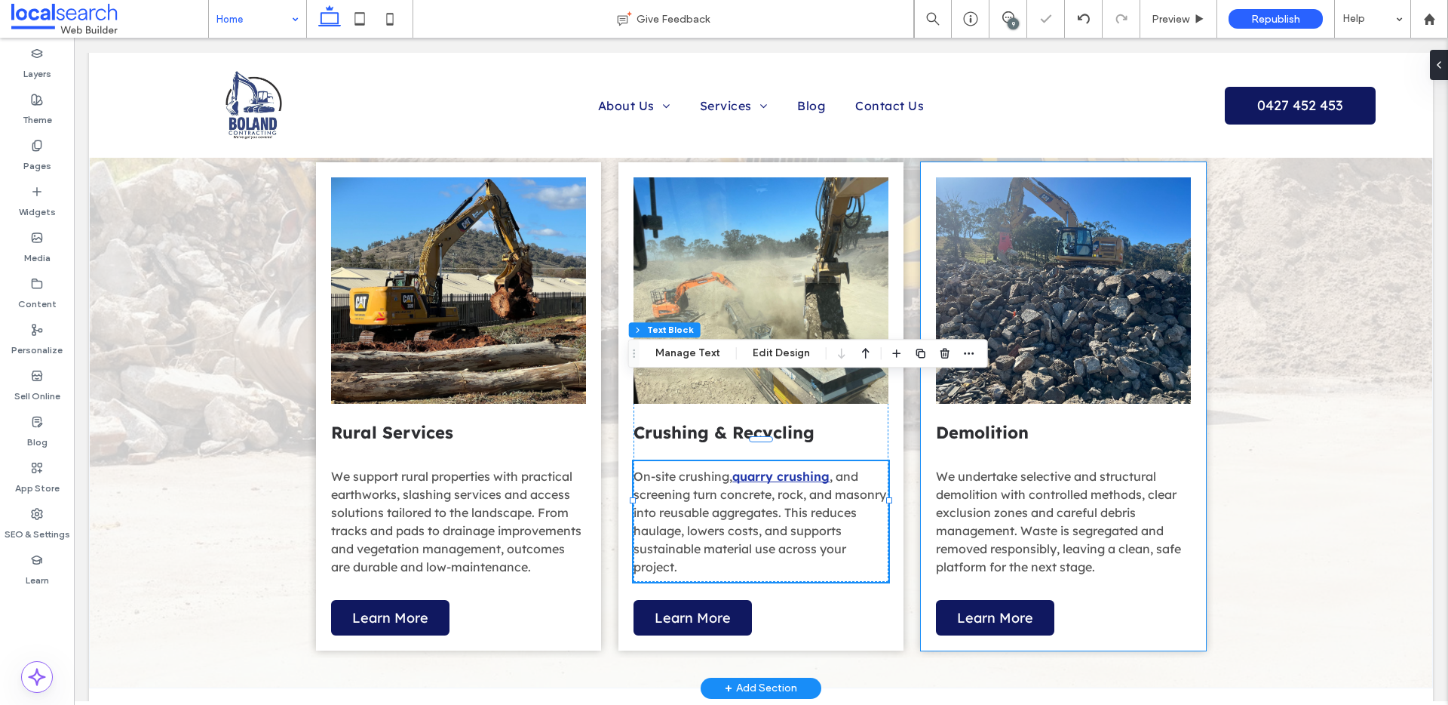
click at [1291, 369] on div "What We Do View more Earthmoving & Excavation We shape, level and stabilise sit…" at bounding box center [761, 87] width 1344 height 1201
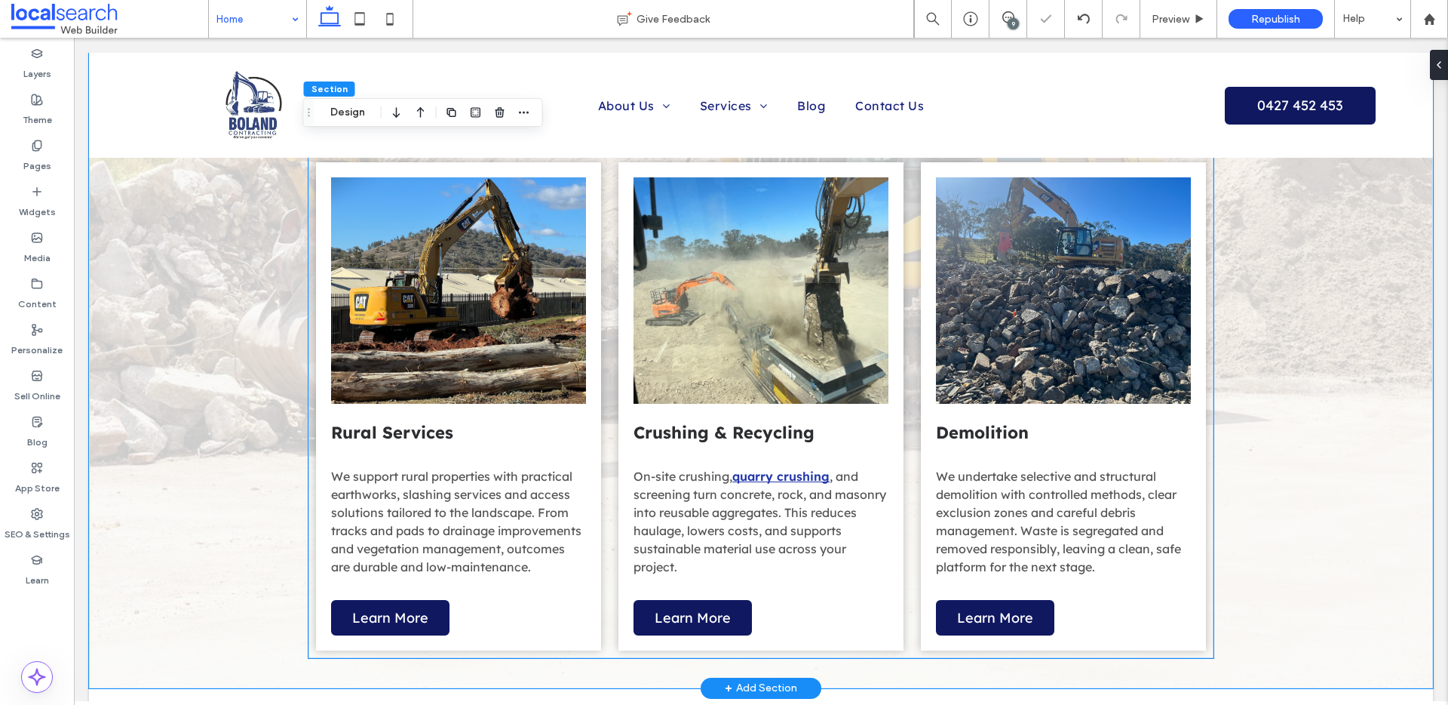
click at [443, 468] on span "We support rural properties with practical earthworks, slashing services and ac…" at bounding box center [456, 521] width 250 height 106
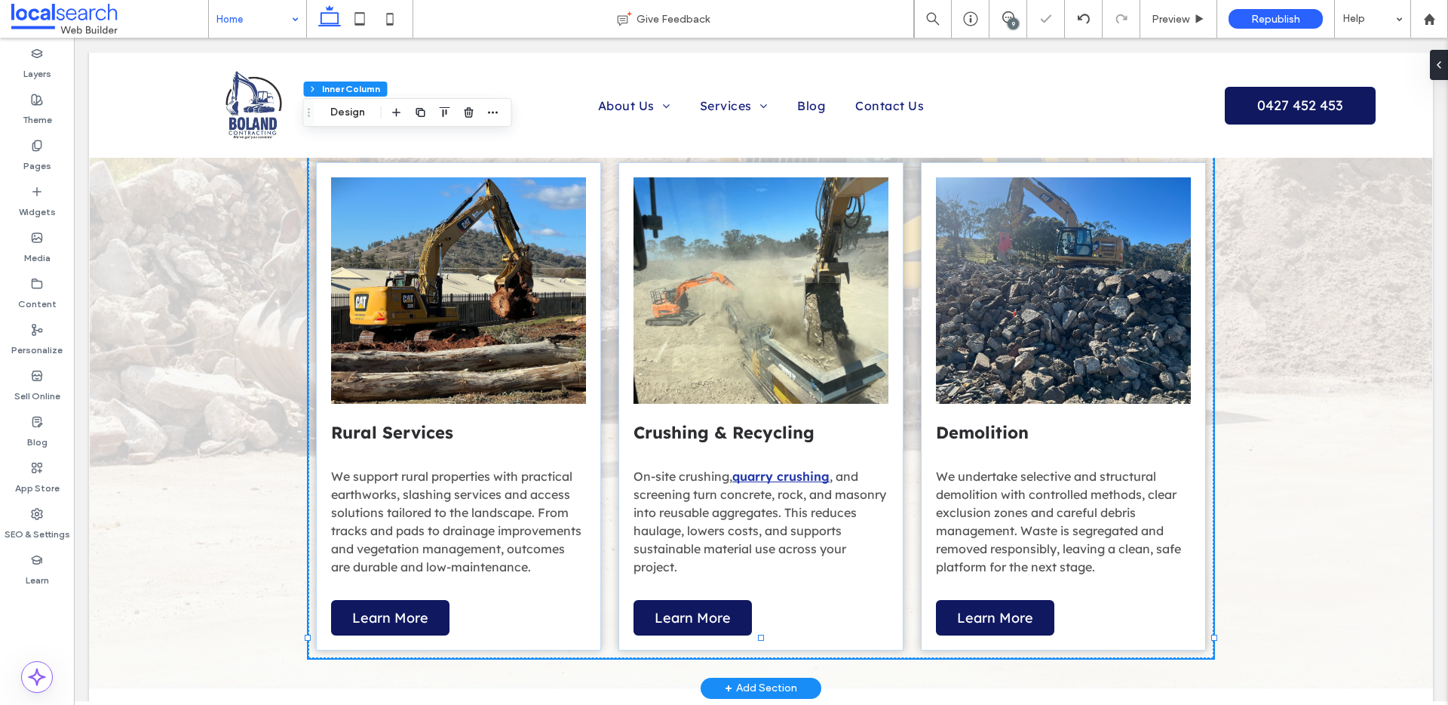
click at [425, 468] on span "We support rural properties with practical earthworks, slashing services and ac…" at bounding box center [456, 521] width 250 height 106
click at [426, 468] on span "We support rural properties with practical earthworks, slashing services and ac…" at bounding box center [456, 521] width 250 height 106
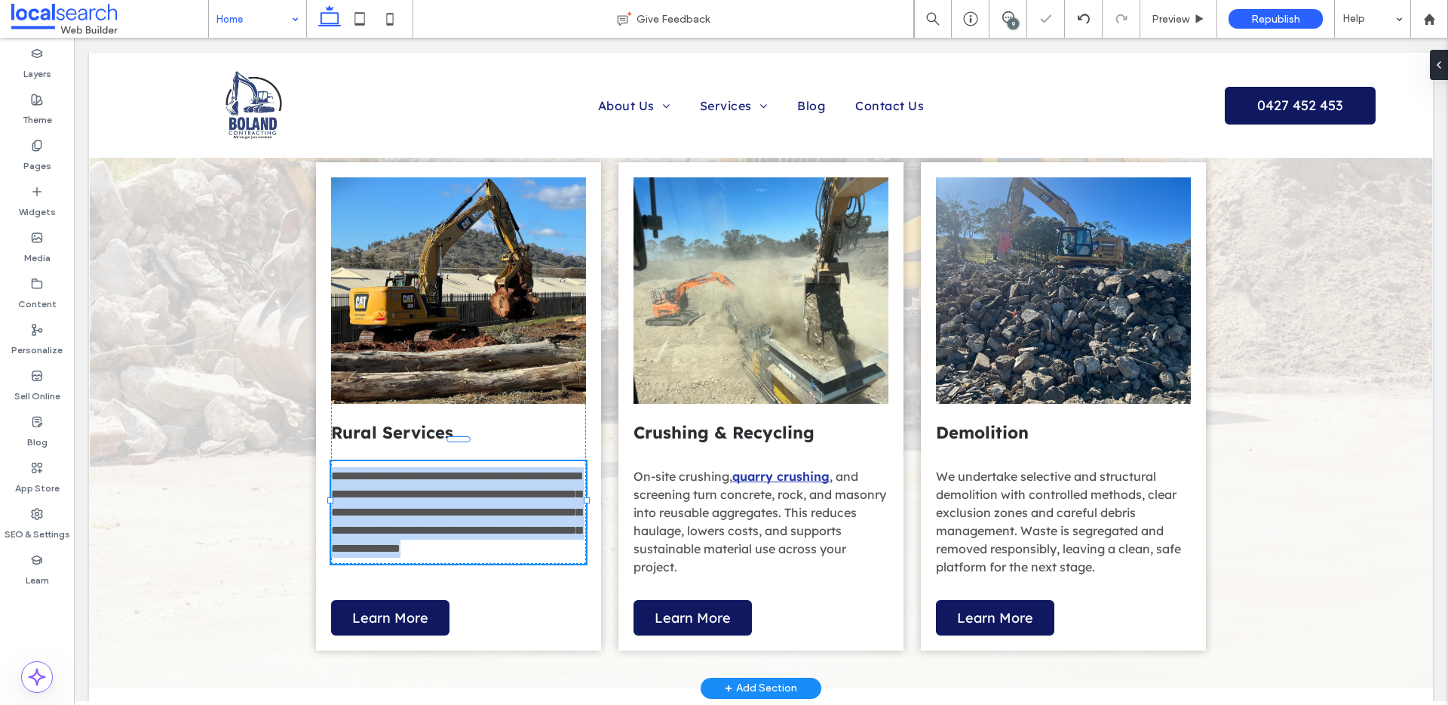
type input "**********"
type input "**"
click at [439, 470] on span "**********" at bounding box center [456, 512] width 250 height 84
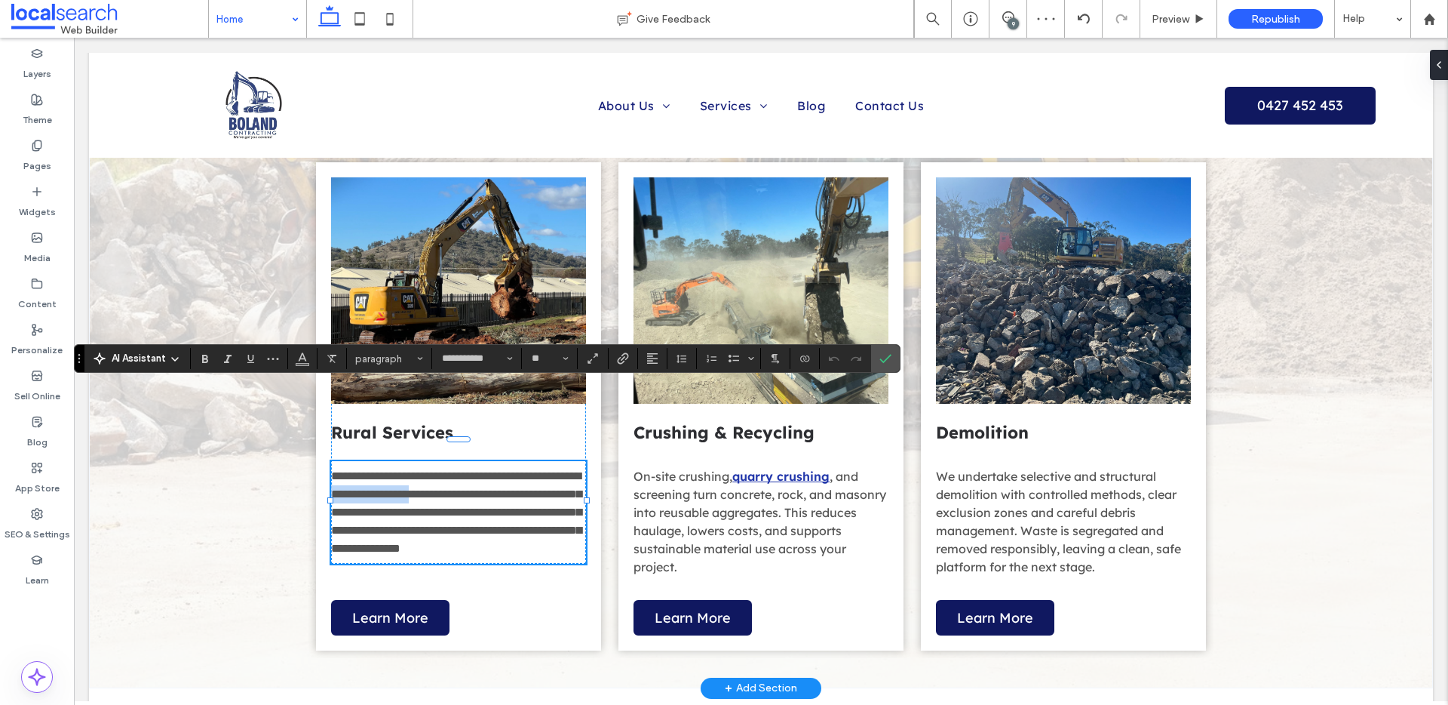
drag, startPoint x: 496, startPoint y: 413, endPoint x: 399, endPoint y: 411, distance: 96.6
click at [399, 470] on span "**********" at bounding box center [456, 512] width 250 height 84
click at [616, 358] on label "Link" at bounding box center [623, 358] width 23 height 21
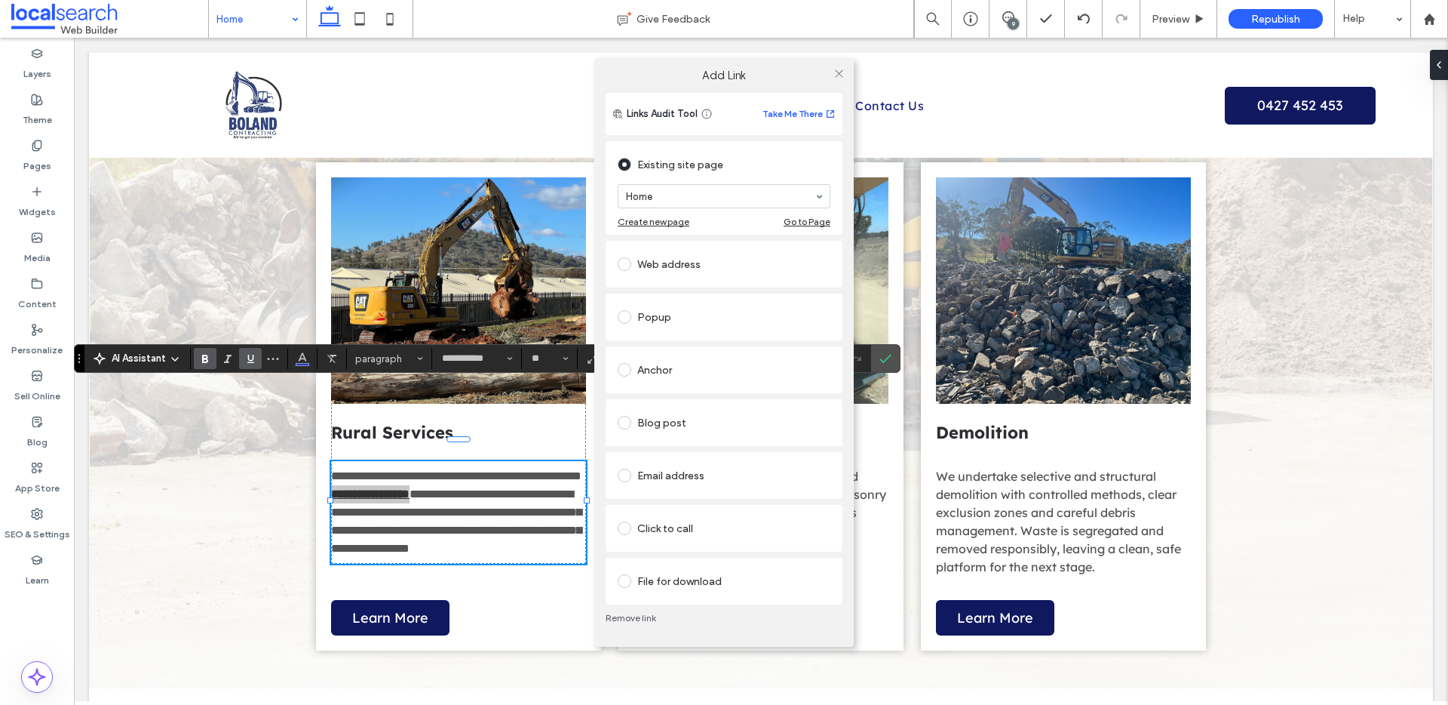
click at [668, 370] on div "Anchor" at bounding box center [724, 370] width 213 height 24
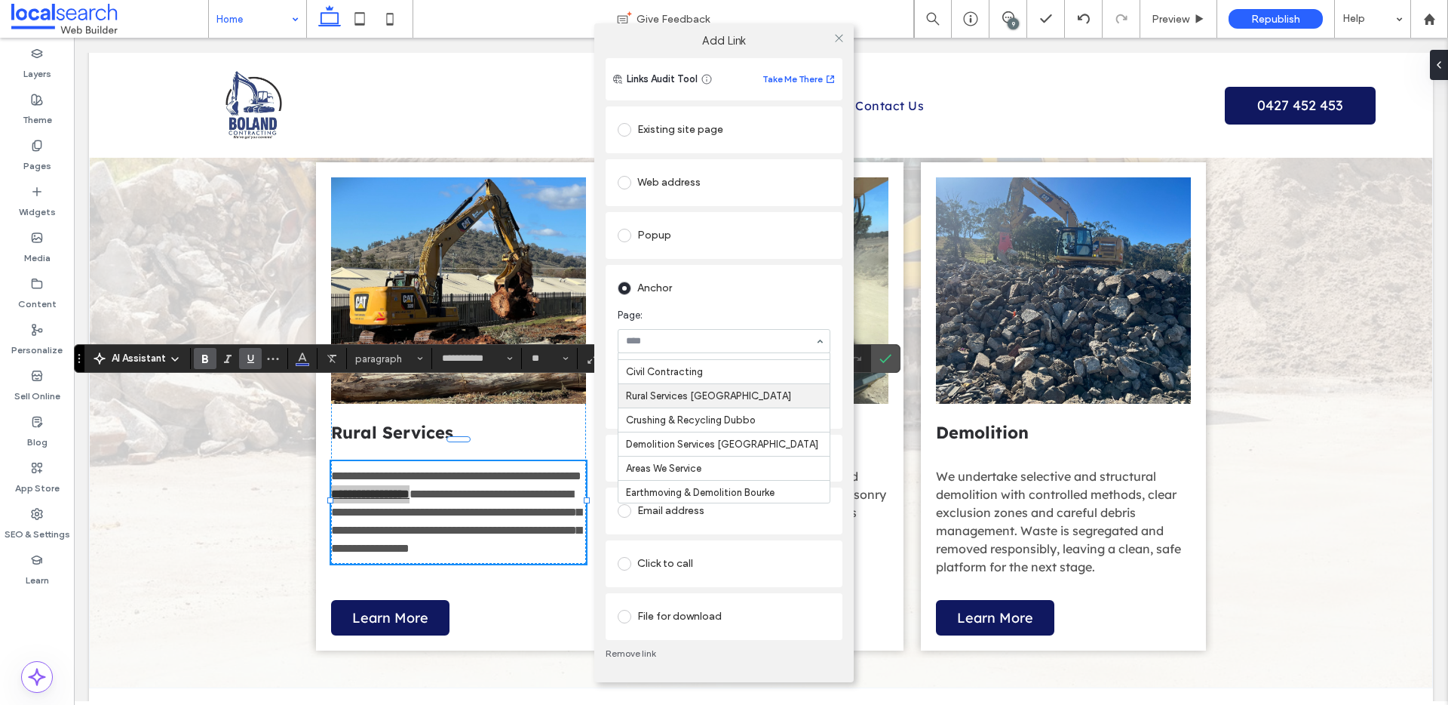
scroll to position [137, 0]
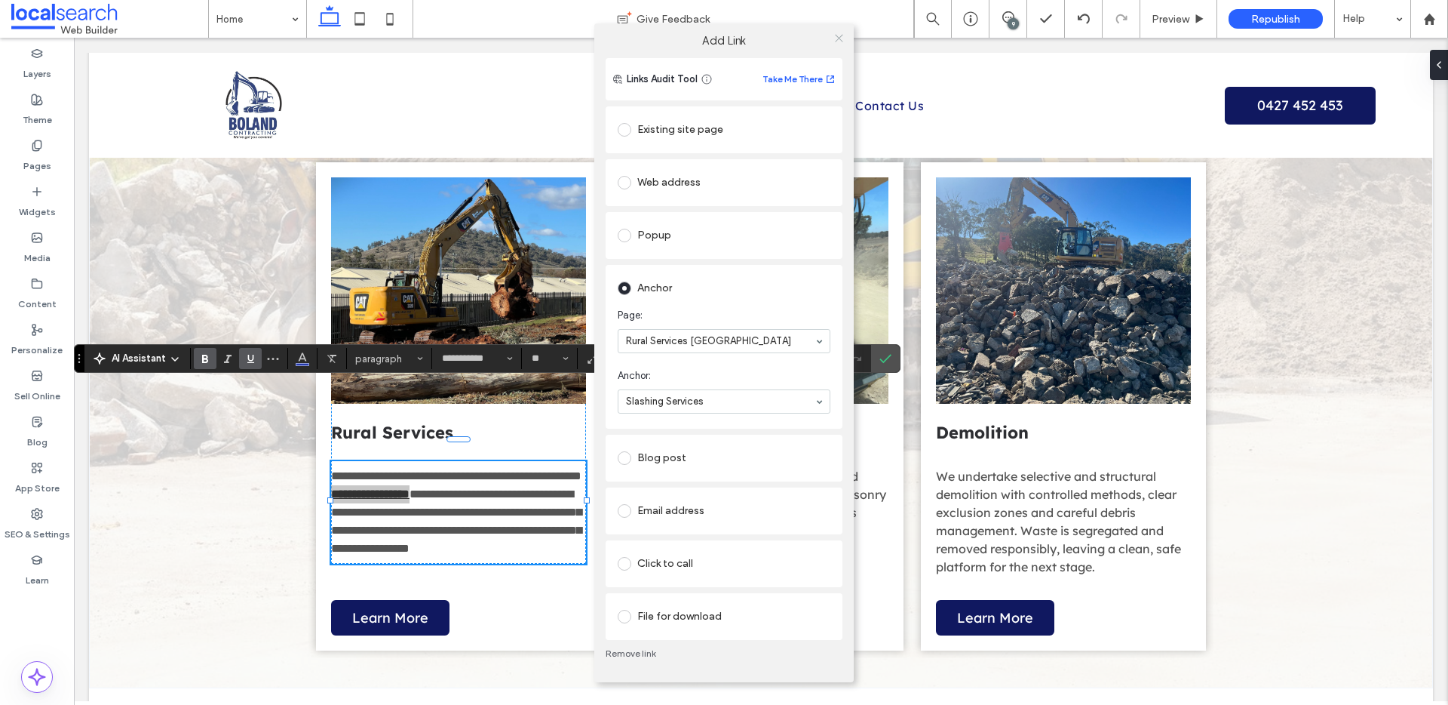
click at [834, 34] on icon at bounding box center [839, 37] width 11 height 11
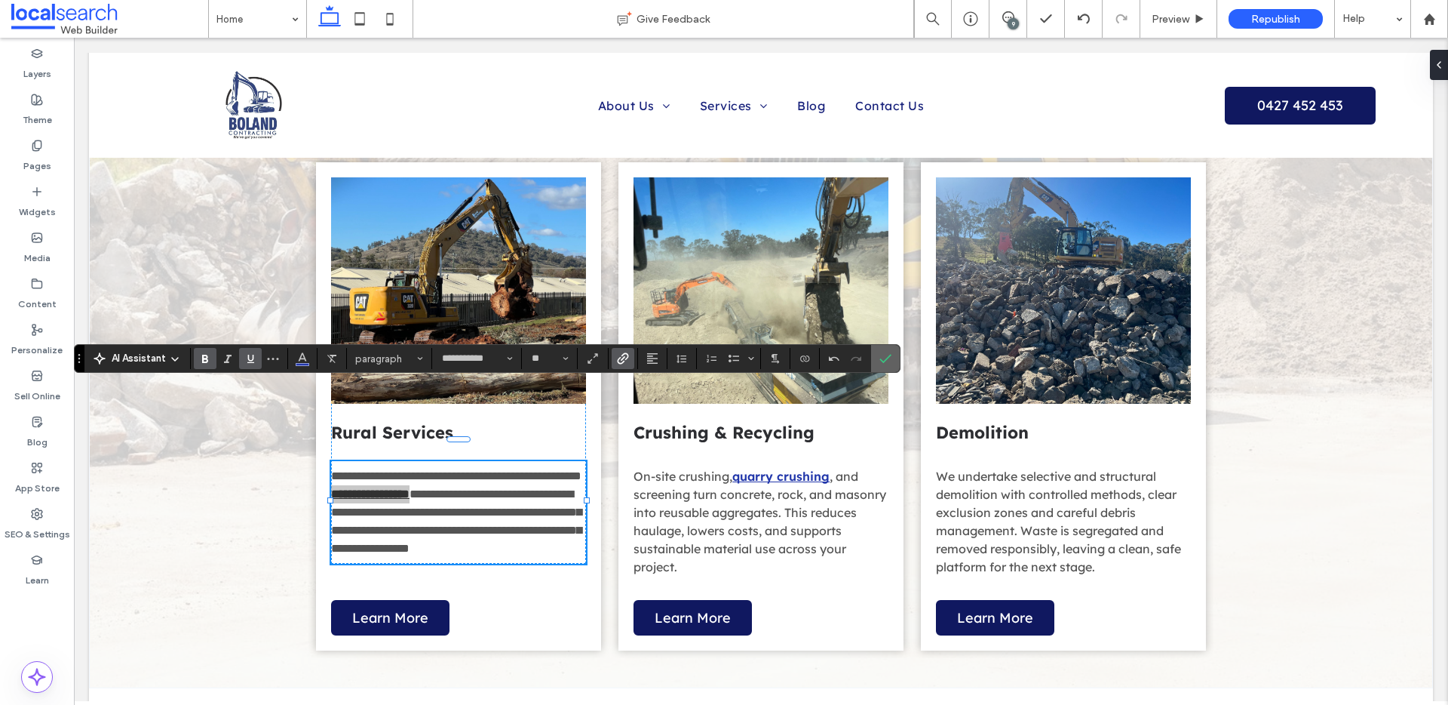
click at [892, 354] on label "Confirm" at bounding box center [885, 358] width 23 height 27
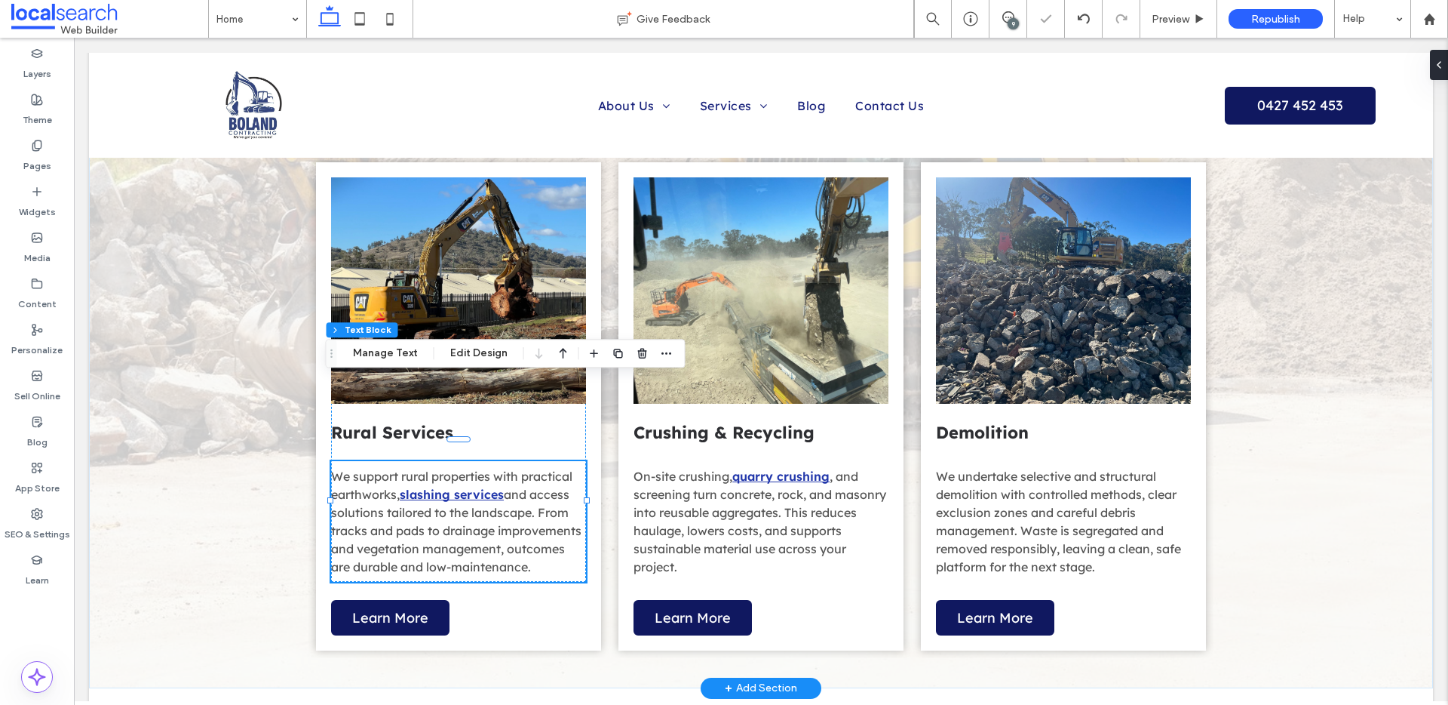
click at [1318, 397] on div "What We Do View more Earthmoving & Excavation We shape, level and stabilise sit…" at bounding box center [761, 87] width 1344 height 1201
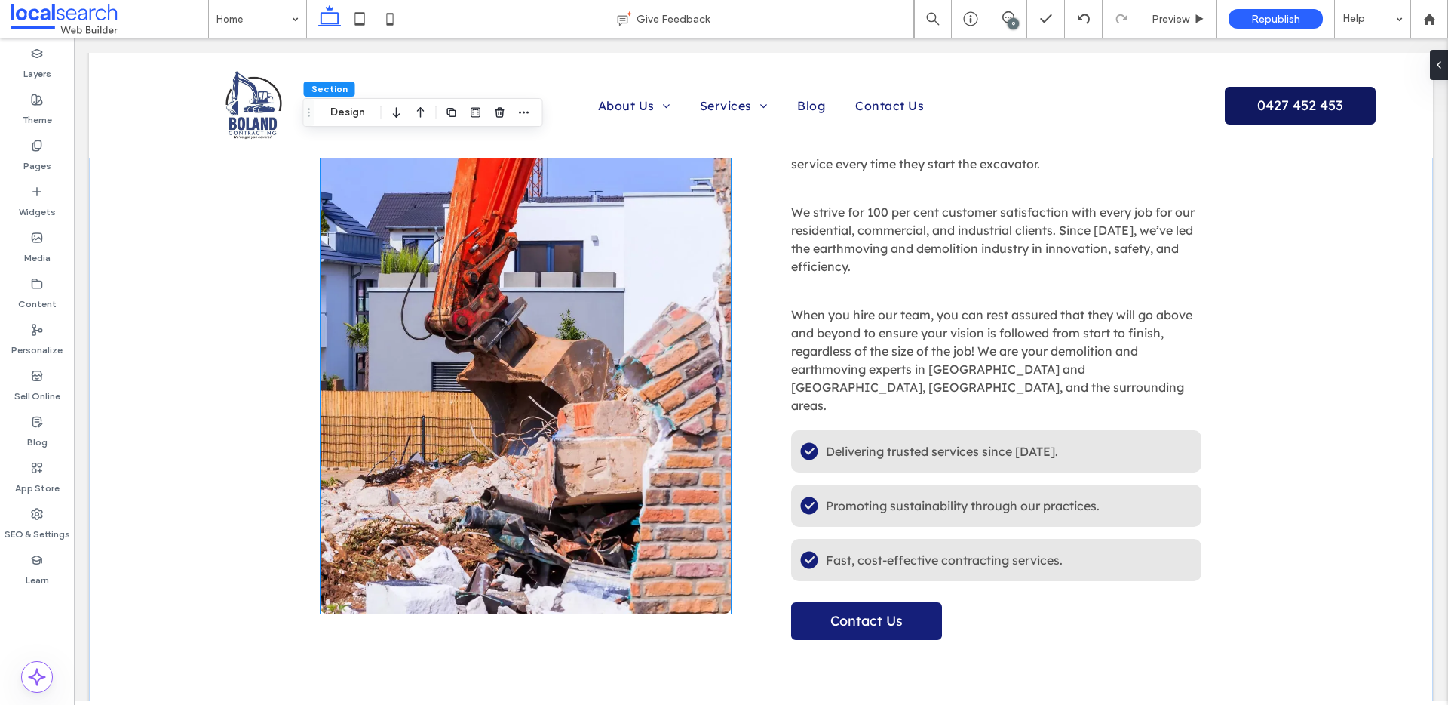
scroll to position [2593, 0]
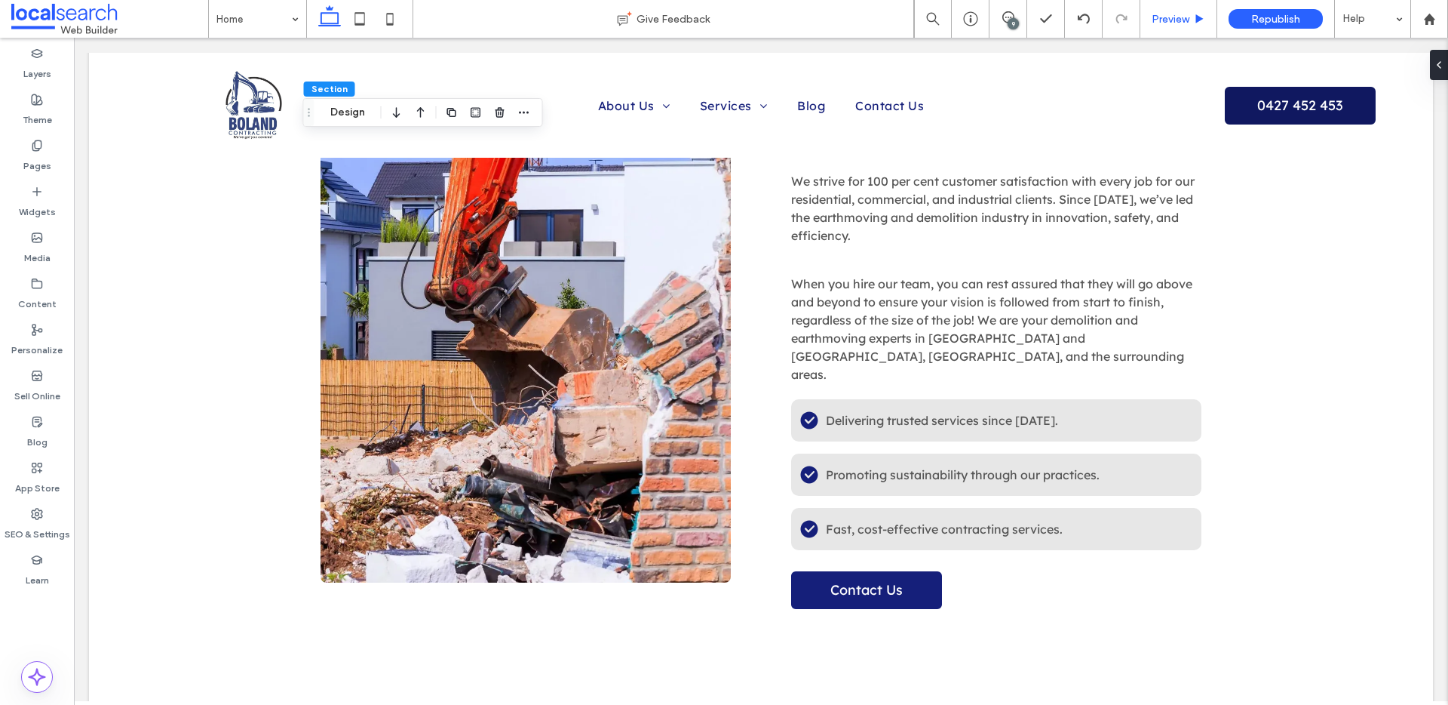
click at [1177, 20] on span "Preview" at bounding box center [1171, 19] width 38 height 13
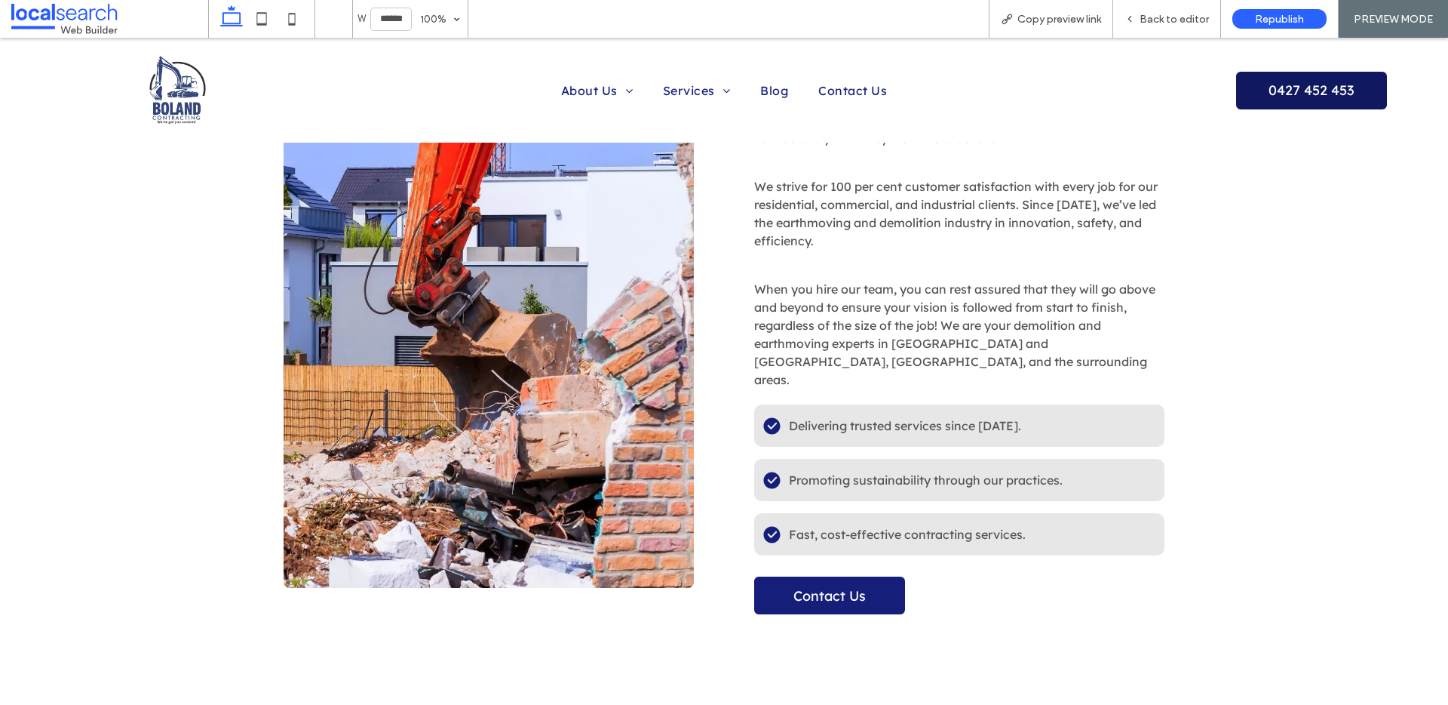
scroll to position [2591, 0]
